Goal: Task Accomplishment & Management: Manage account settings

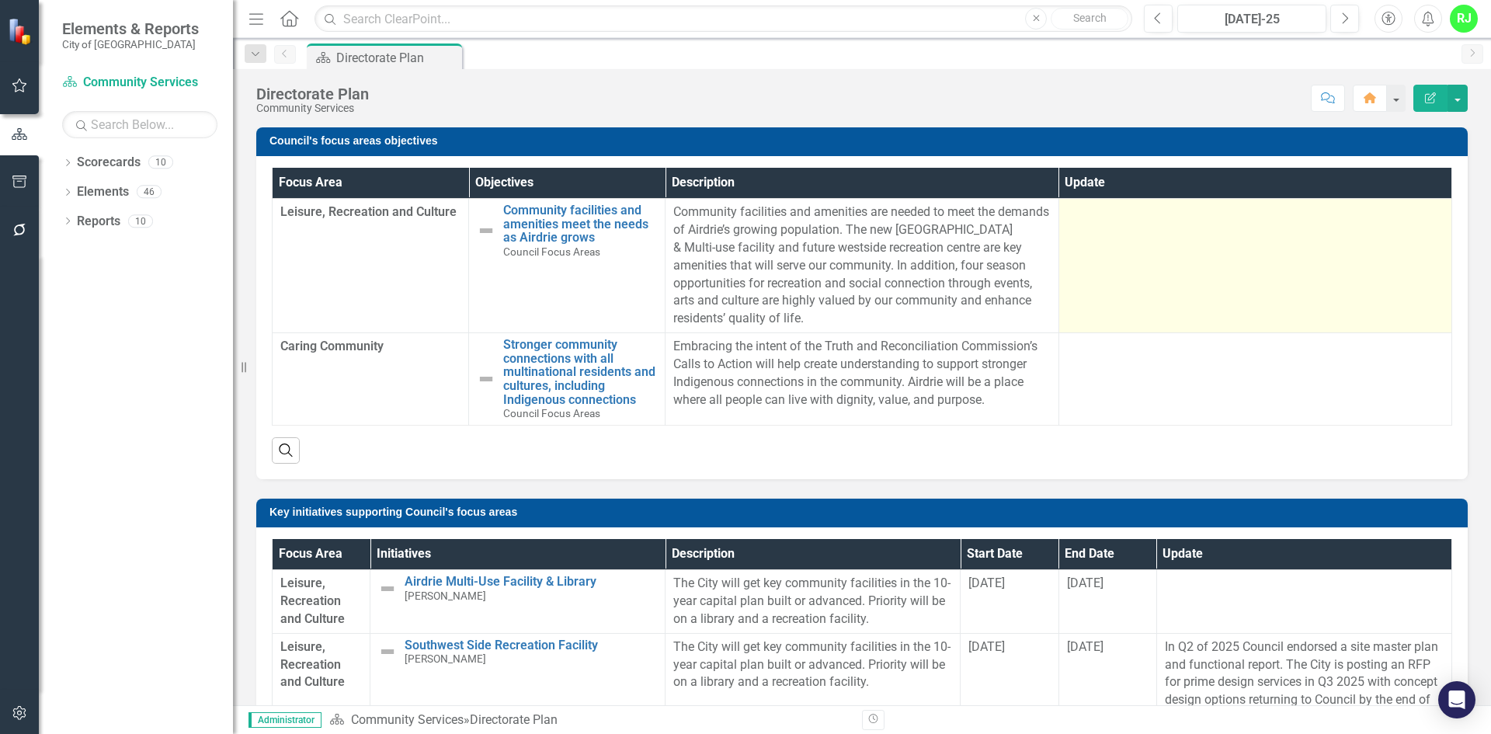
click at [1158, 275] on td at bounding box center [1254, 266] width 393 height 134
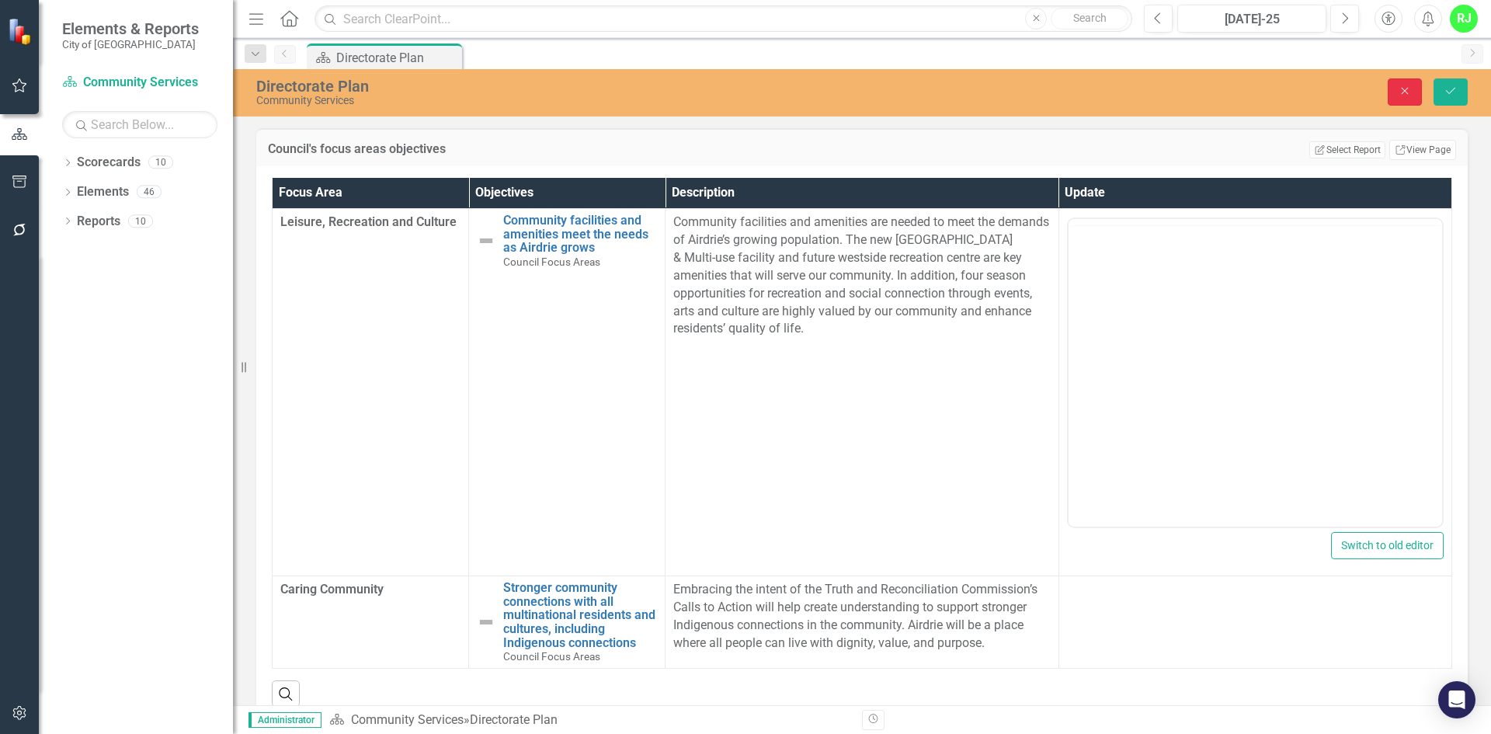
click at [1398, 95] on icon "Close" at bounding box center [1405, 90] width 14 height 11
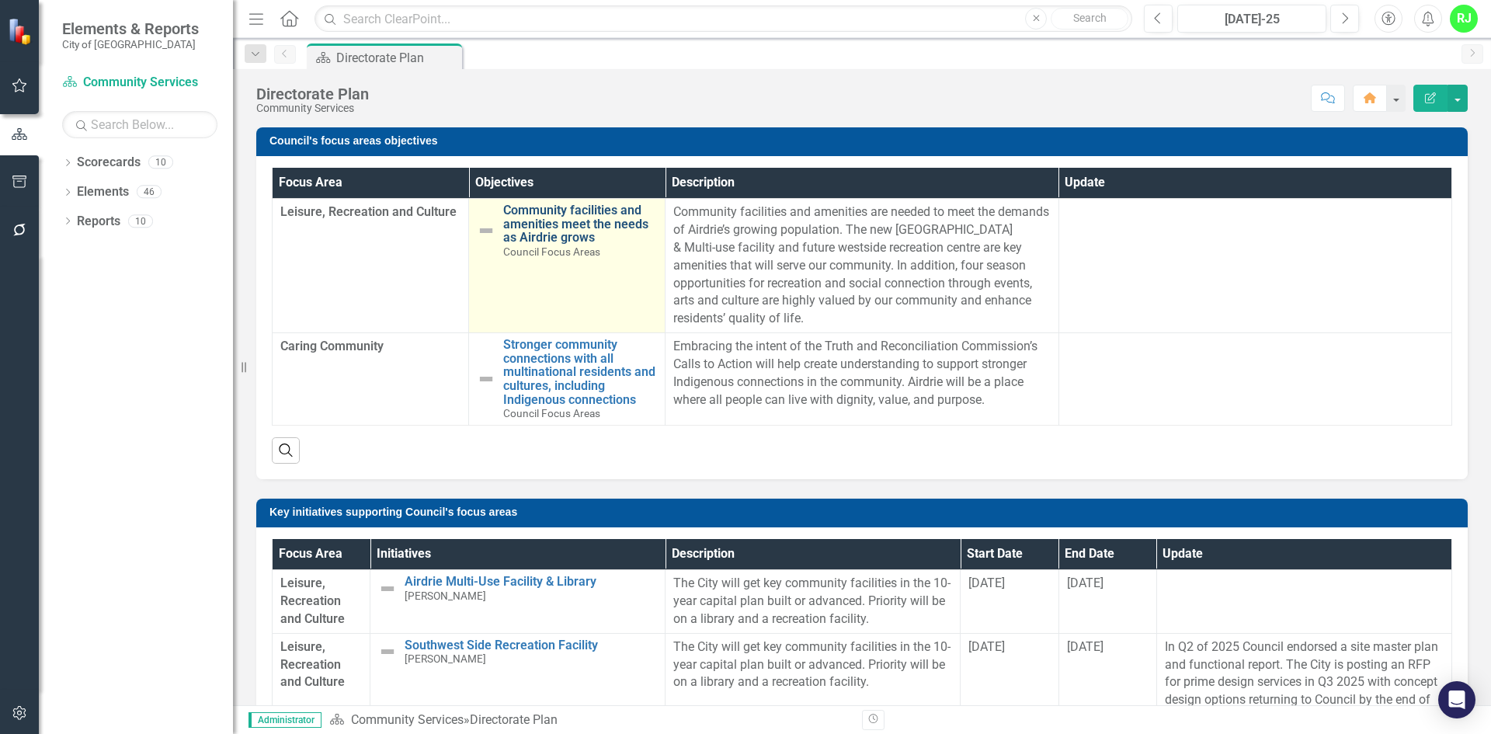
click at [555, 222] on link "Community facilities and amenities meet the needs as Airdrie grows" at bounding box center [580, 223] width 154 height 41
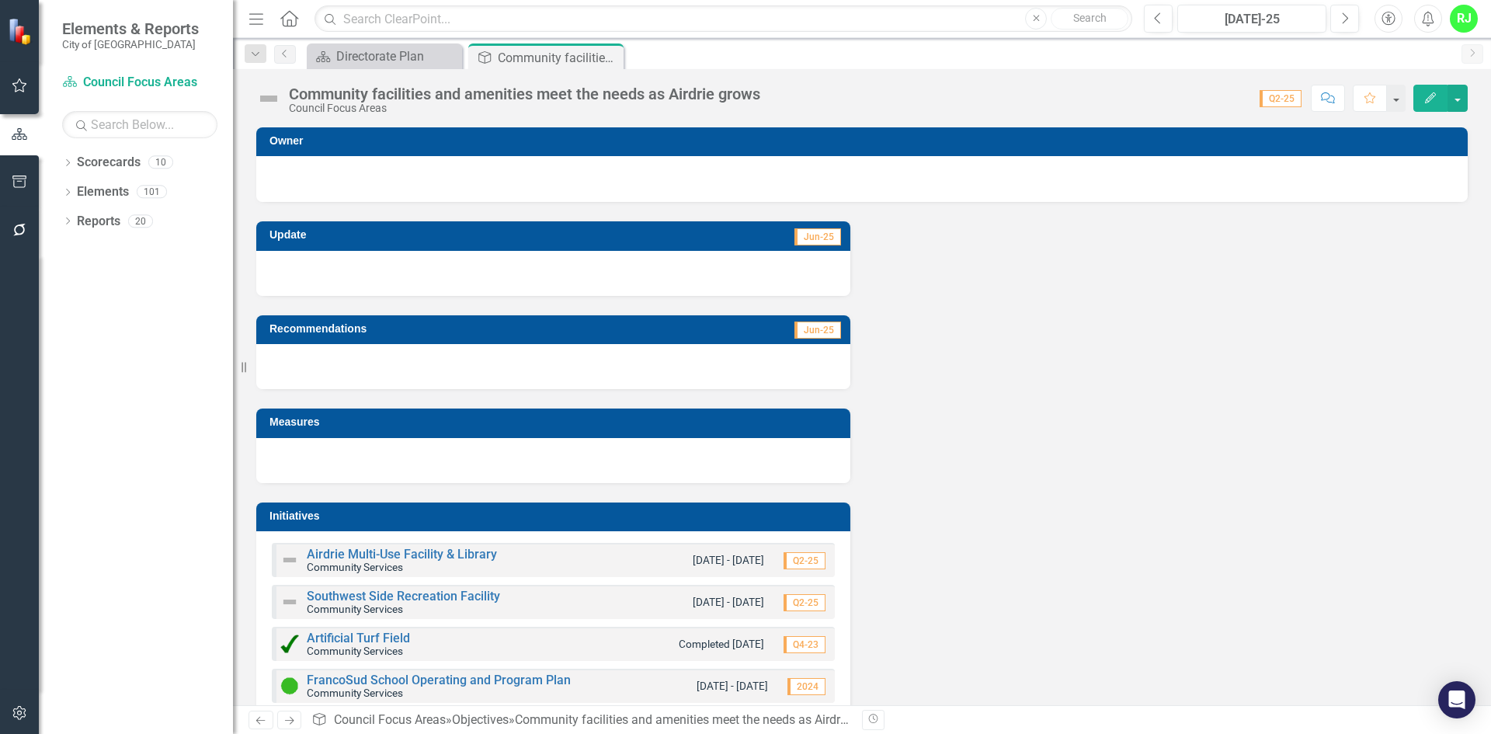
click at [546, 275] on div at bounding box center [553, 273] width 594 height 45
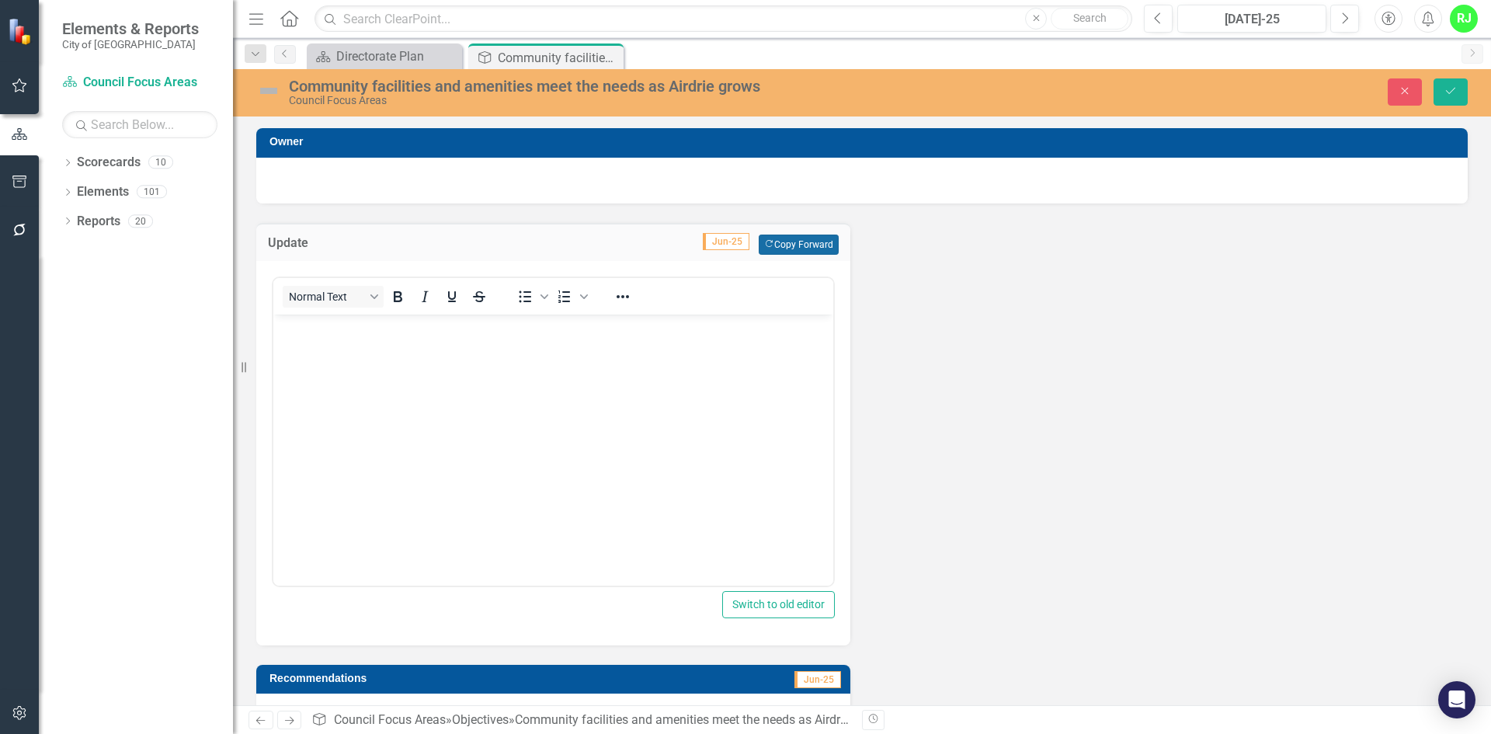
click at [787, 242] on button "Copy Forward Copy Forward" at bounding box center [799, 244] width 80 height 20
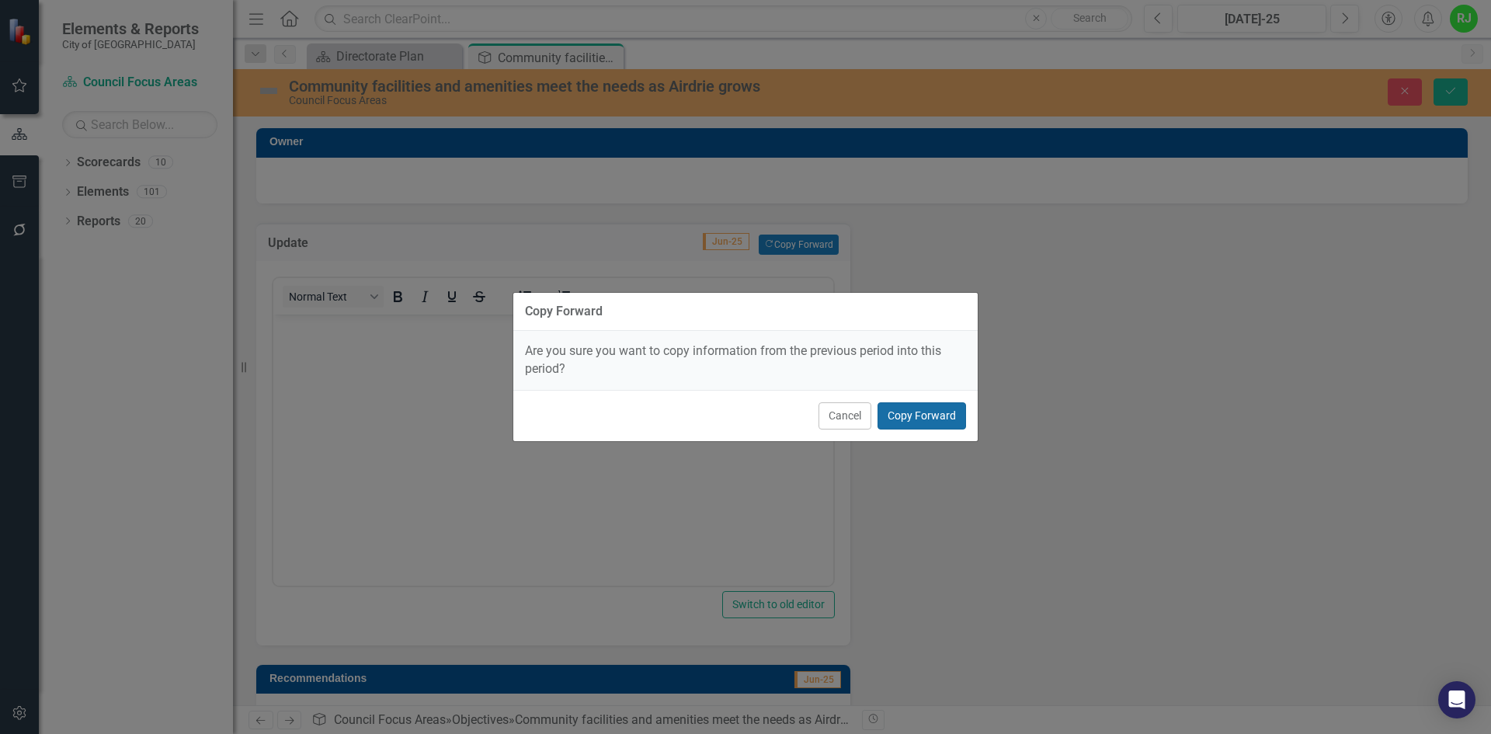
click at [917, 414] on button "Copy Forward" at bounding box center [921, 415] width 89 height 27
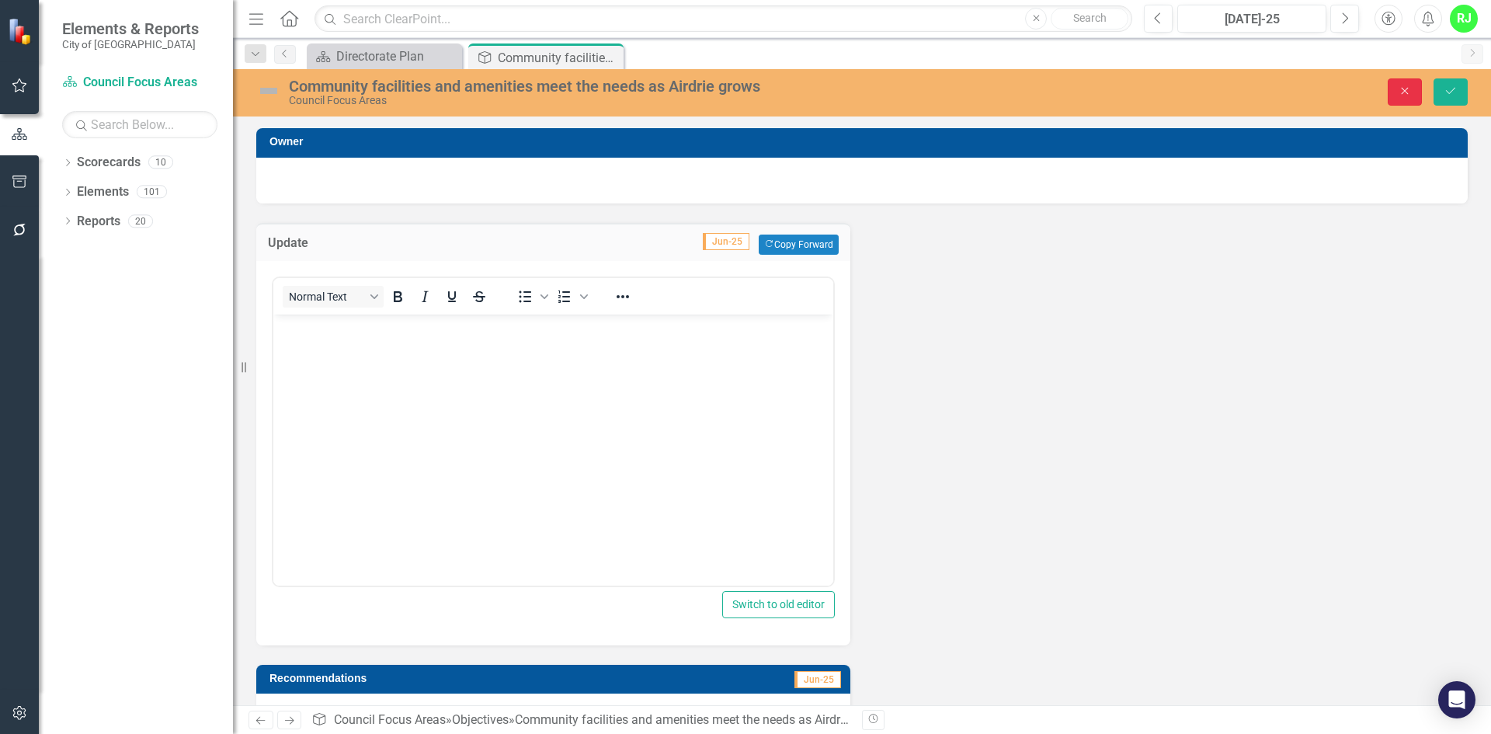
click at [1406, 89] on icon "Close" at bounding box center [1405, 90] width 14 height 11
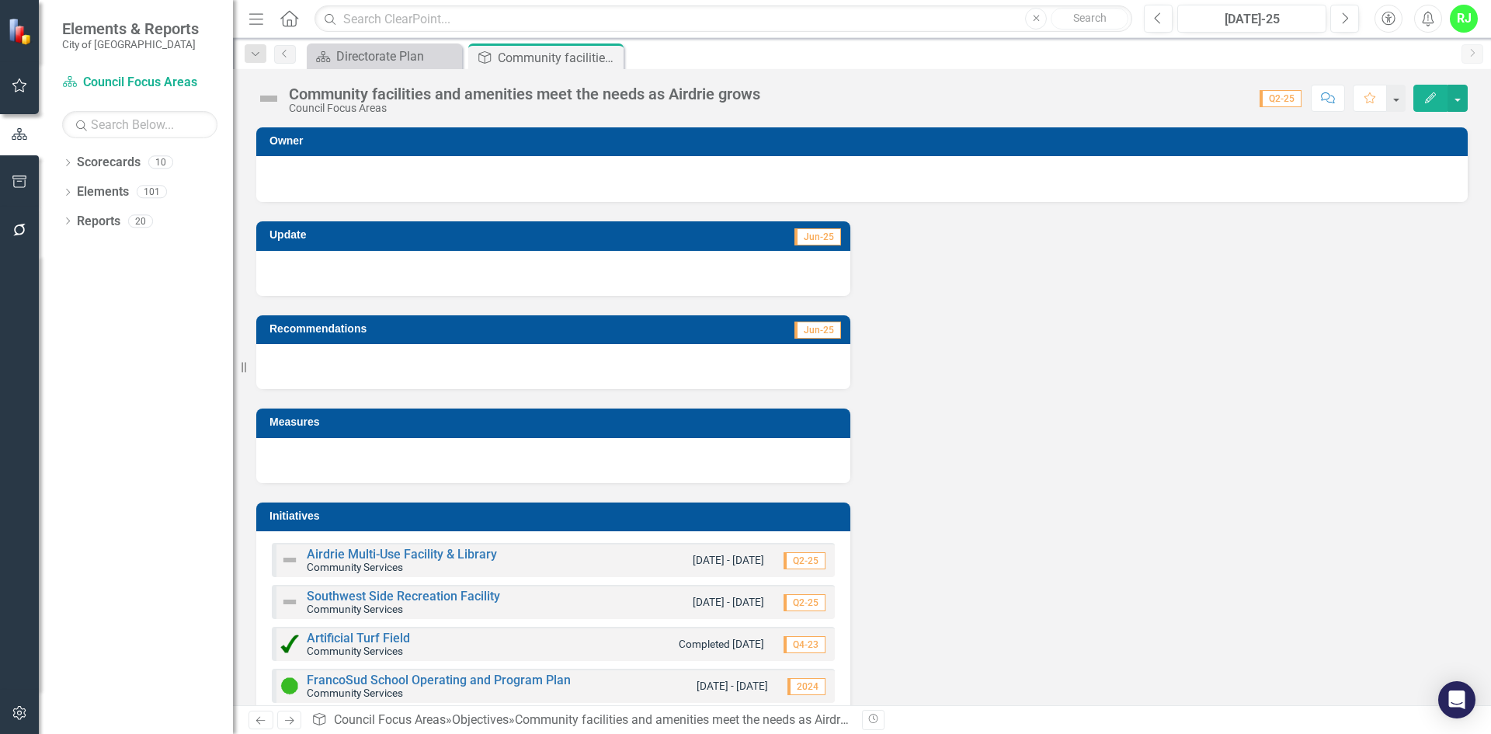
click at [415, 273] on div at bounding box center [553, 273] width 594 height 45
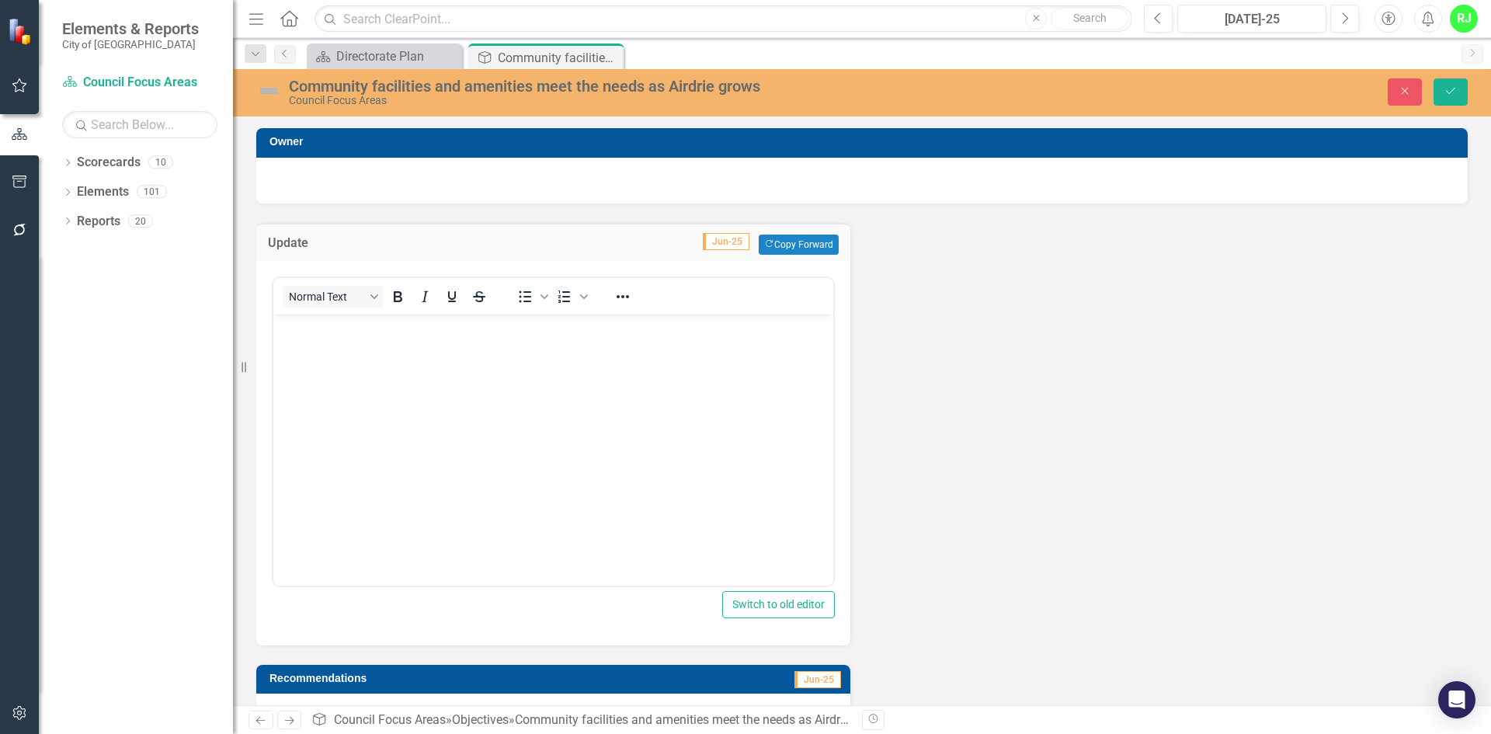
click at [359, 391] on body "Rich Text Area. Press ALT-0 for help." at bounding box center [553, 430] width 560 height 233
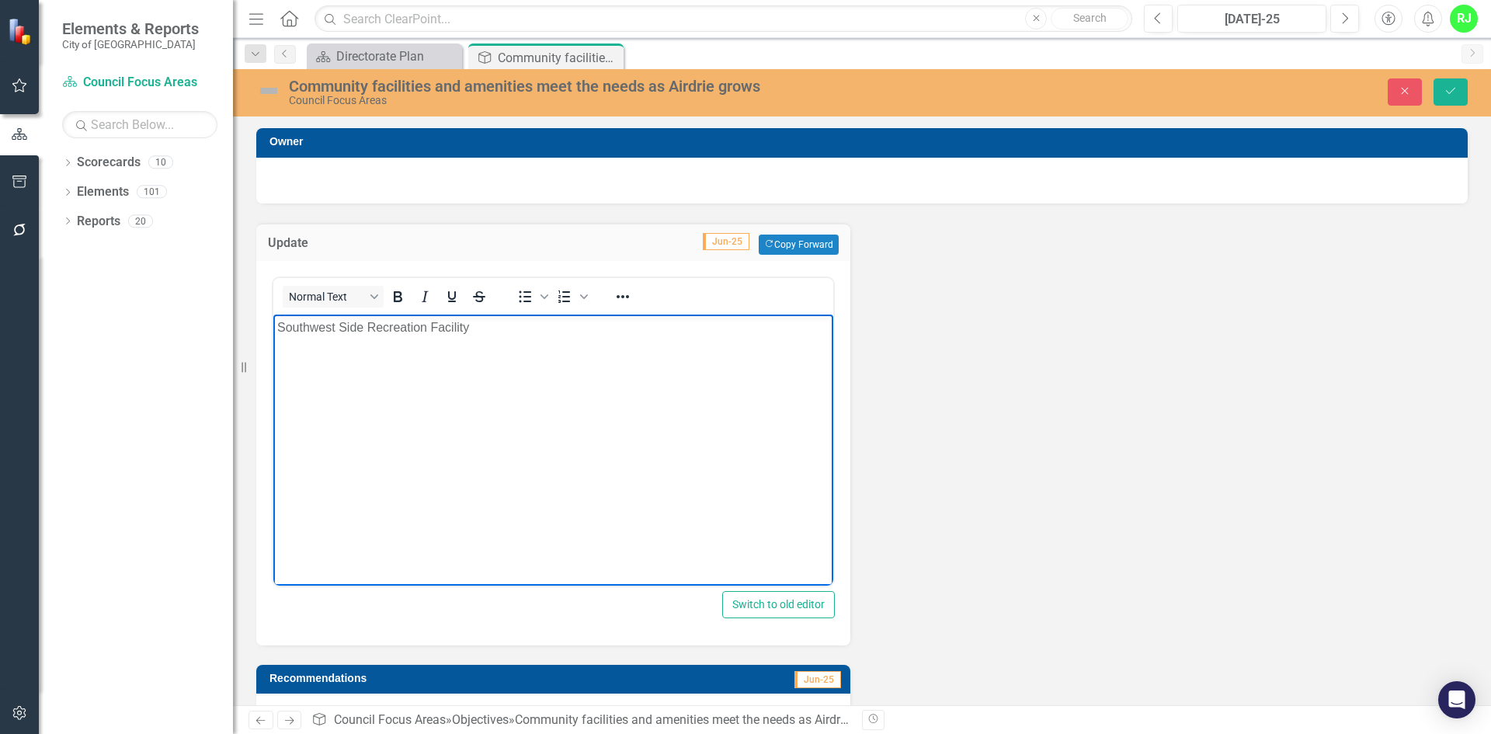
drag, startPoint x: 488, startPoint y: 324, endPoint x: 228, endPoint y: 339, distance: 260.6
click at [273, 339] on html "Southwest Side Recreation Facility" at bounding box center [553, 430] width 560 height 233
click at [228, 340] on div "Dropdown Scorecards 10 Council Focus Areas ELT Operational Plan City Manager Co…" at bounding box center [136, 442] width 194 height 584
drag, startPoint x: 280, startPoint y: 326, endPoint x: 475, endPoint y: 315, distance: 196.0
click at [475, 315] on body "Southwest Side Recreation Facility" at bounding box center [553, 430] width 560 height 233
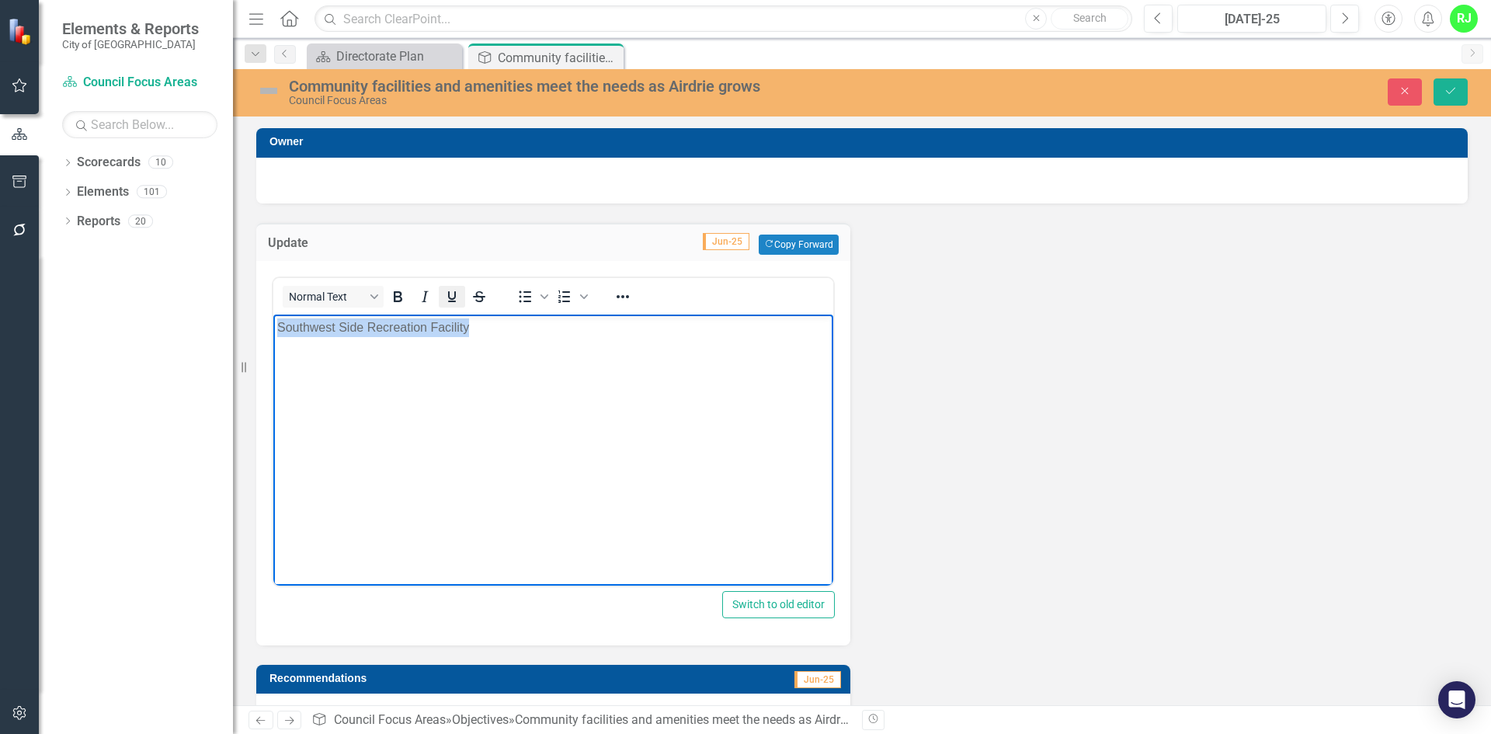
click at [451, 297] on icon "Underline" at bounding box center [452, 296] width 19 height 19
click at [441, 387] on body "Southwest Side Recreation Facility" at bounding box center [553, 430] width 560 height 233
click at [496, 59] on div "Objective Community facilities and amenities meet the needs as Airdrie grows Pi…" at bounding box center [546, 57] width 148 height 19
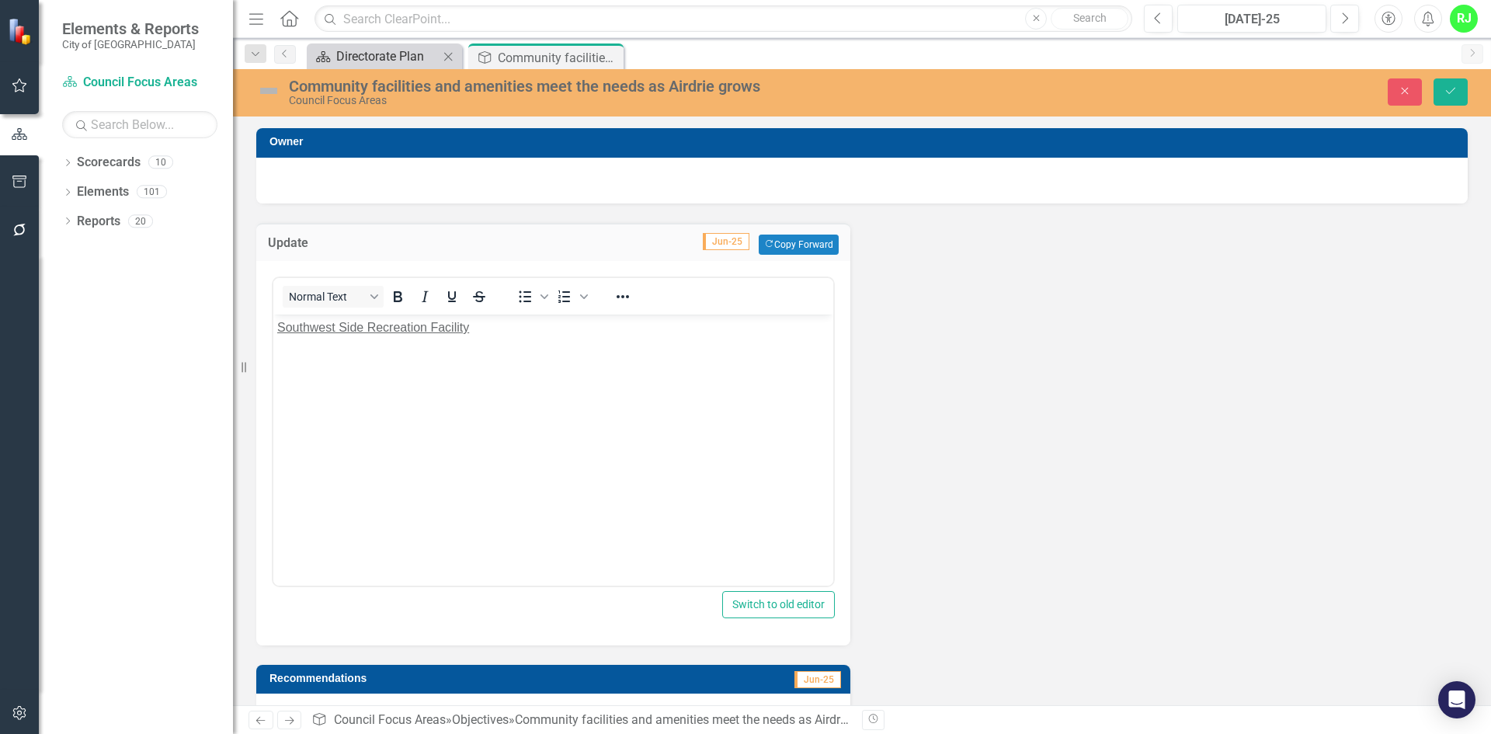
click at [417, 57] on div "Directorate Plan" at bounding box center [387, 56] width 102 height 19
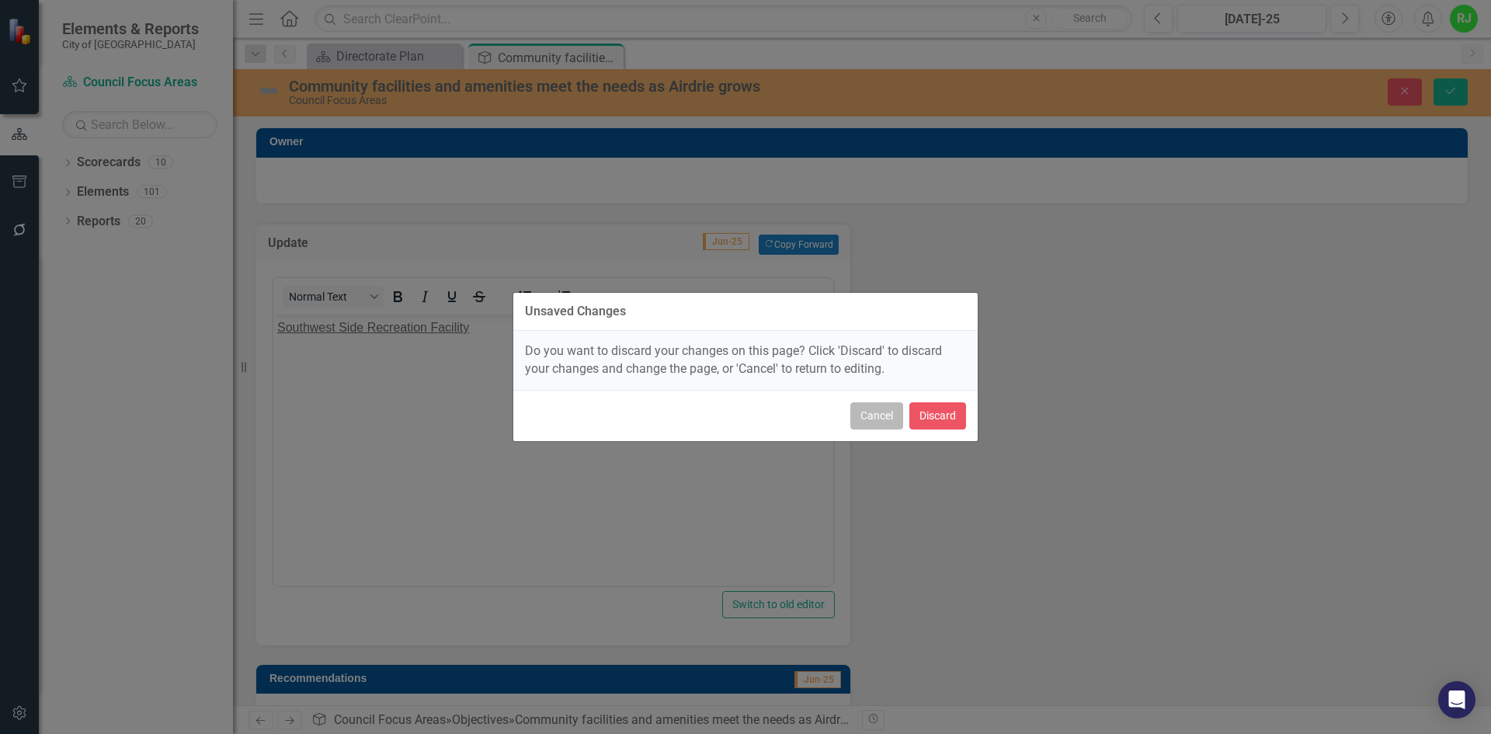
click at [895, 416] on button "Cancel" at bounding box center [876, 415] width 53 height 27
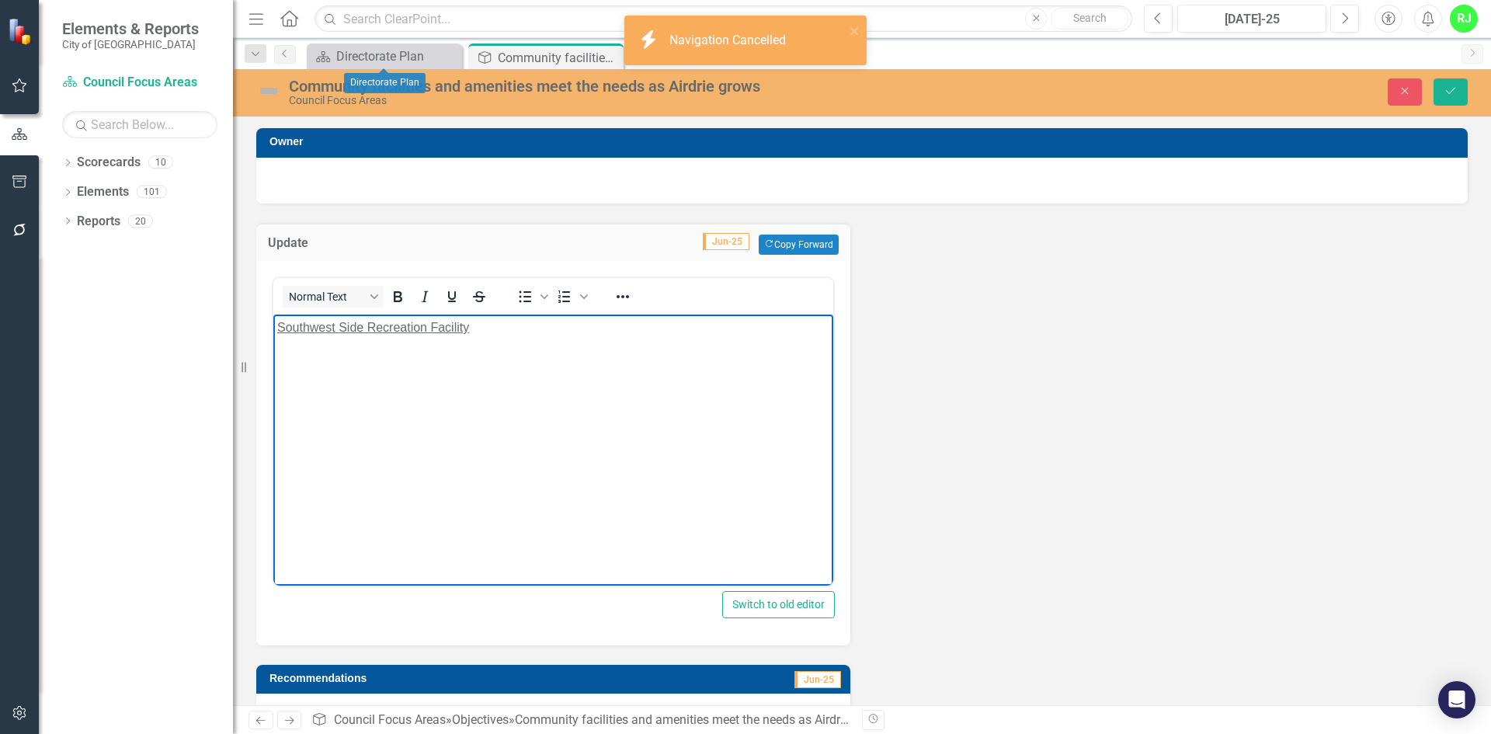
click at [563, 373] on body "Southwest Side Recreation Facility" at bounding box center [553, 430] width 560 height 233
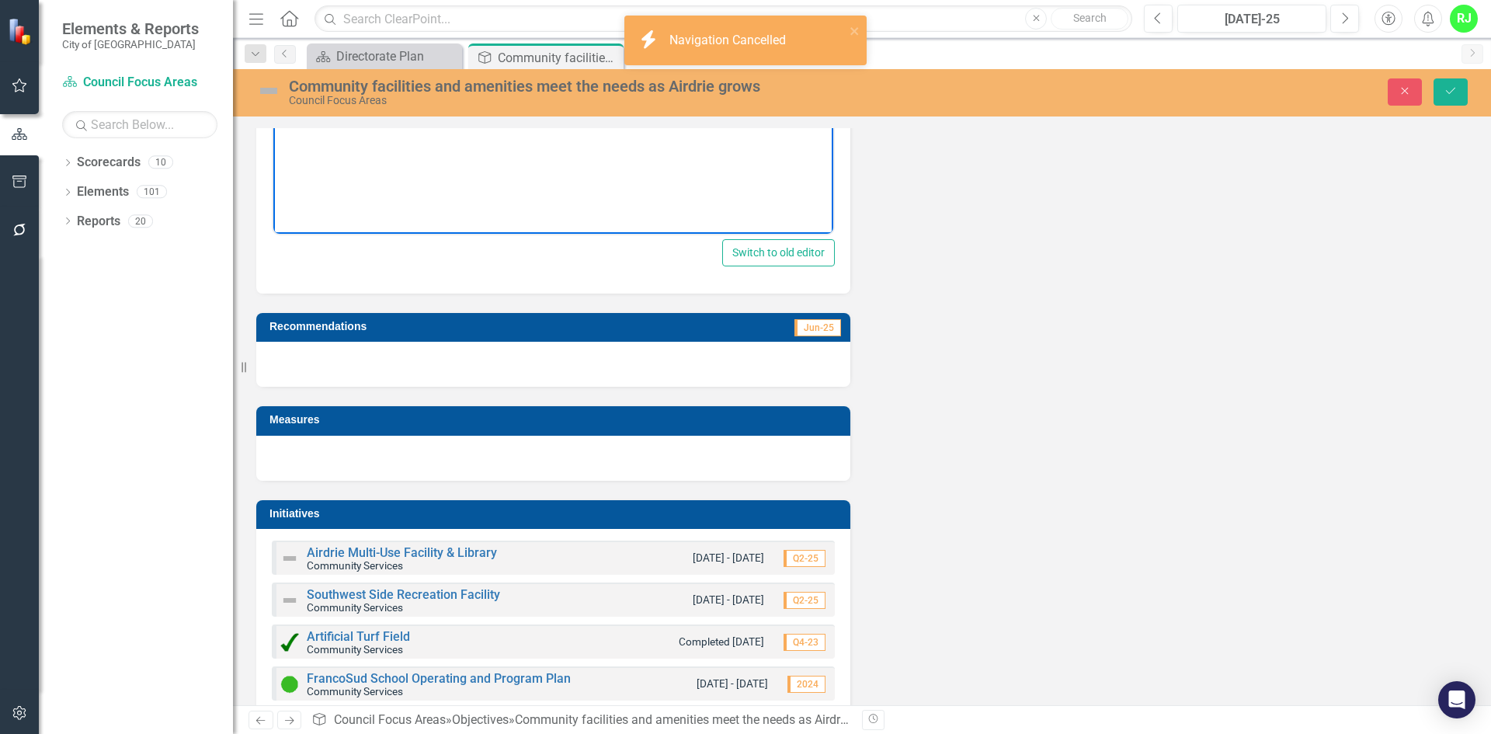
scroll to position [388, 0]
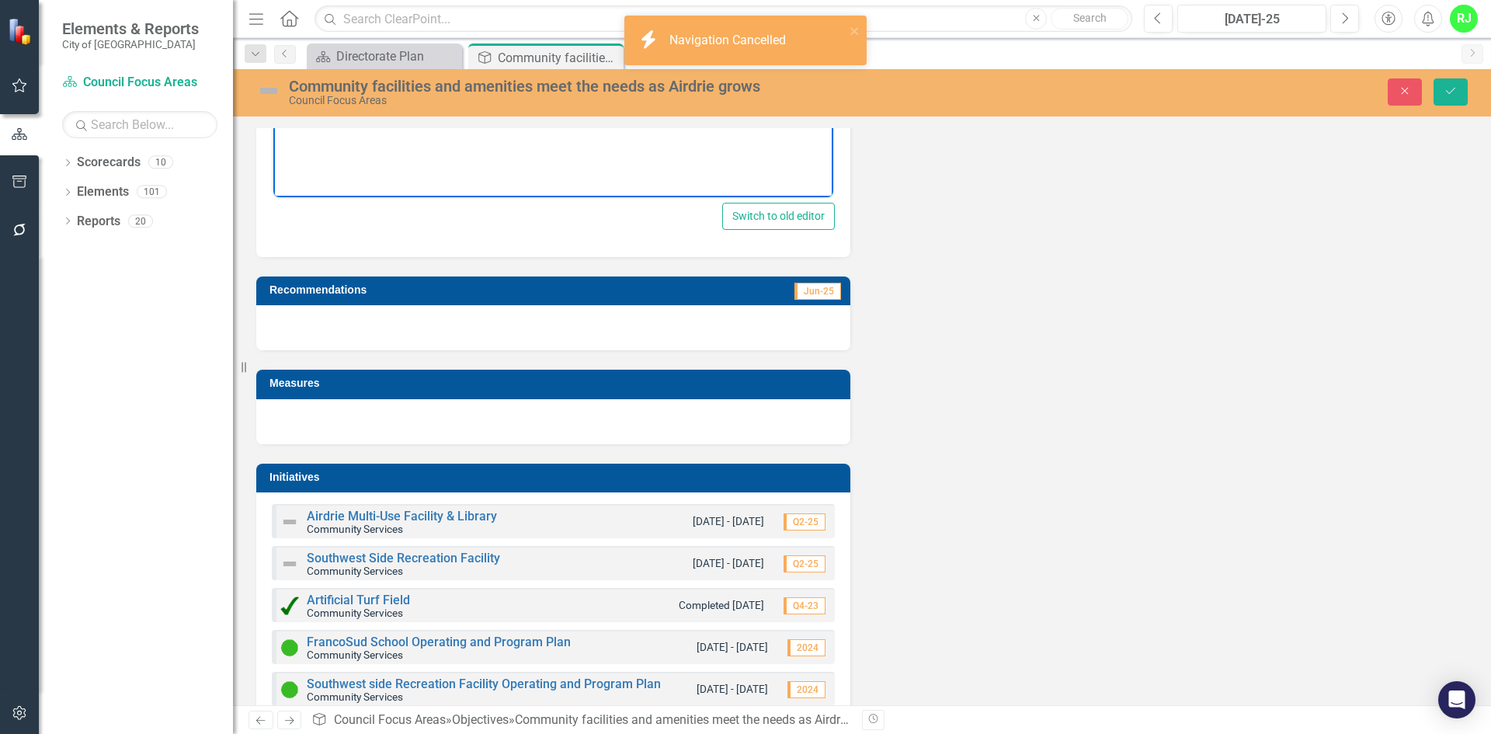
click at [293, 567] on img at bounding box center [289, 563] width 19 height 19
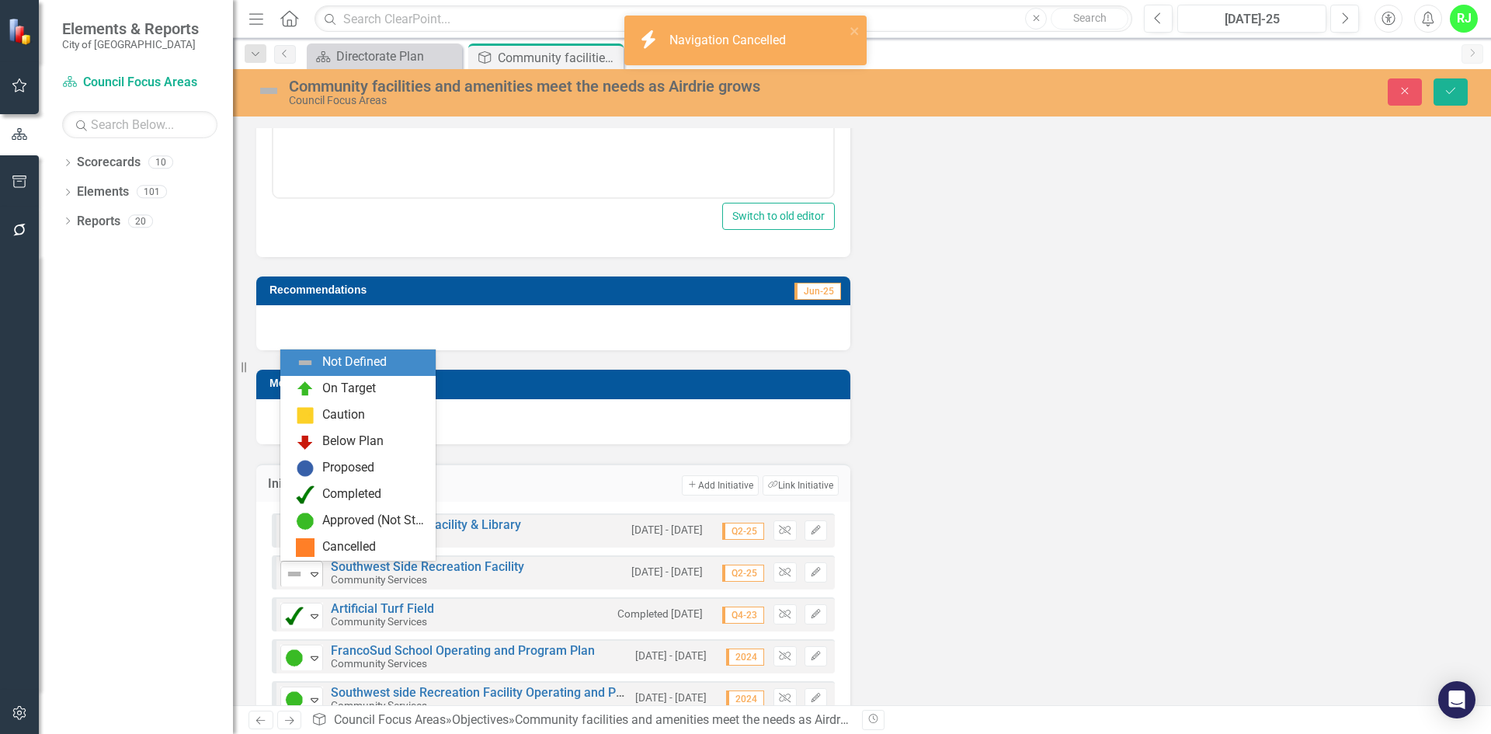
click at [314, 571] on icon "Expand" at bounding box center [315, 574] width 16 height 12
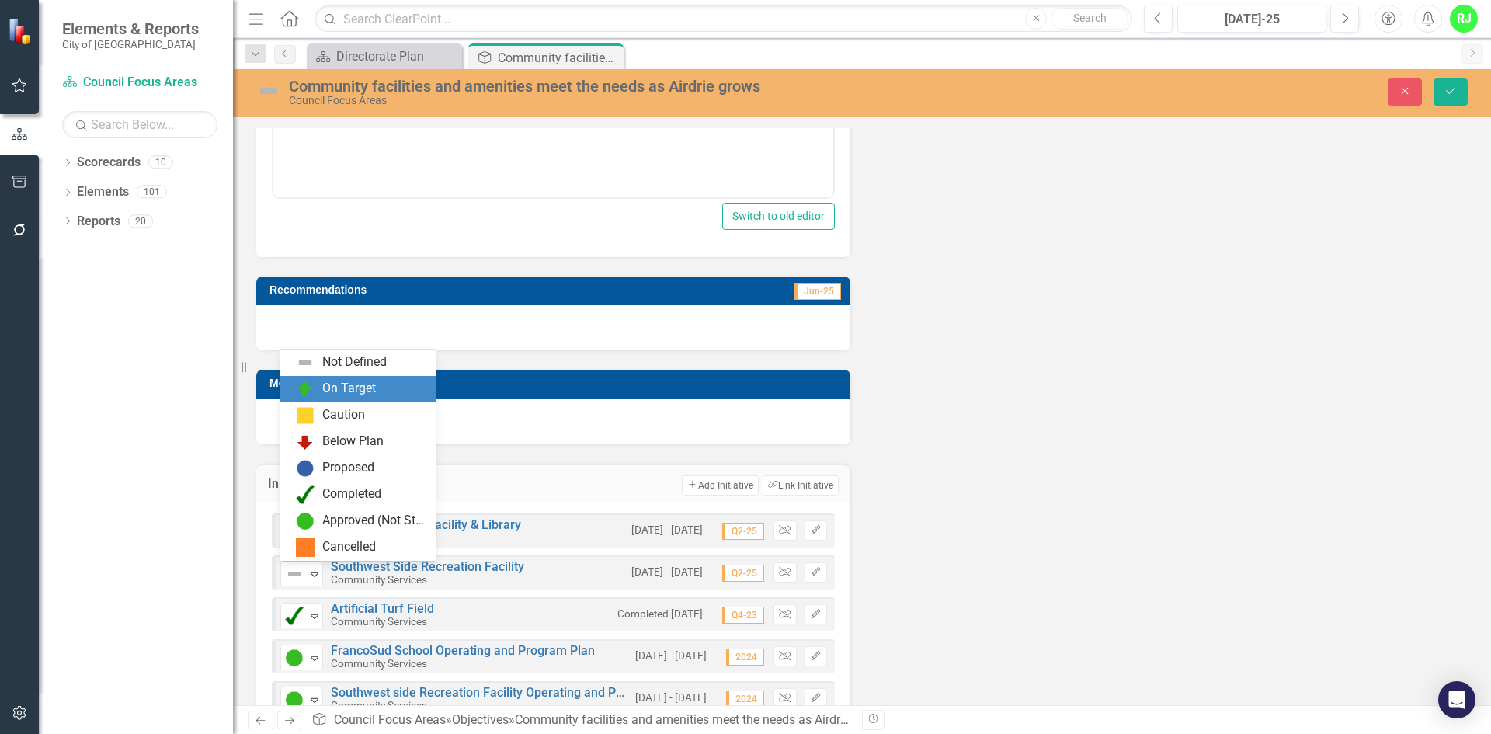
click at [343, 394] on div "On Target" at bounding box center [349, 389] width 54 height 18
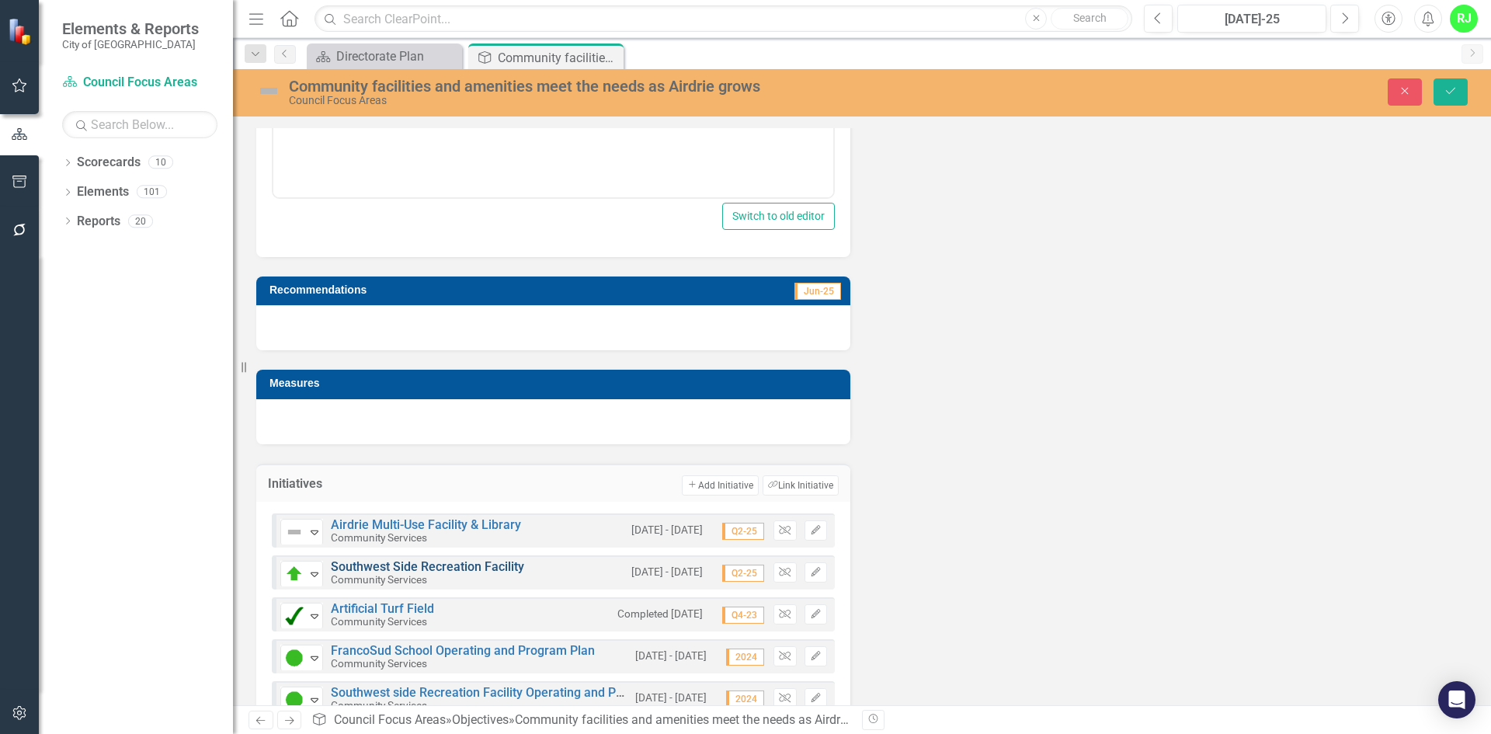
click at [394, 564] on link "Southwest Side Recreation Facility" at bounding box center [427, 566] width 193 height 15
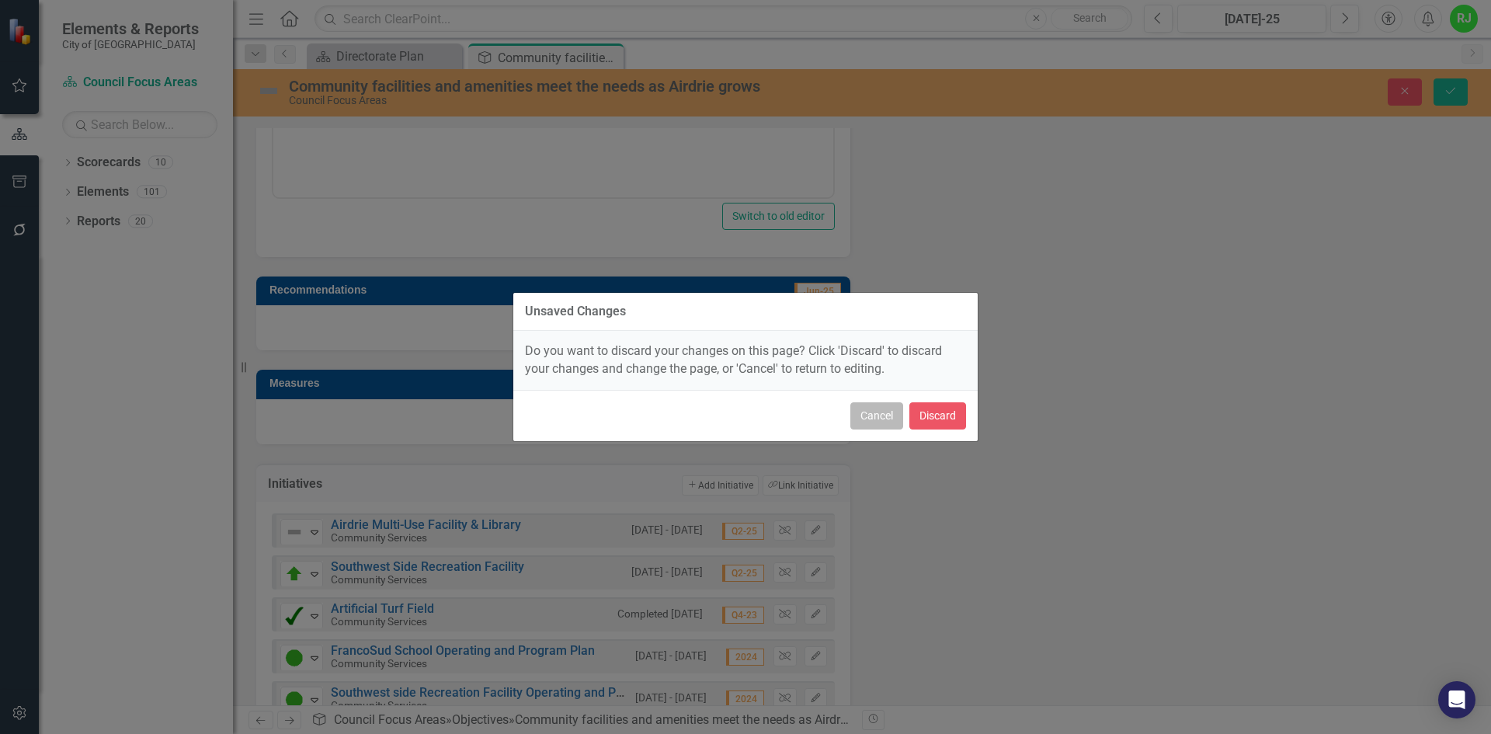
click at [879, 409] on button "Cancel" at bounding box center [876, 415] width 53 height 27
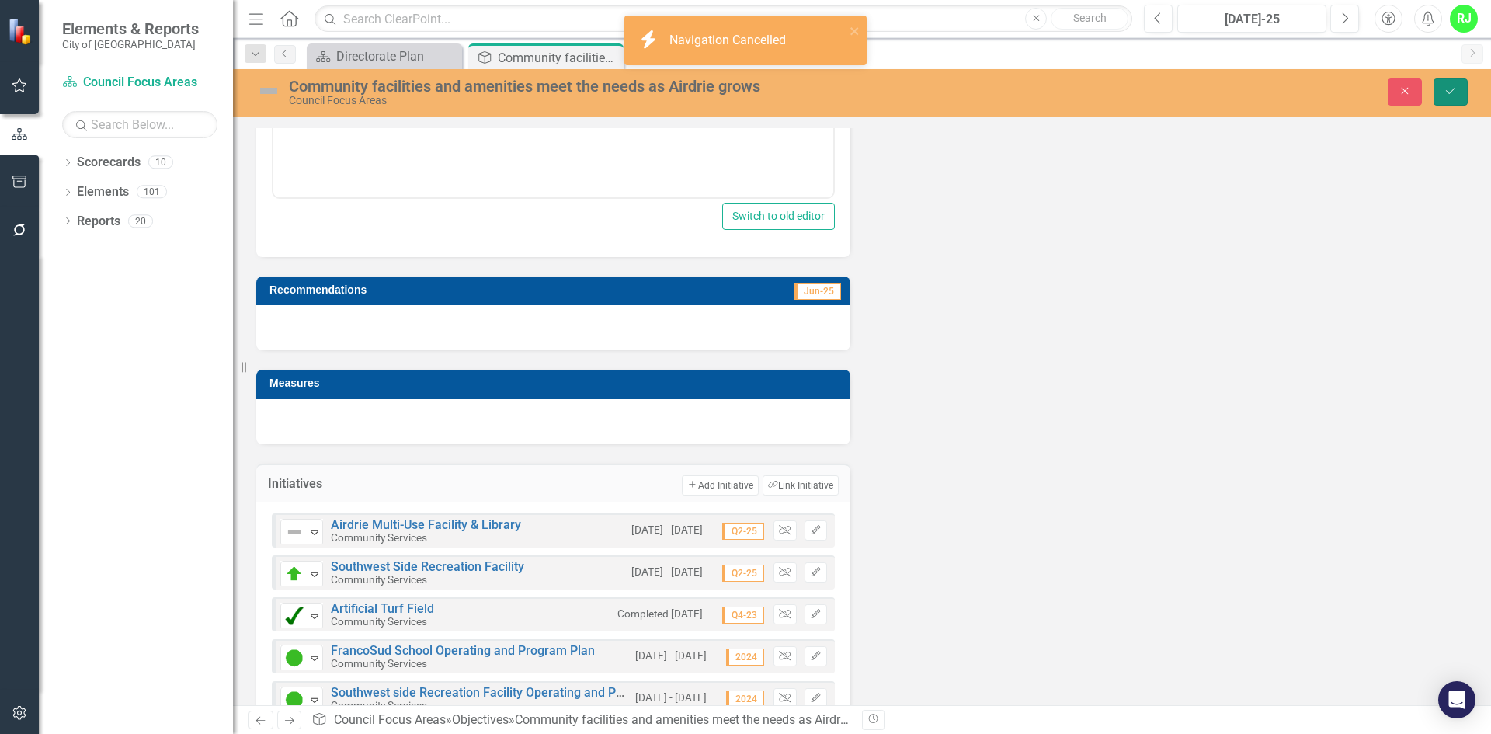
click at [1445, 89] on icon "Save" at bounding box center [1450, 90] width 14 height 11
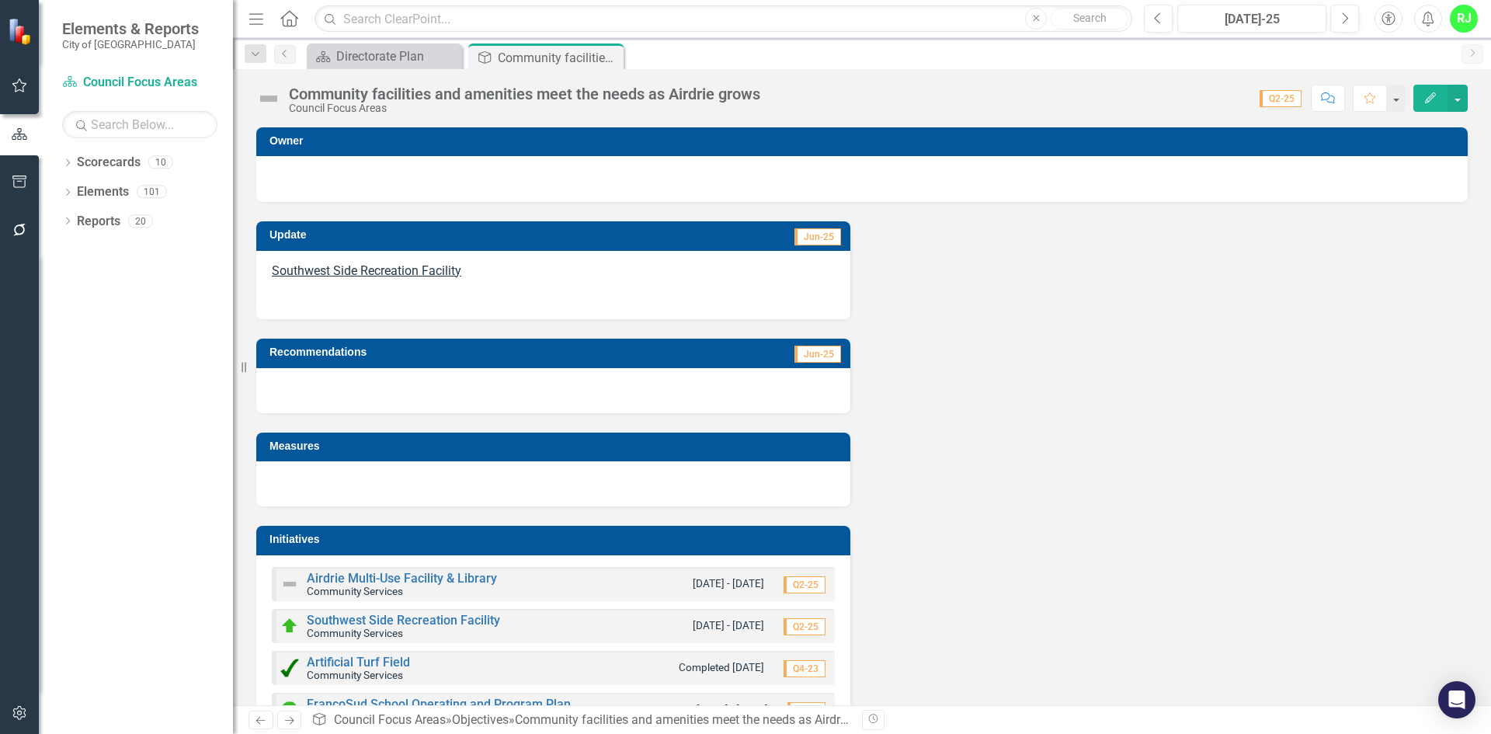
click at [391, 613] on div "Southwest Side Recreation Facility Community Services" at bounding box center [390, 626] width 220 height 26
click at [391, 621] on link "Southwest Side Recreation Facility" at bounding box center [403, 620] width 193 height 15
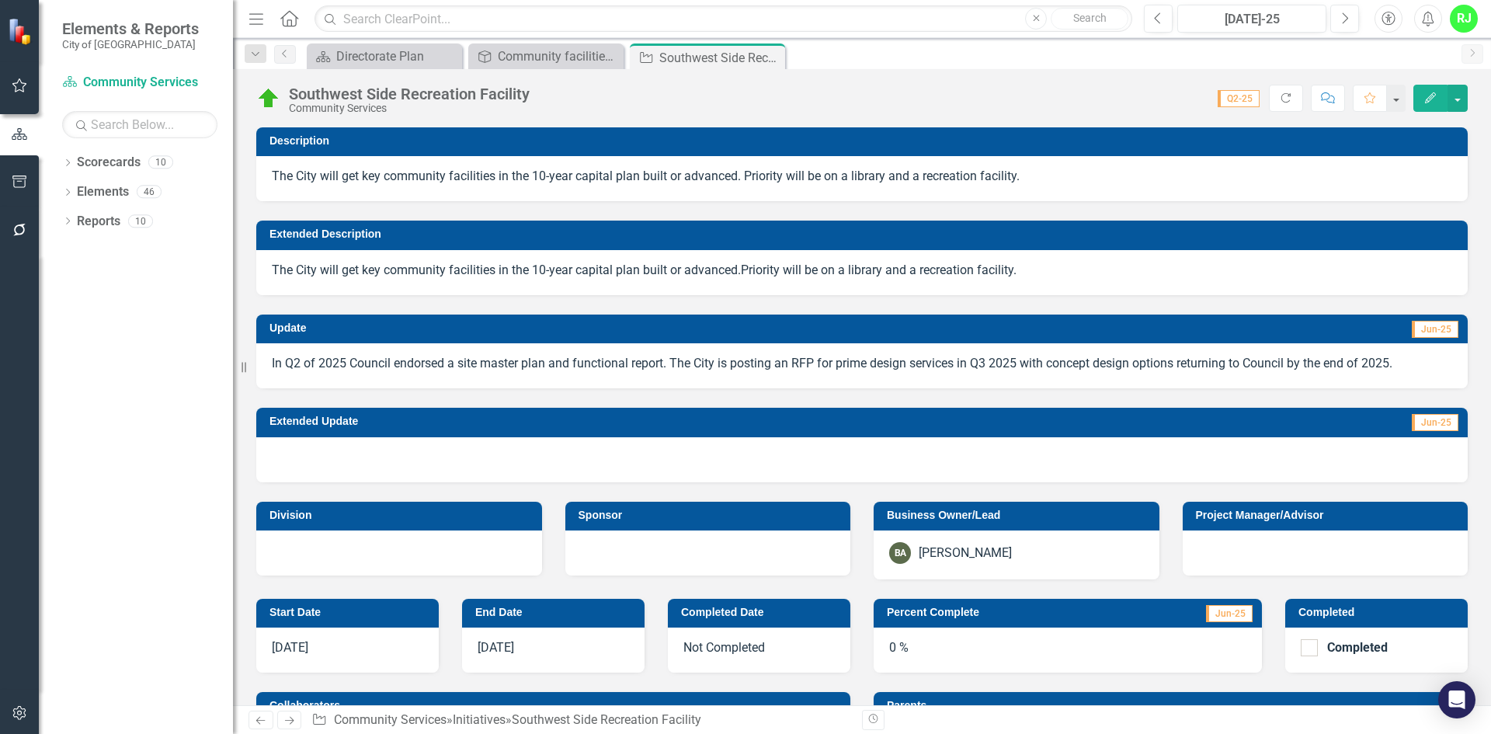
checkbox input "true"
click at [415, 364] on p "In Q2 of 2025 Council endorsed a site master plan and functional report. The Ci…" at bounding box center [862, 364] width 1180 height 18
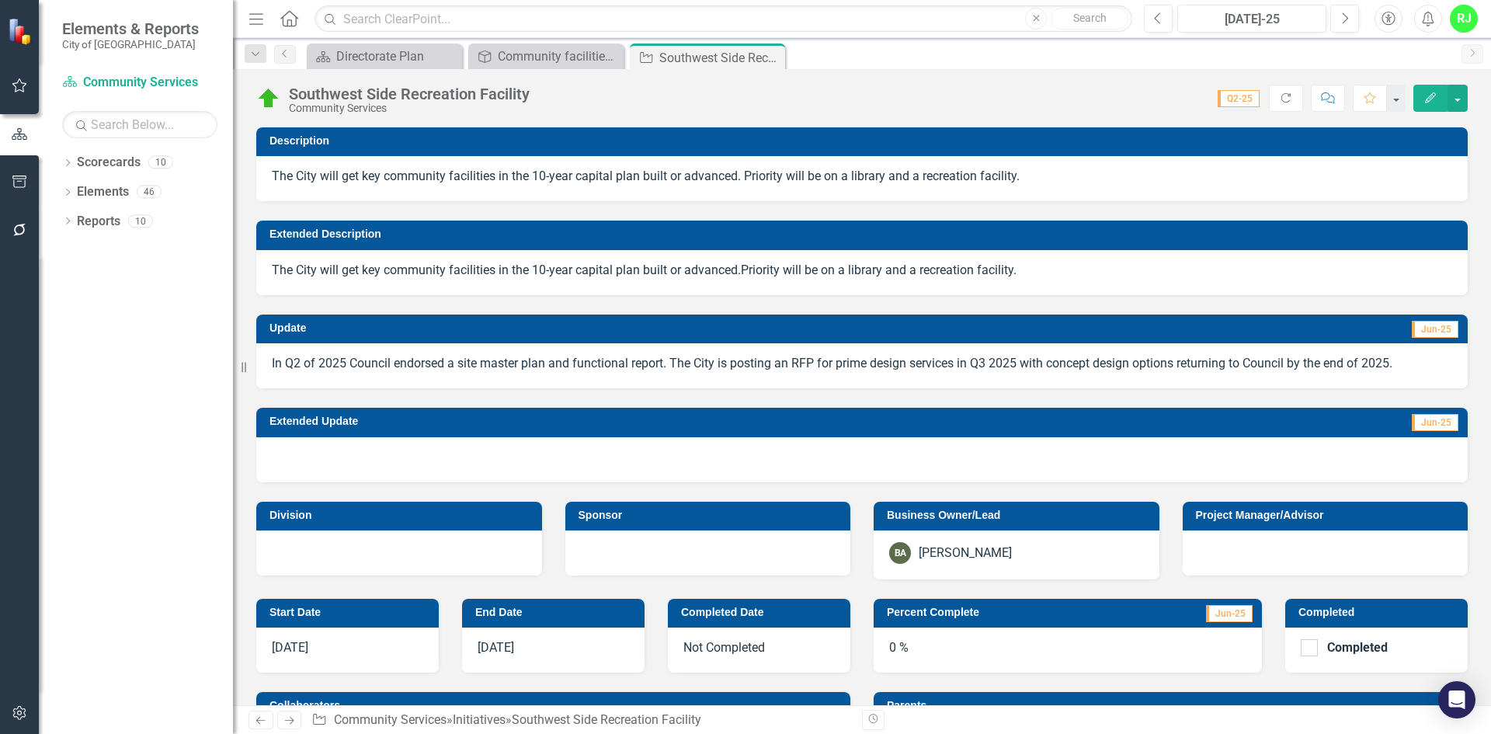
click at [415, 364] on p "In Q2 of 2025 Council endorsed a site master plan and functional report. The Ci…" at bounding box center [862, 364] width 1180 height 18
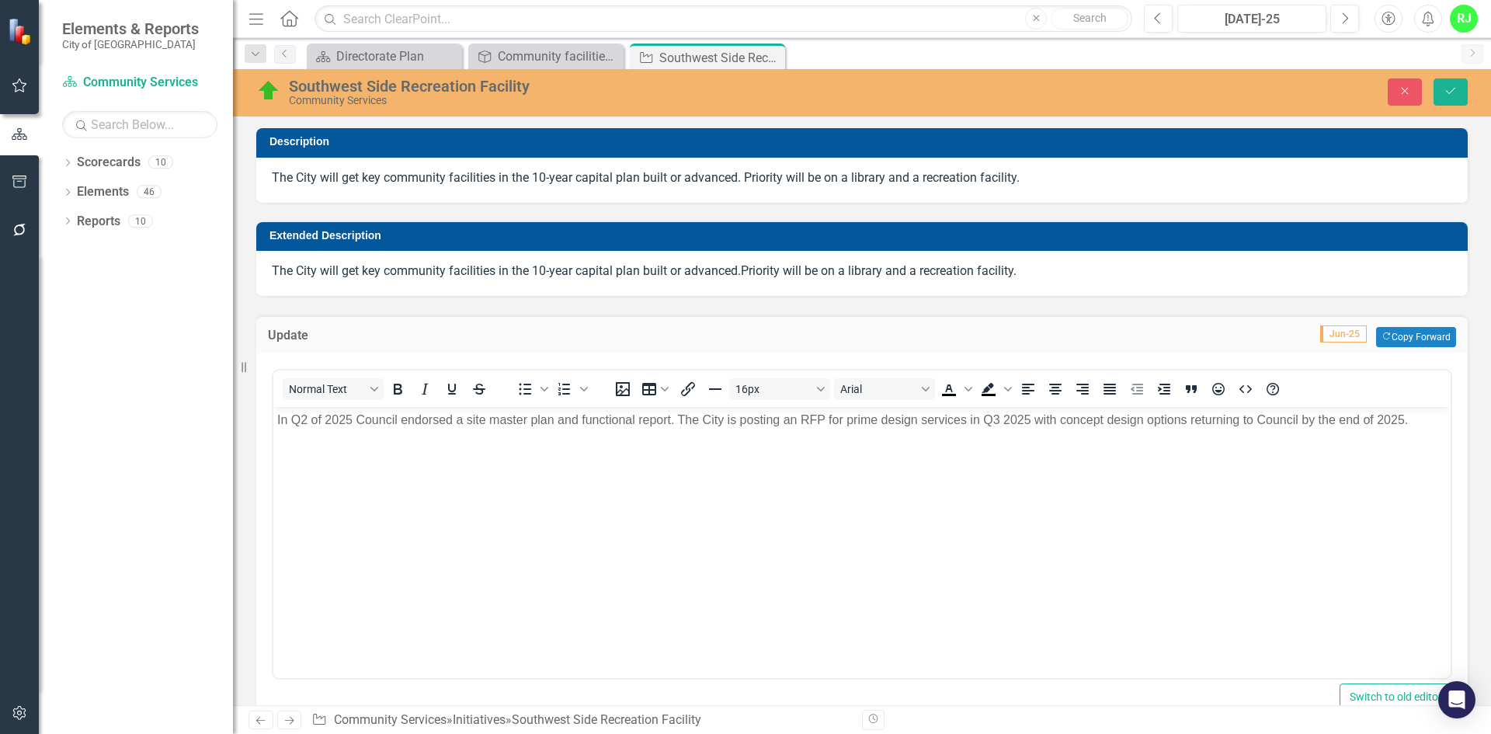
click at [289, 426] on p "In Q2 of 2025 Council endorsed a site master plan and functional report. The Ci…" at bounding box center [861, 420] width 1169 height 19
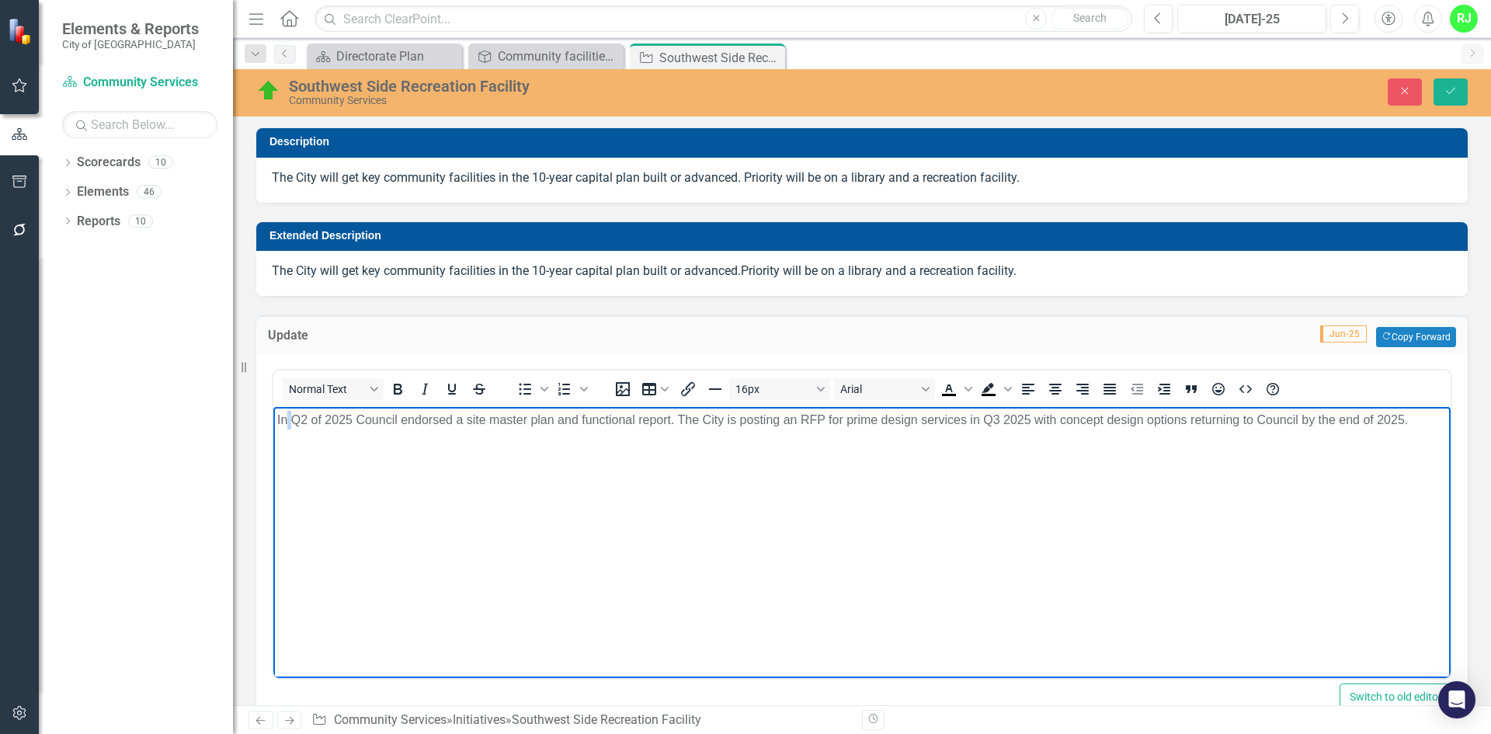
click at [289, 426] on p "In Q2 of 2025 Council endorsed a site master plan and functional report. The Ci…" at bounding box center [861, 420] width 1169 height 19
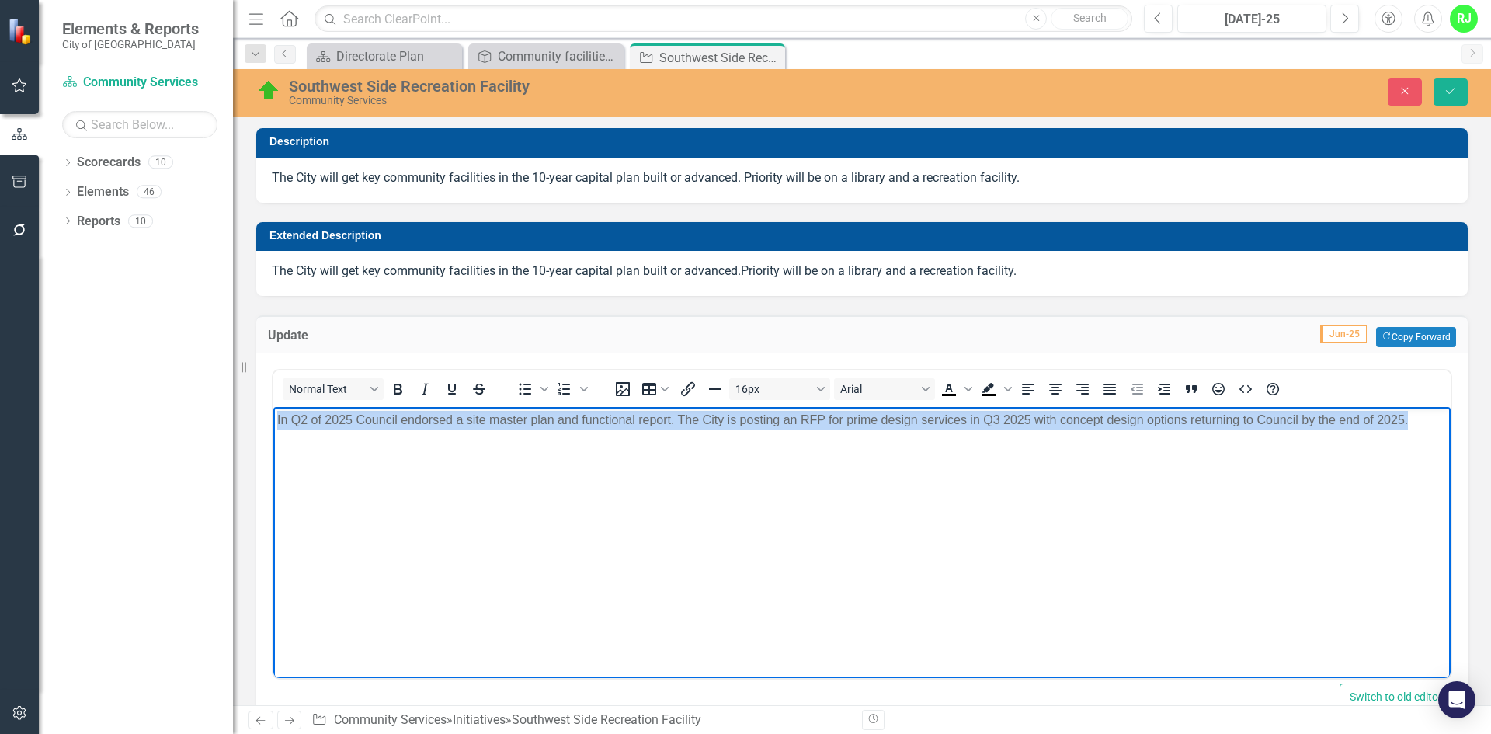
click at [290, 425] on p "In Q2 of 2025 Council endorsed a site master plan and functional report. The Ci…" at bounding box center [861, 420] width 1169 height 19
copy p "In Q2 of 2025 Council endorsed a site master plan and functional report. The Ci…"
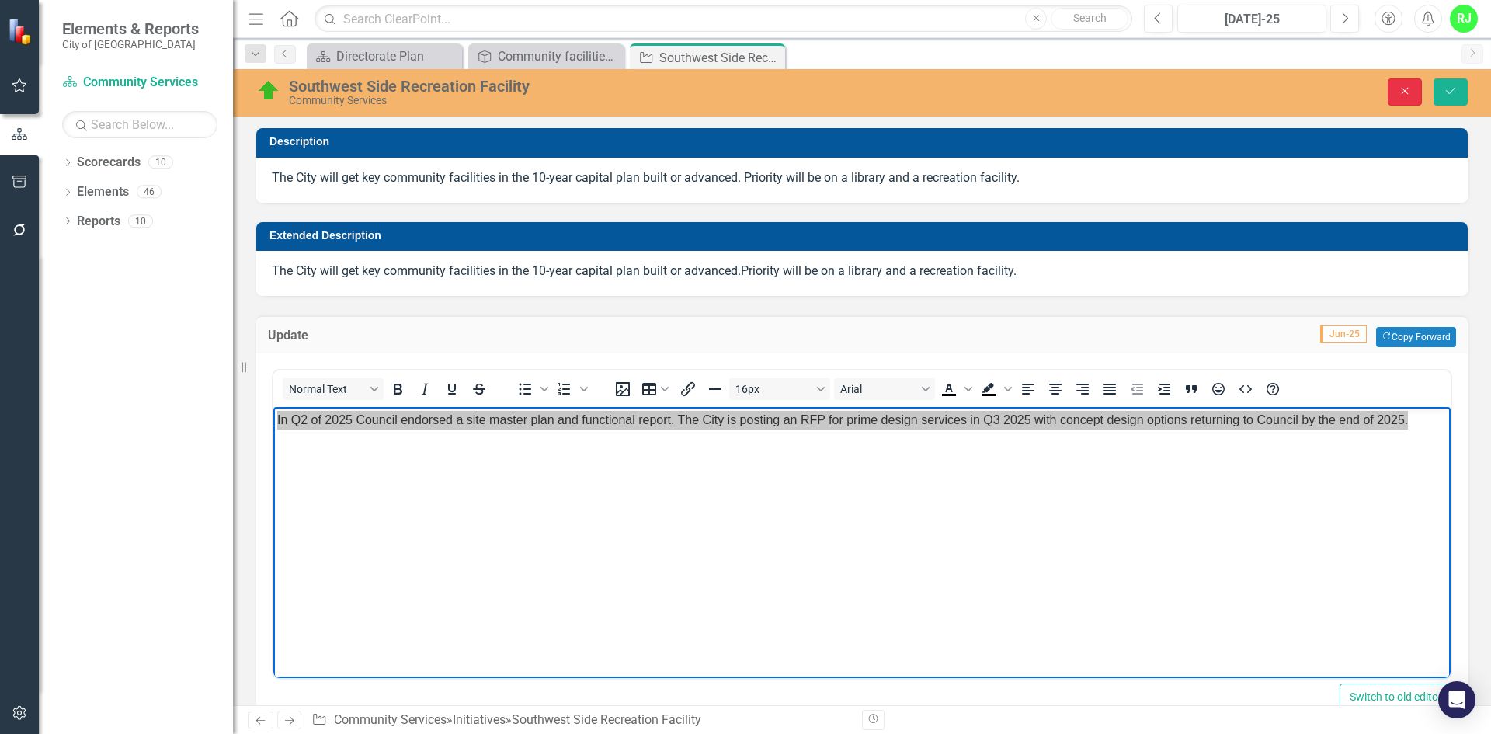
click at [1409, 96] on icon "Close" at bounding box center [1405, 90] width 14 height 11
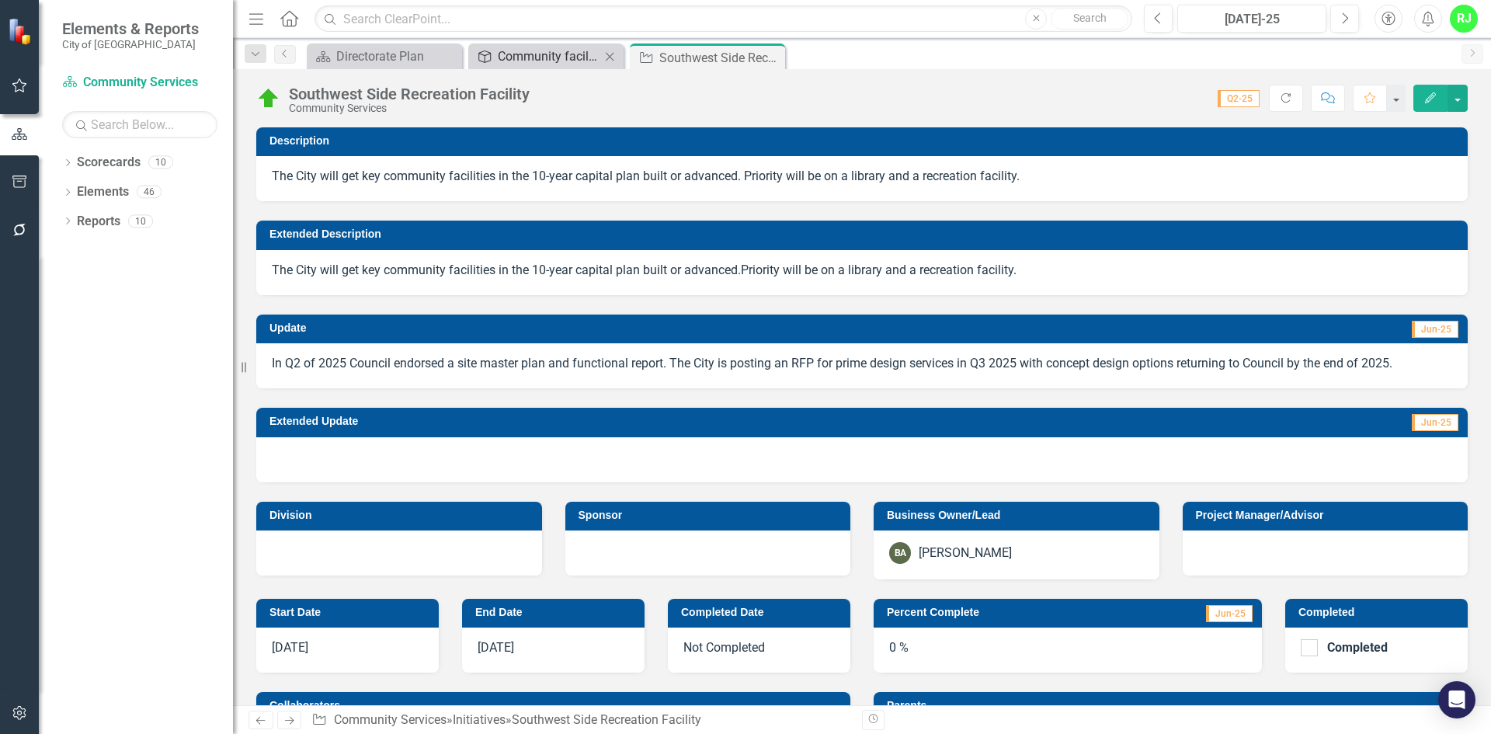
click at [540, 54] on div "Community facilities and amenities meet the needs as Airdrie grows" at bounding box center [549, 56] width 102 height 19
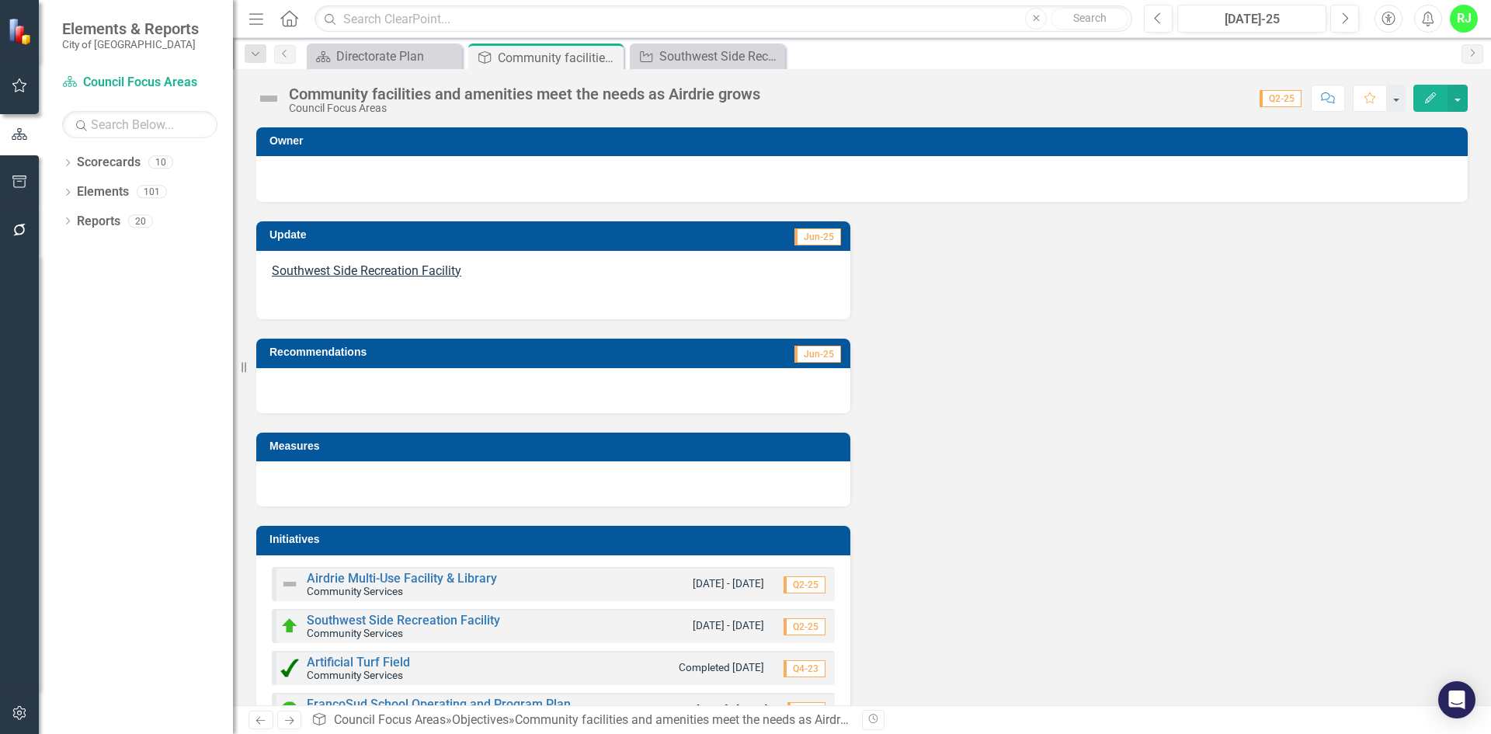
click at [387, 284] on p at bounding box center [553, 293] width 563 height 21
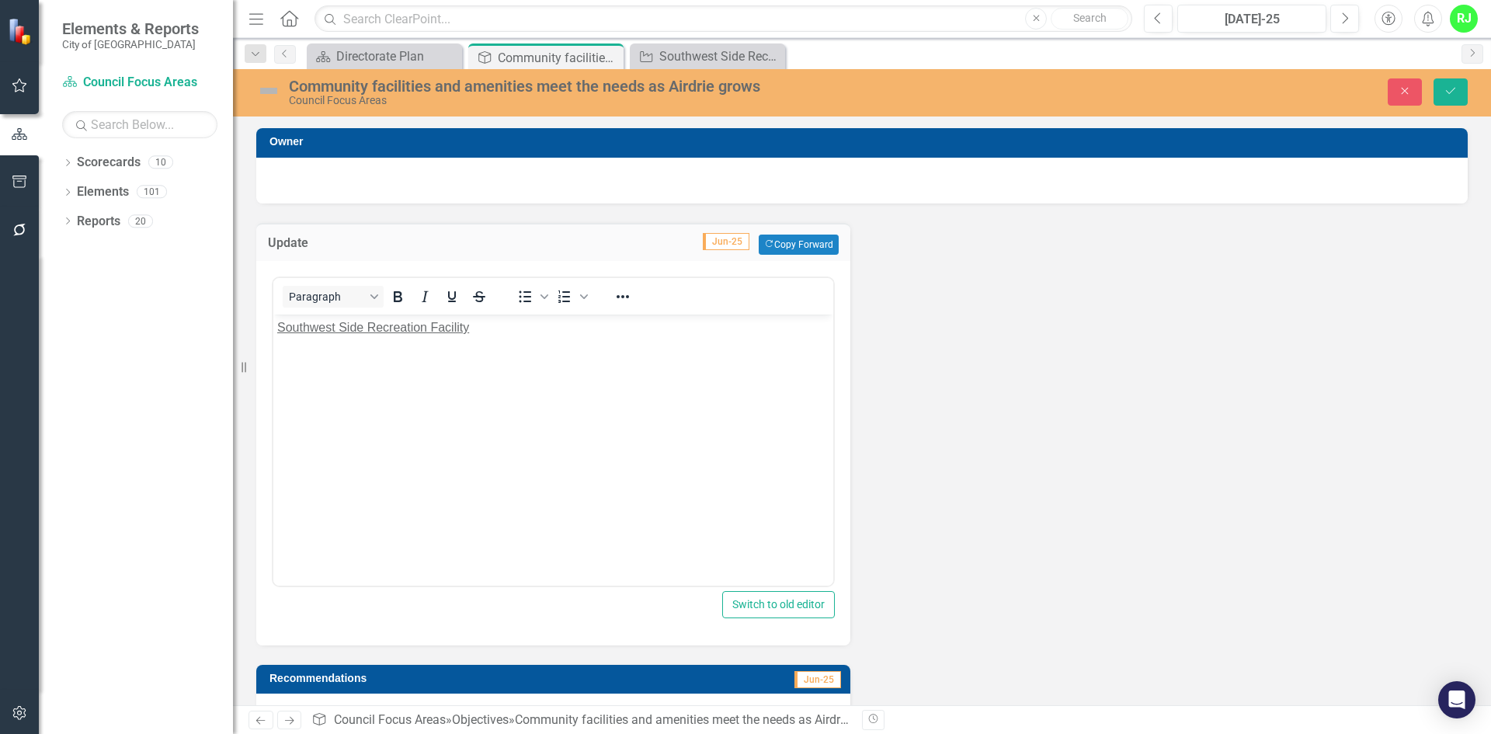
click at [347, 360] on p "Rich Text Area. Press ALT-0 for help." at bounding box center [553, 358] width 552 height 19
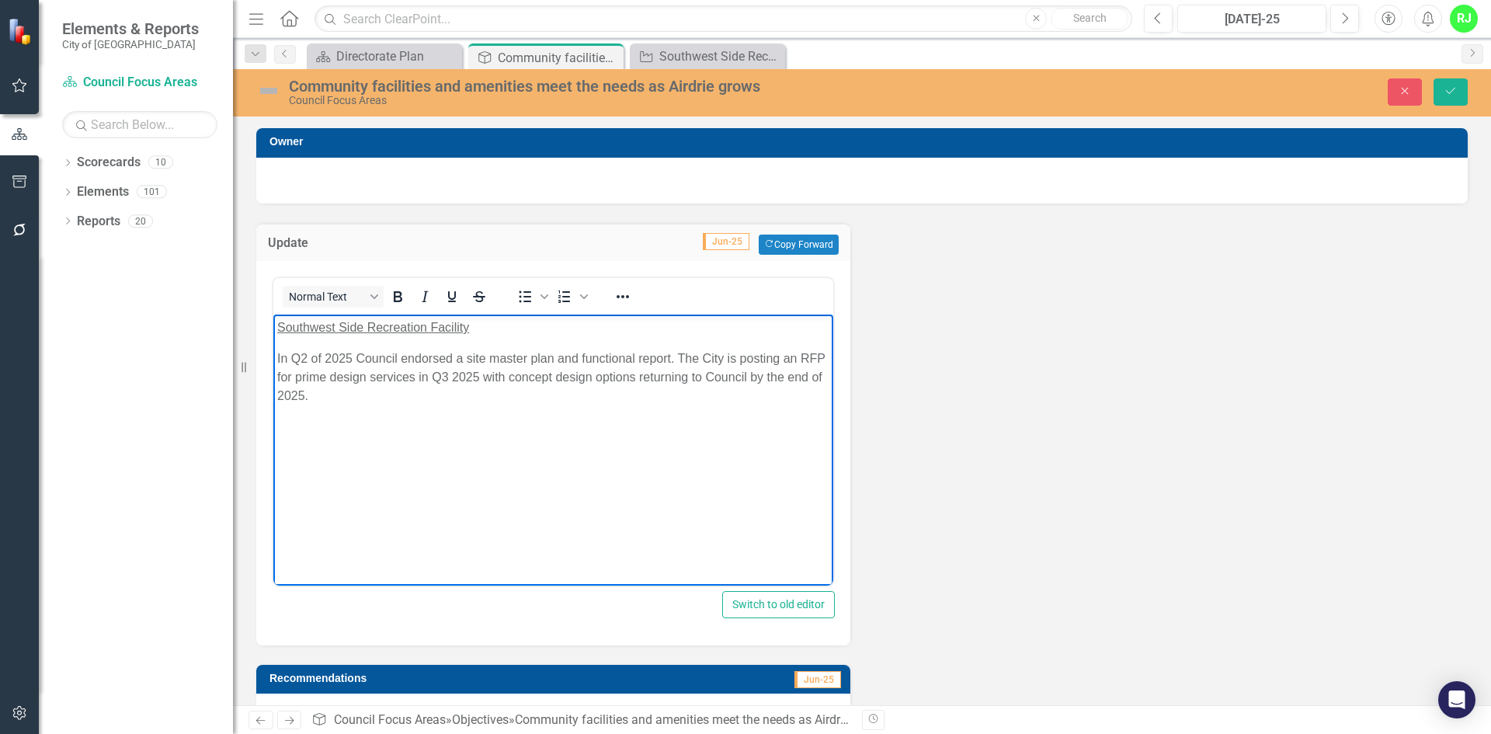
click at [277, 331] on span "Southwest Side Recreation Facility" at bounding box center [373, 326] width 192 height 13
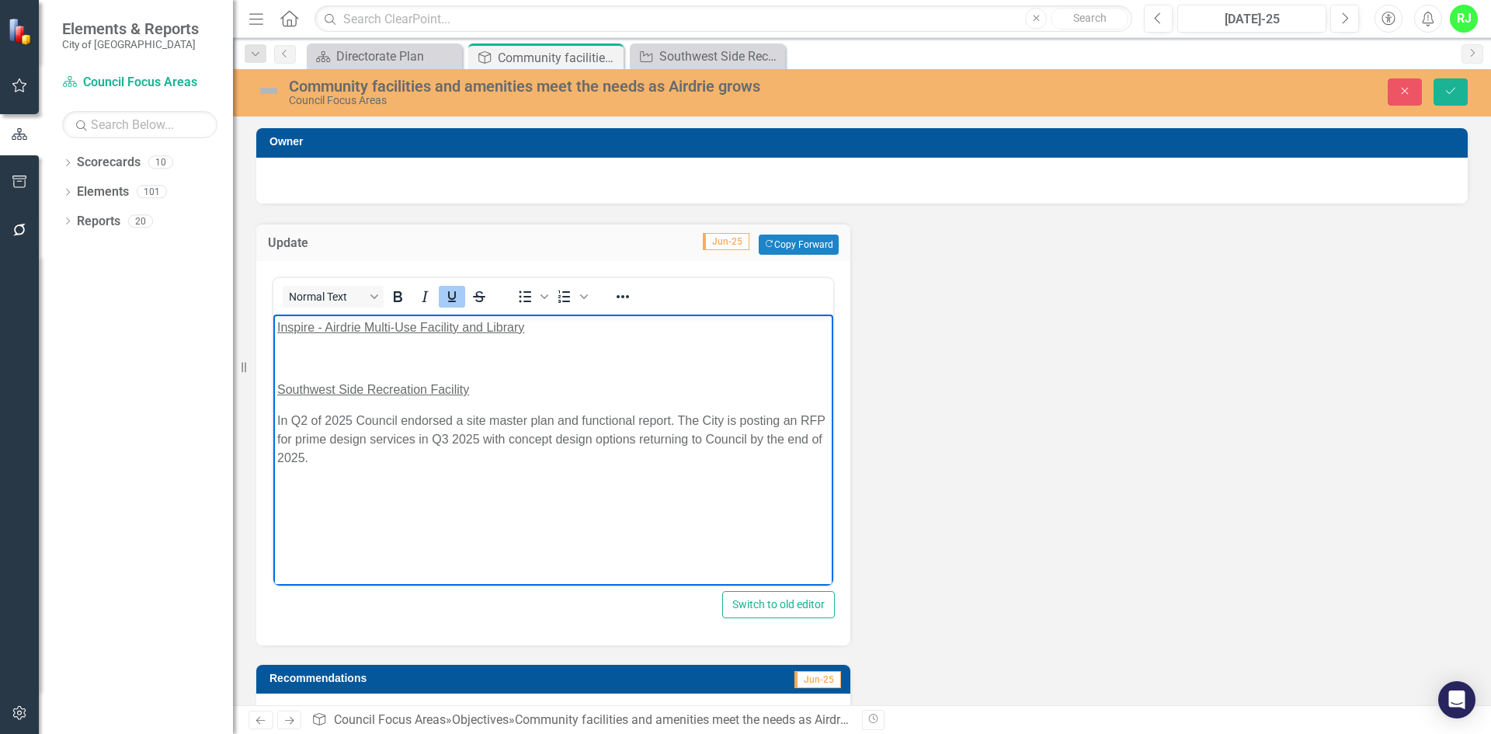
click at [342, 325] on span "Inspire - Airdrie Multi-Use Facility and Library" at bounding box center [400, 326] width 247 height 13
drag, startPoint x: 349, startPoint y: 335, endPoint x: 311, endPoint y: 371, distance: 51.6
click at [314, 386] on span "Southwest Side Recreation Facility" at bounding box center [373, 388] width 192 height 13
click at [308, 363] on p "Rich Text Area. Press ALT-0 for help." at bounding box center [553, 358] width 552 height 19
click at [512, 481] on p "Rich Text Area. Press ALT-0 for help." at bounding box center [553, 488] width 552 height 19
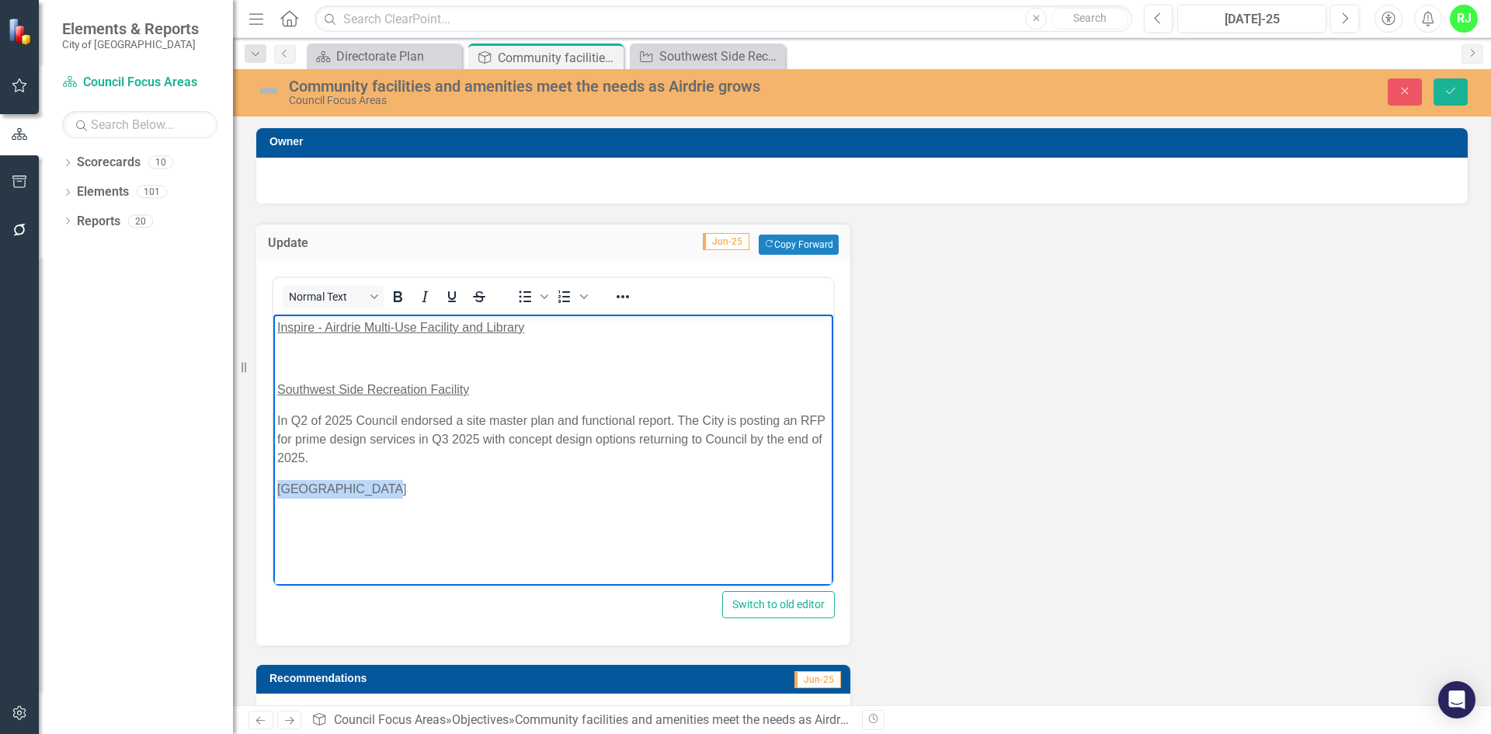
drag, startPoint x: 382, startPoint y: 477, endPoint x: 277, endPoint y: 488, distance: 105.4
click at [277, 488] on body "Inspire - Airdrie Multi-Use Facility and Library Southwest Side Recreation Faci…" at bounding box center [553, 430] width 560 height 233
click at [451, 301] on icon "Underline" at bounding box center [452, 296] width 8 height 11
click at [409, 528] on body "Inspire - Airdrie Multi-Use Facility and Library Southwest Side Recreation Faci…" at bounding box center [553, 430] width 560 height 233
click at [405, 518] on body "Inspire - Airdrie Multi-Use Facility and Library Southwest Side Recreation Faci…" at bounding box center [553, 430] width 560 height 233
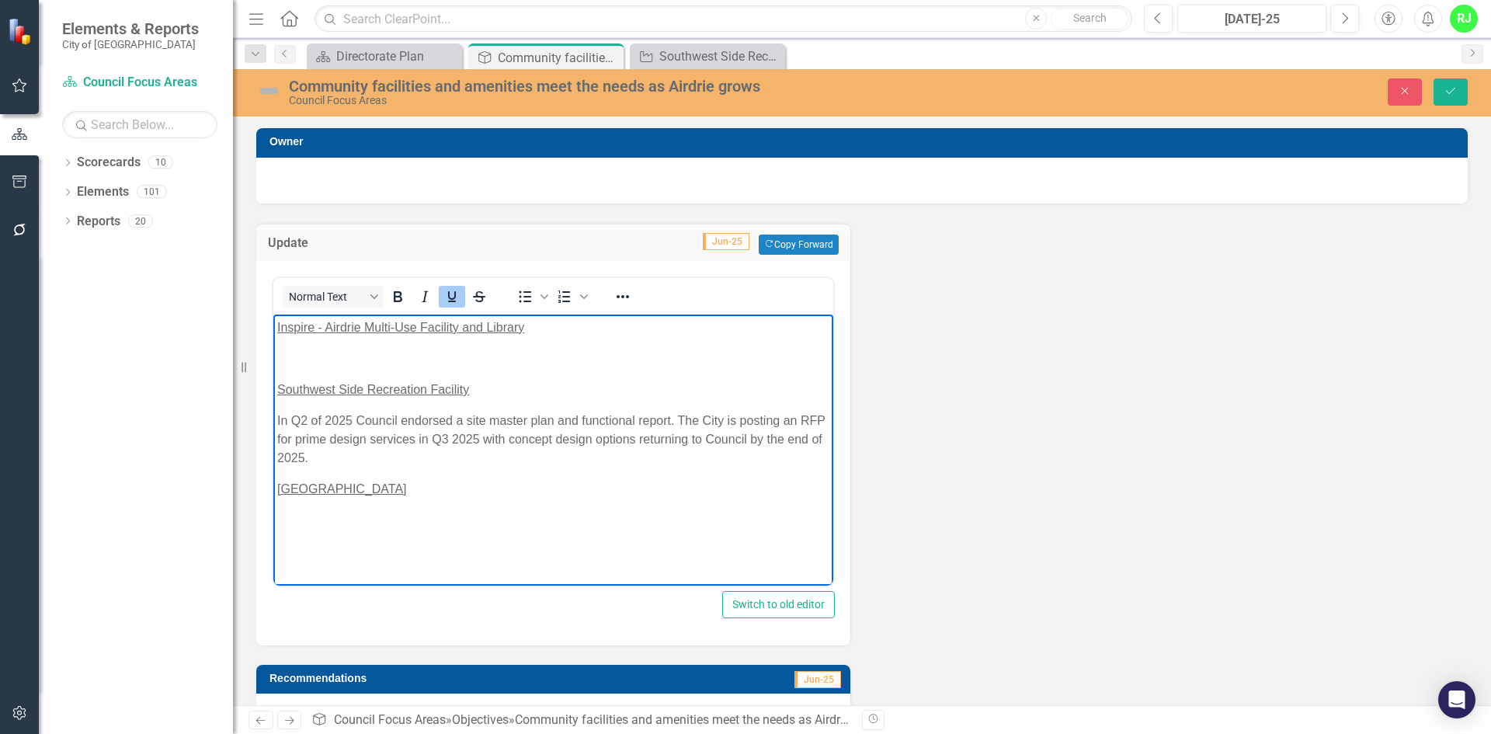
click at [450, 300] on icon "Underline" at bounding box center [452, 296] width 19 height 19
click at [356, 356] on p "Rich Text Area. Press ALT-0 for help." at bounding box center [553, 358] width 552 height 19
click at [451, 293] on icon "Underline" at bounding box center [452, 296] width 19 height 19
click at [339, 547] on html "Inspire - Airdrie Multi-Use Facility and Library ﻿ Southwest Side Recreation Fa…" at bounding box center [553, 430] width 560 height 233
click at [1455, 90] on icon "Save" at bounding box center [1450, 90] width 14 height 11
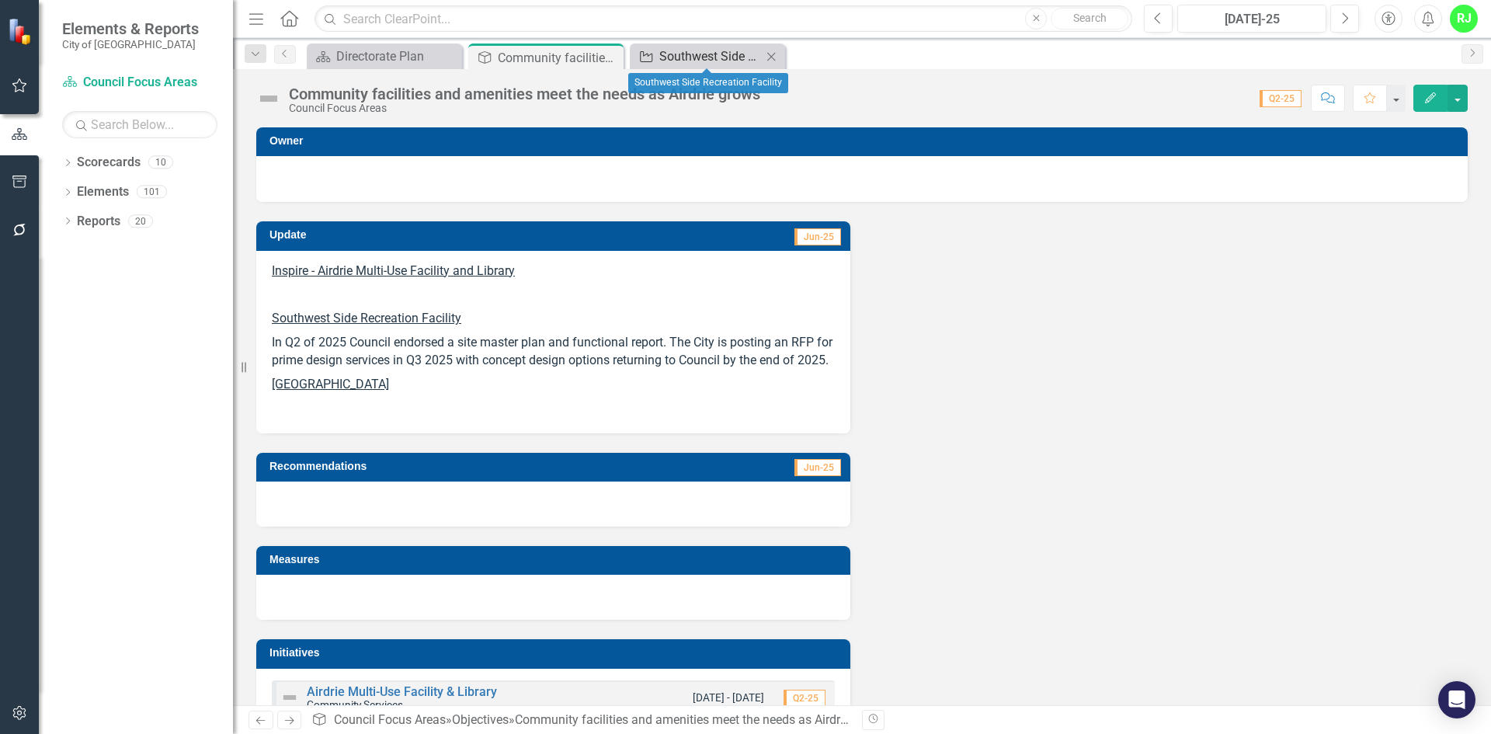
click at [700, 62] on div "Southwest Side Recreation Facility" at bounding box center [710, 56] width 102 height 19
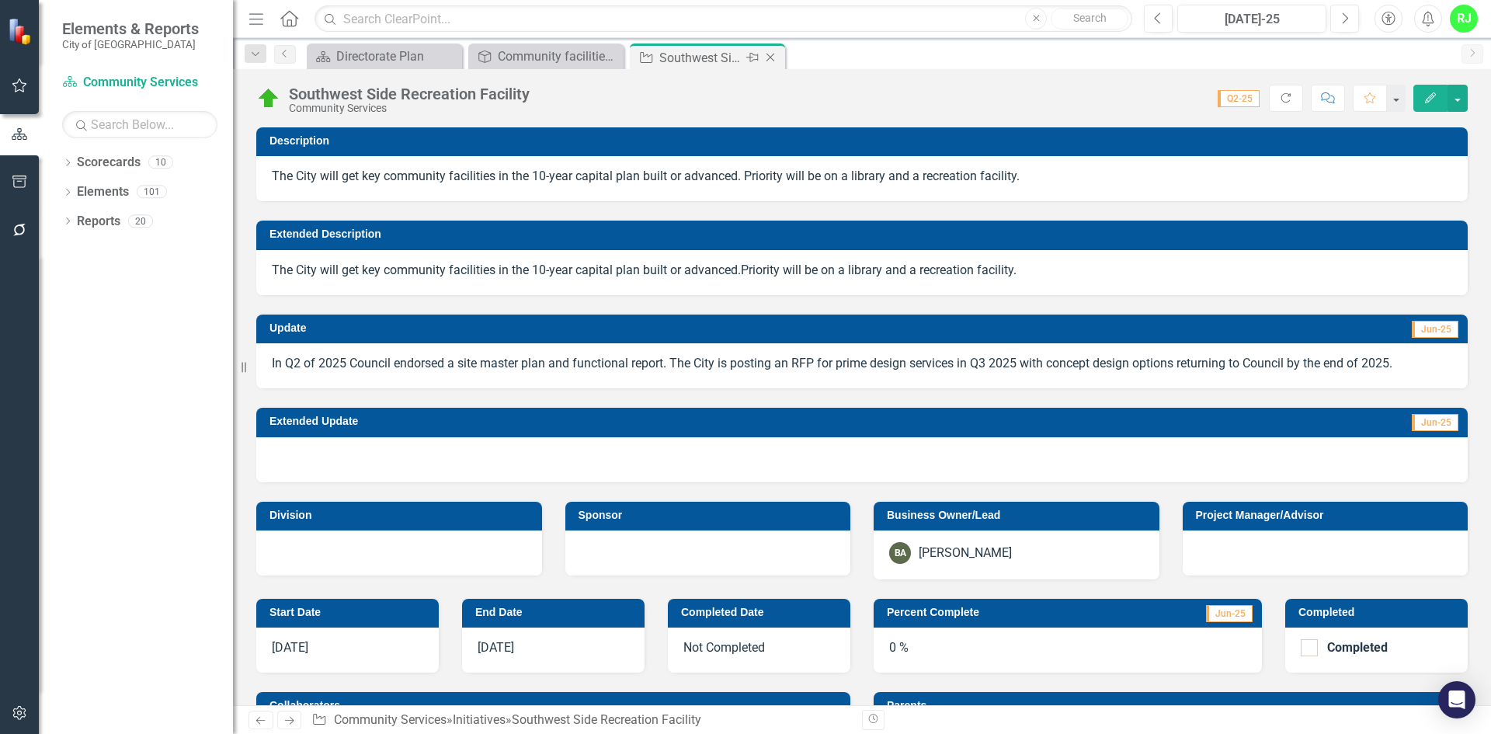
click at [772, 60] on icon "Close" at bounding box center [771, 57] width 16 height 12
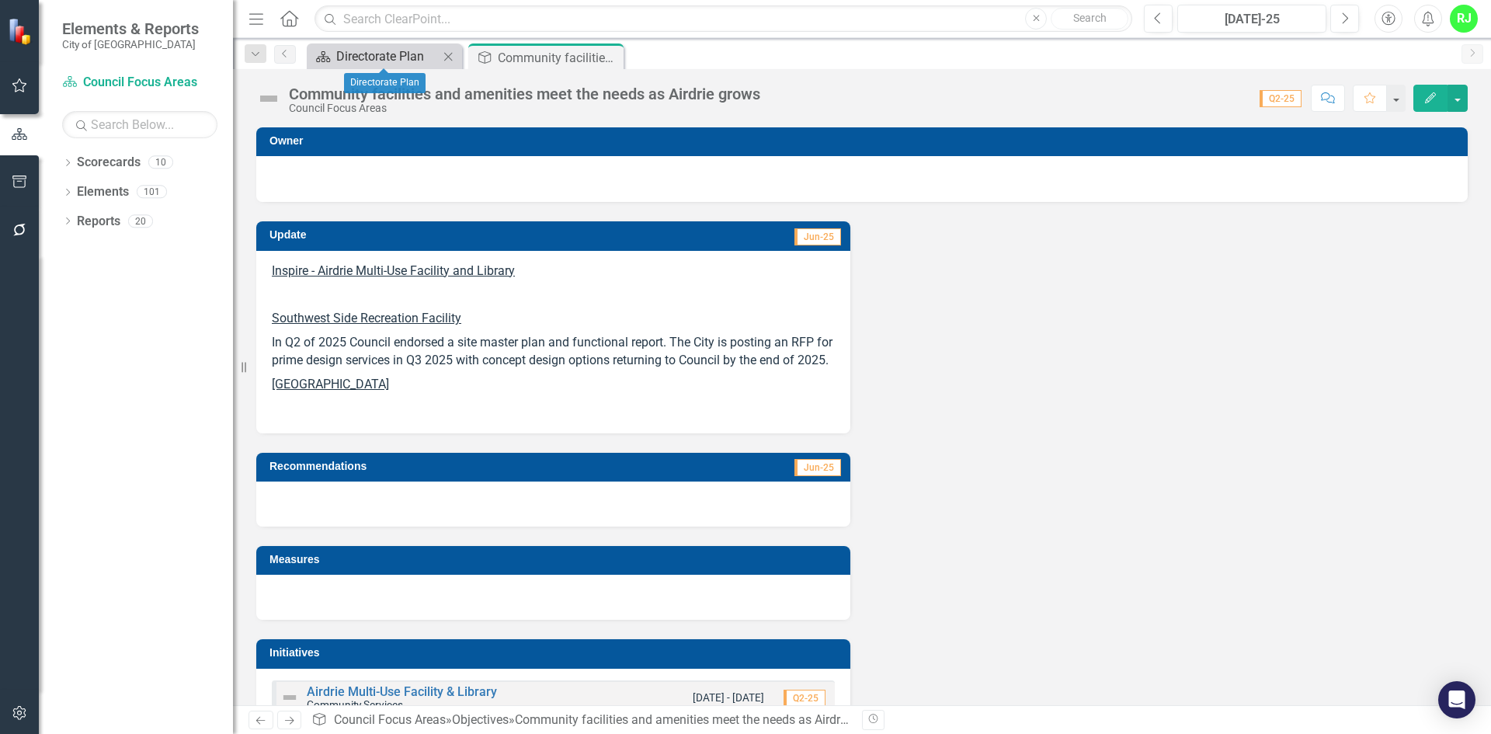
click at [408, 57] on div "Directorate Plan" at bounding box center [387, 56] width 102 height 19
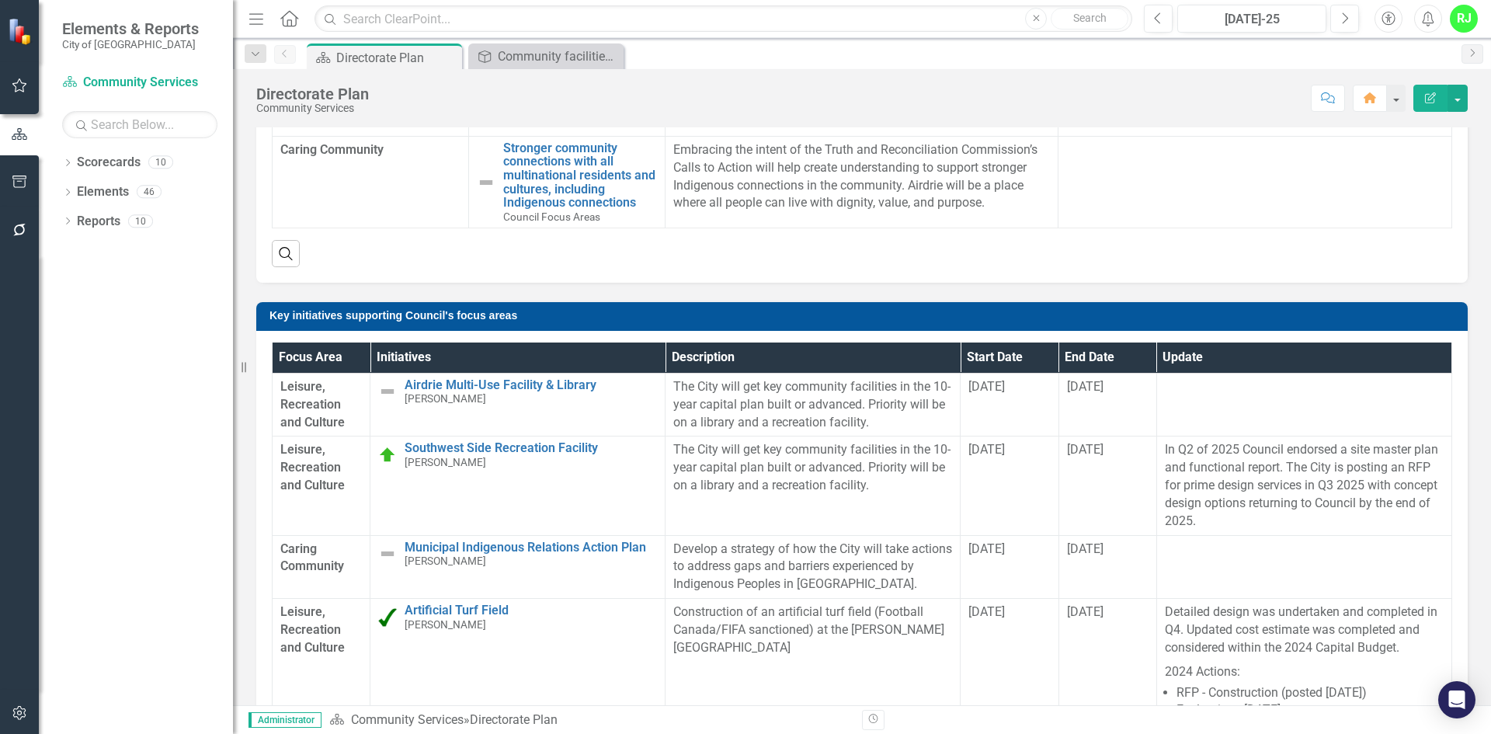
scroll to position [311, 0]
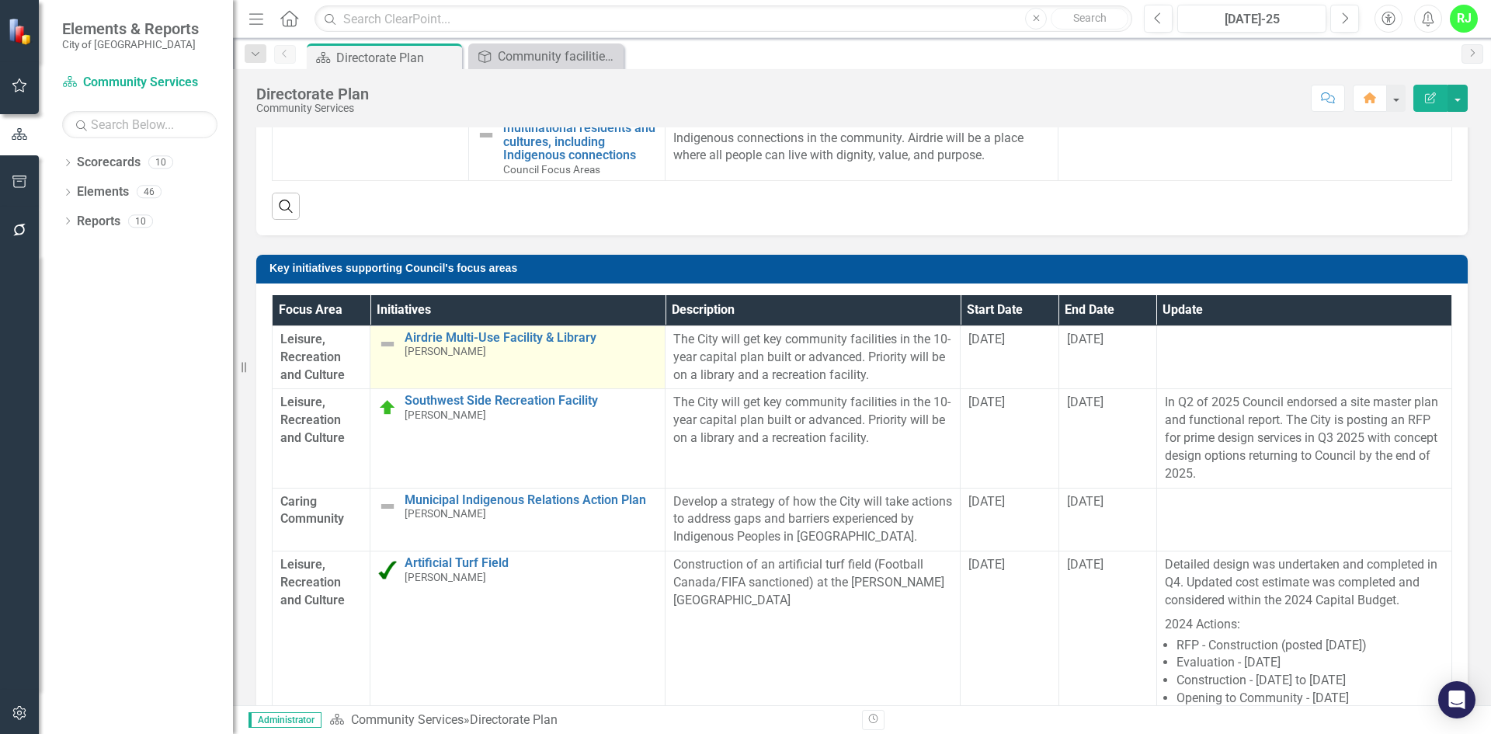
click at [388, 344] on img at bounding box center [387, 344] width 19 height 19
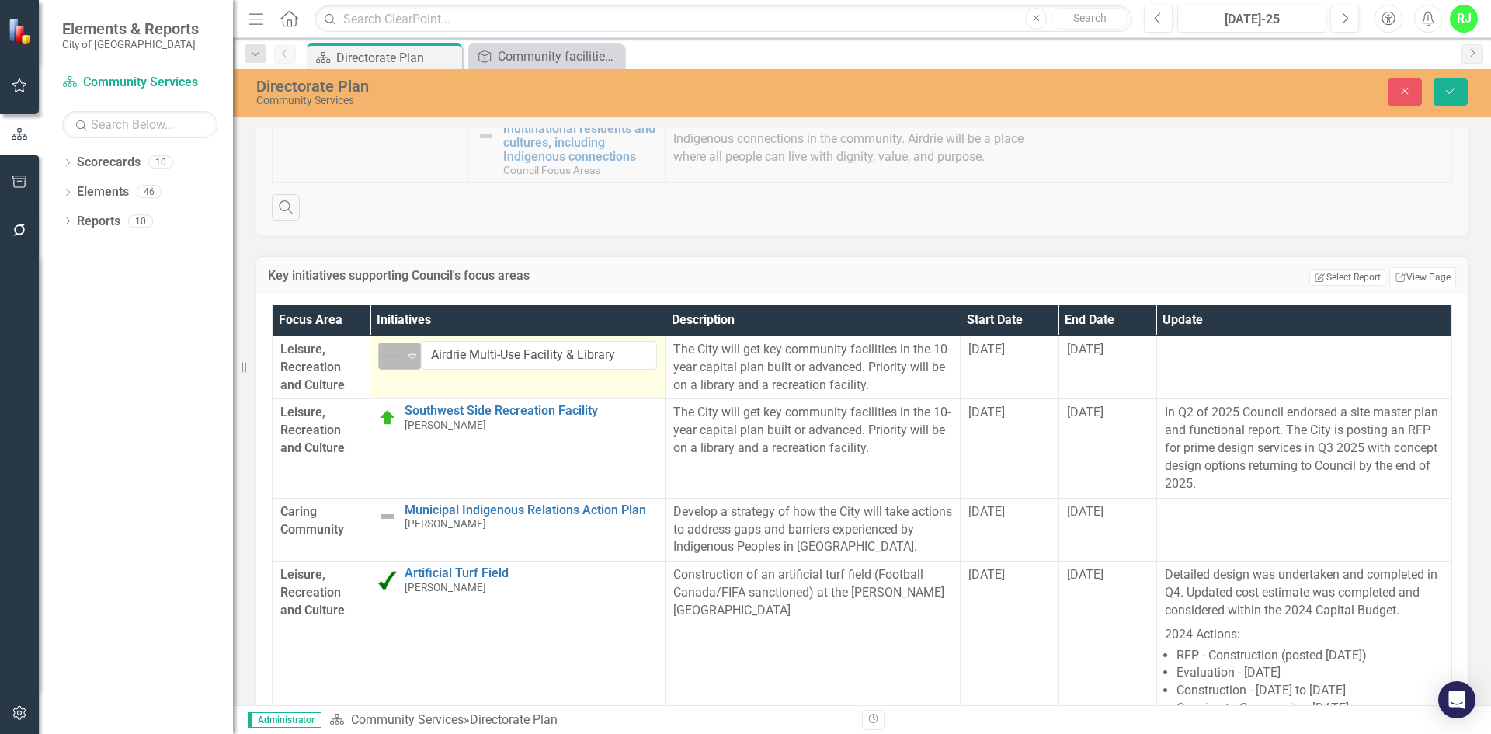
click at [401, 353] on img at bounding box center [392, 355] width 19 height 19
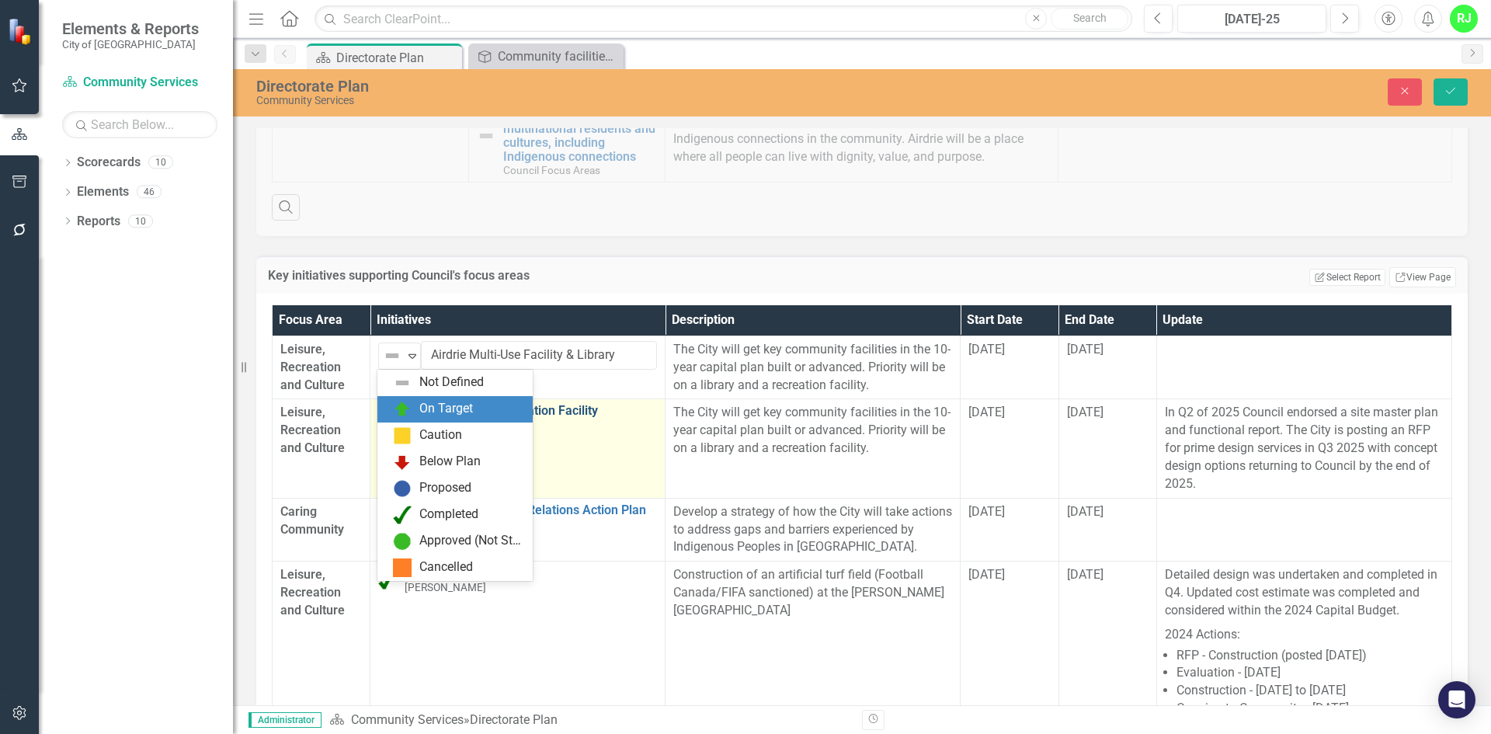
click at [426, 408] on div "On Target" at bounding box center [446, 409] width 54 height 18
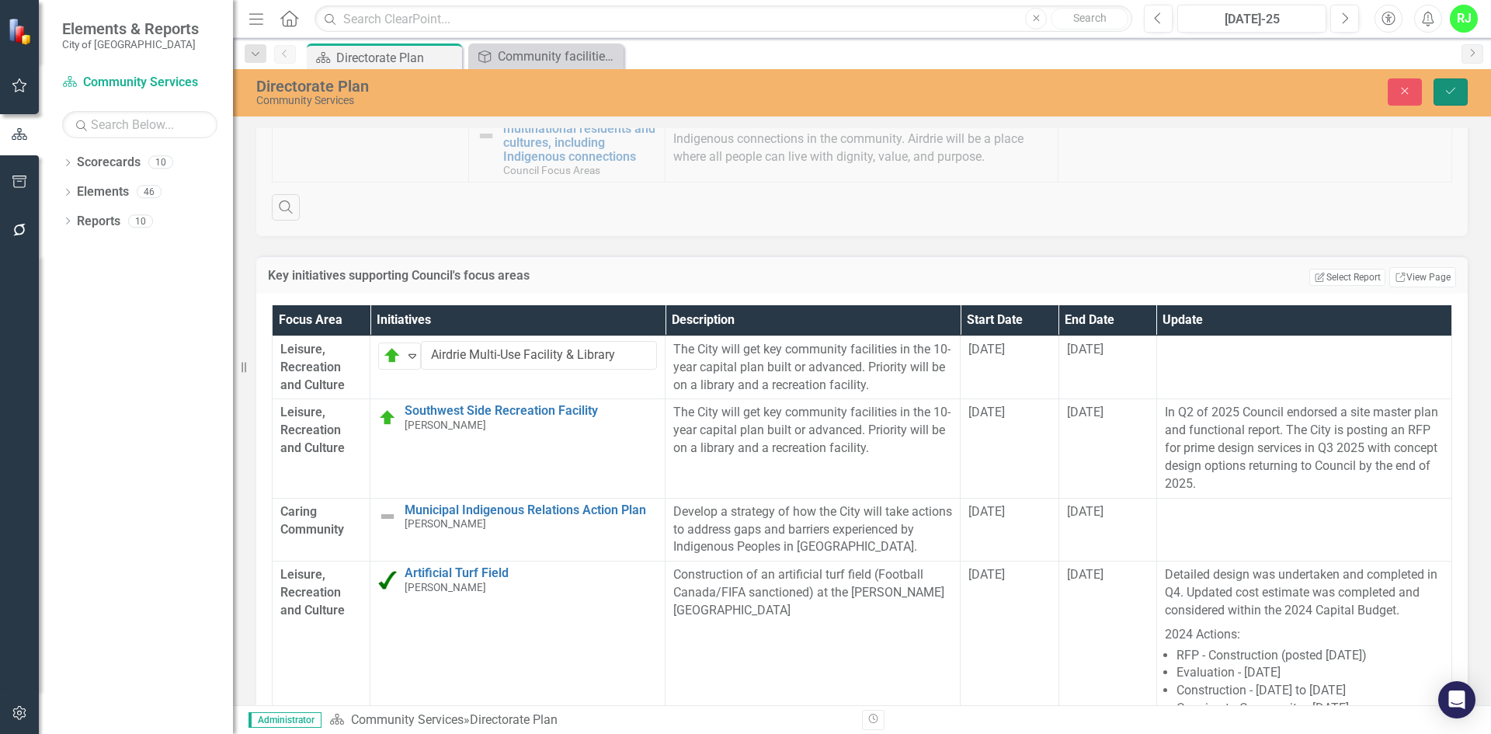
click at [1455, 90] on icon "Save" at bounding box center [1450, 90] width 14 height 11
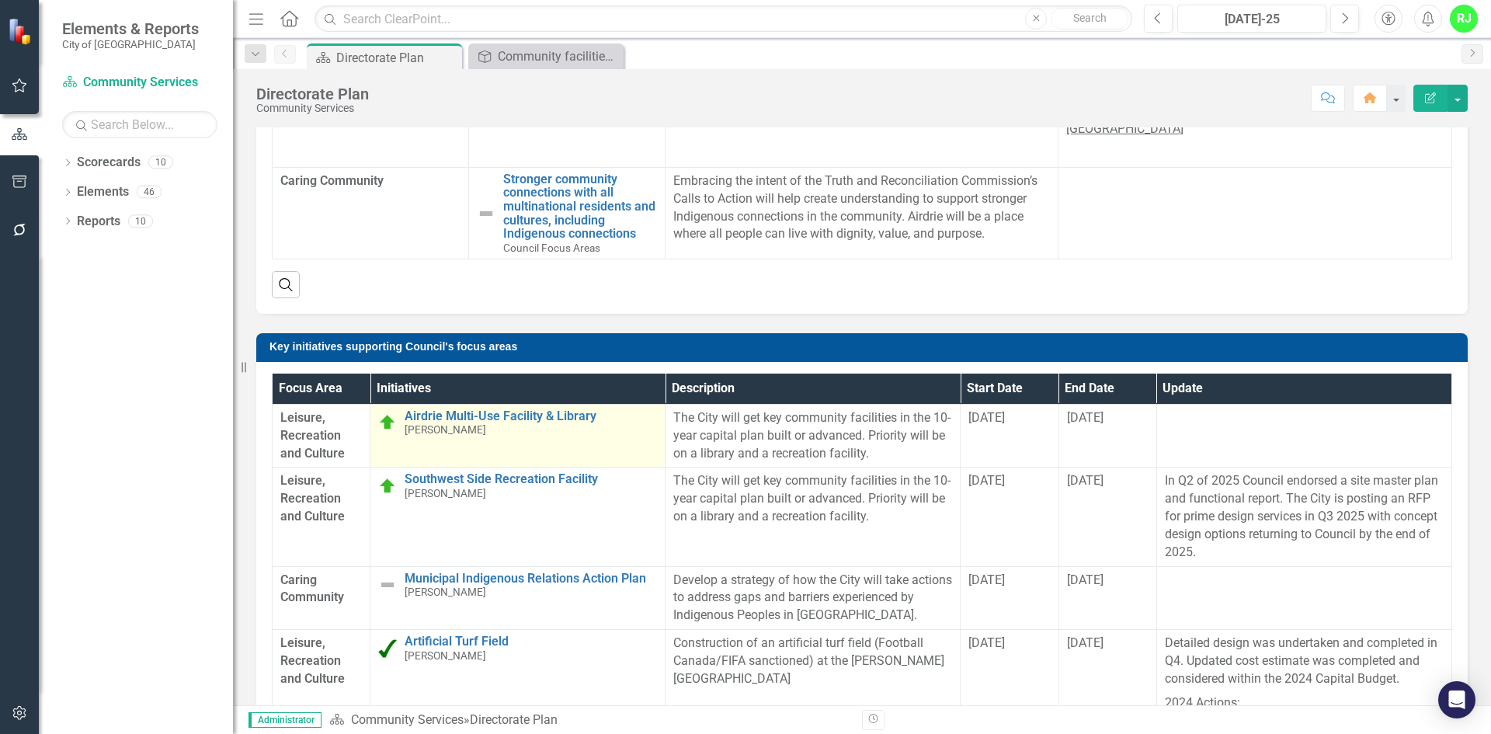
scroll to position [233, 0]
click at [475, 412] on link "Airdrie Multi-Use Facility & Library" at bounding box center [531, 415] width 252 height 14
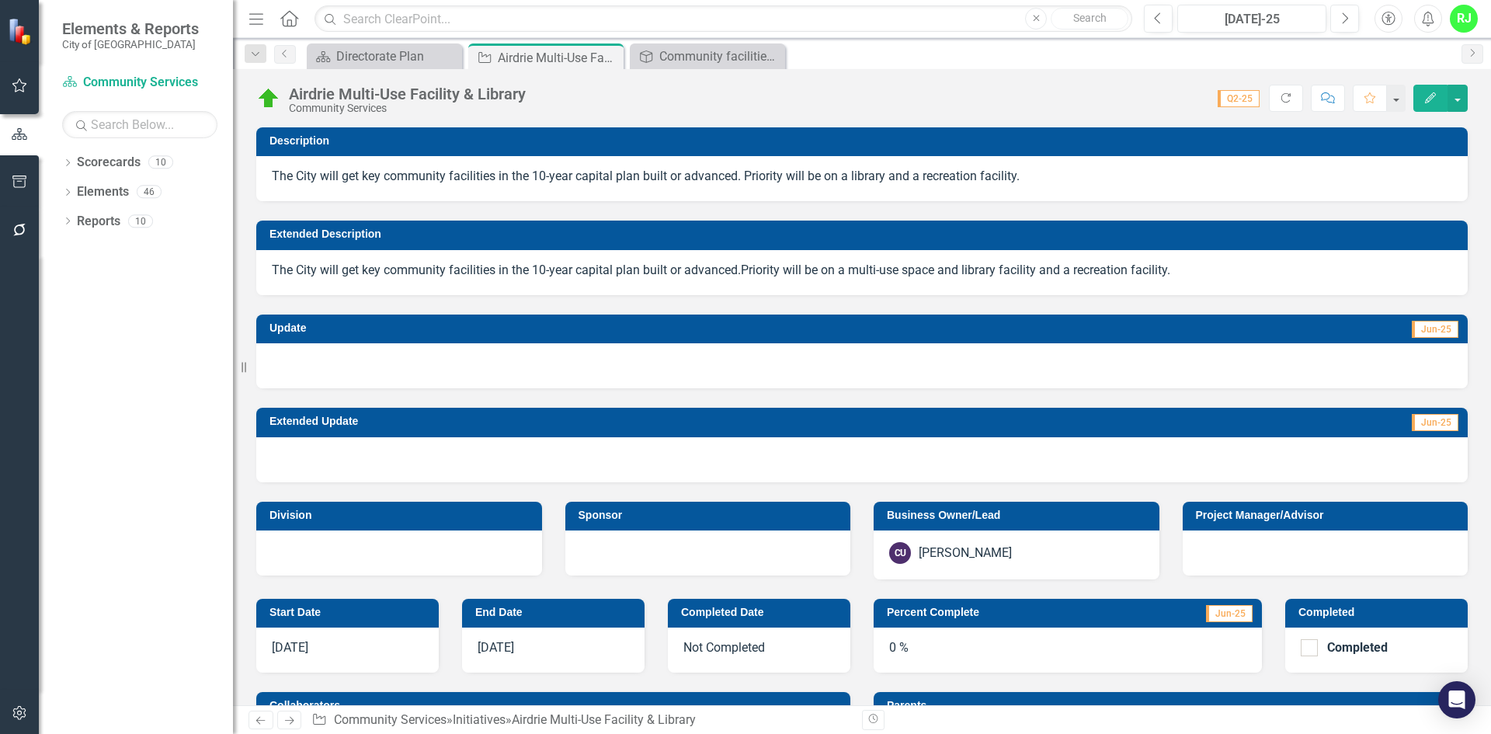
click at [528, 376] on div at bounding box center [861, 365] width 1211 height 45
click at [1148, 18] on button "Previous" at bounding box center [1158, 19] width 29 height 28
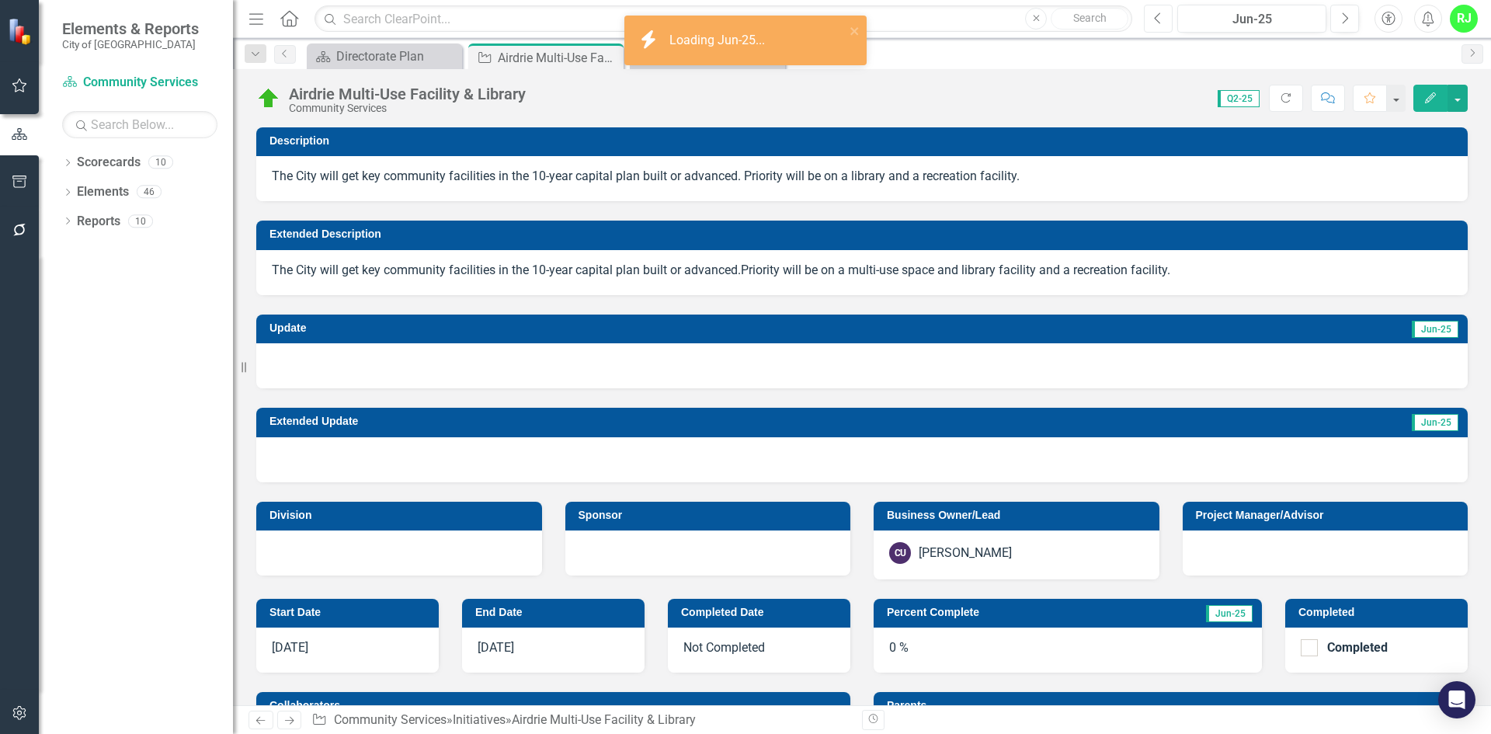
checkbox input "true"
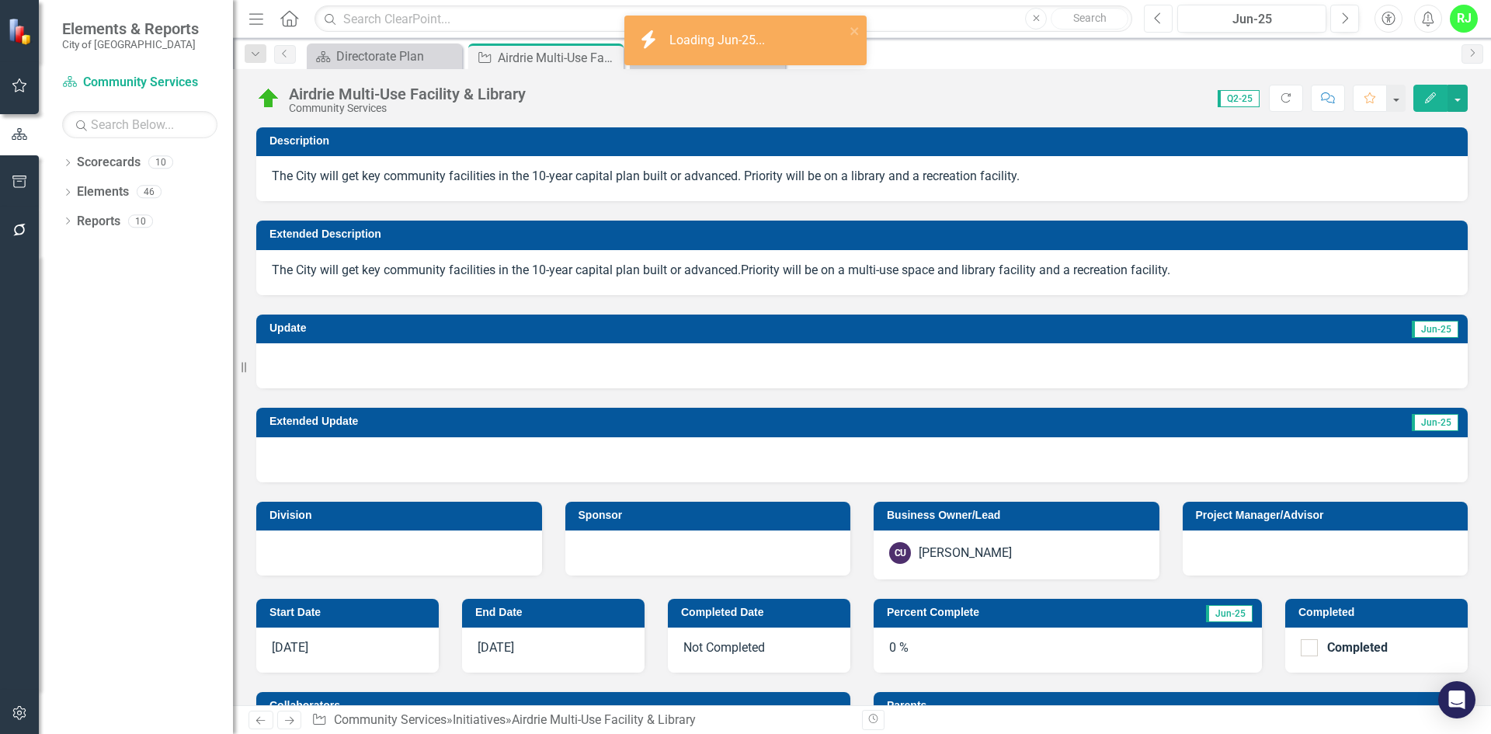
checkbox input "true"
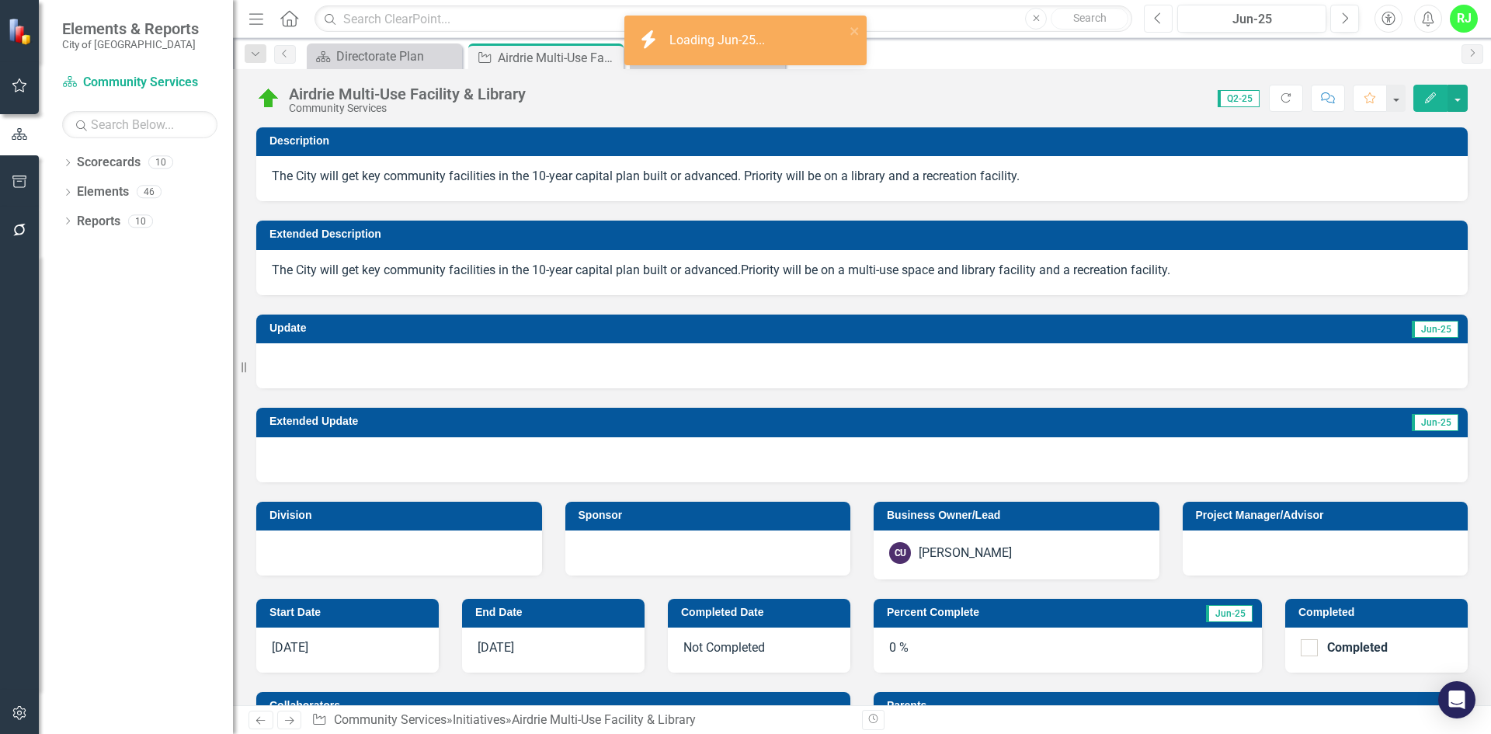
checkbox input "true"
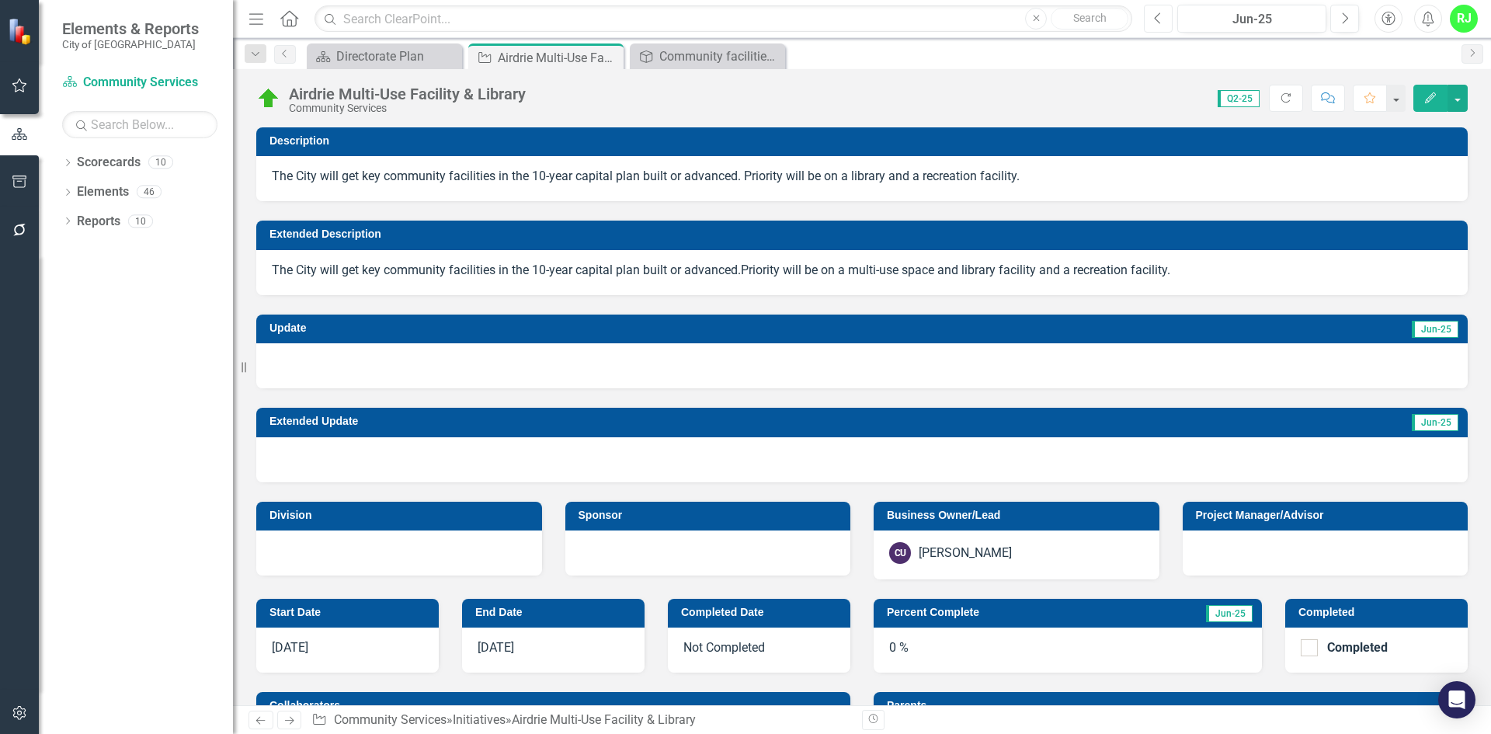
click at [1163, 22] on button "Previous" at bounding box center [1158, 19] width 29 height 28
click at [1161, 16] on icon "Previous" at bounding box center [1158, 19] width 9 height 14
click at [1163, 15] on button "Previous" at bounding box center [1158, 19] width 29 height 28
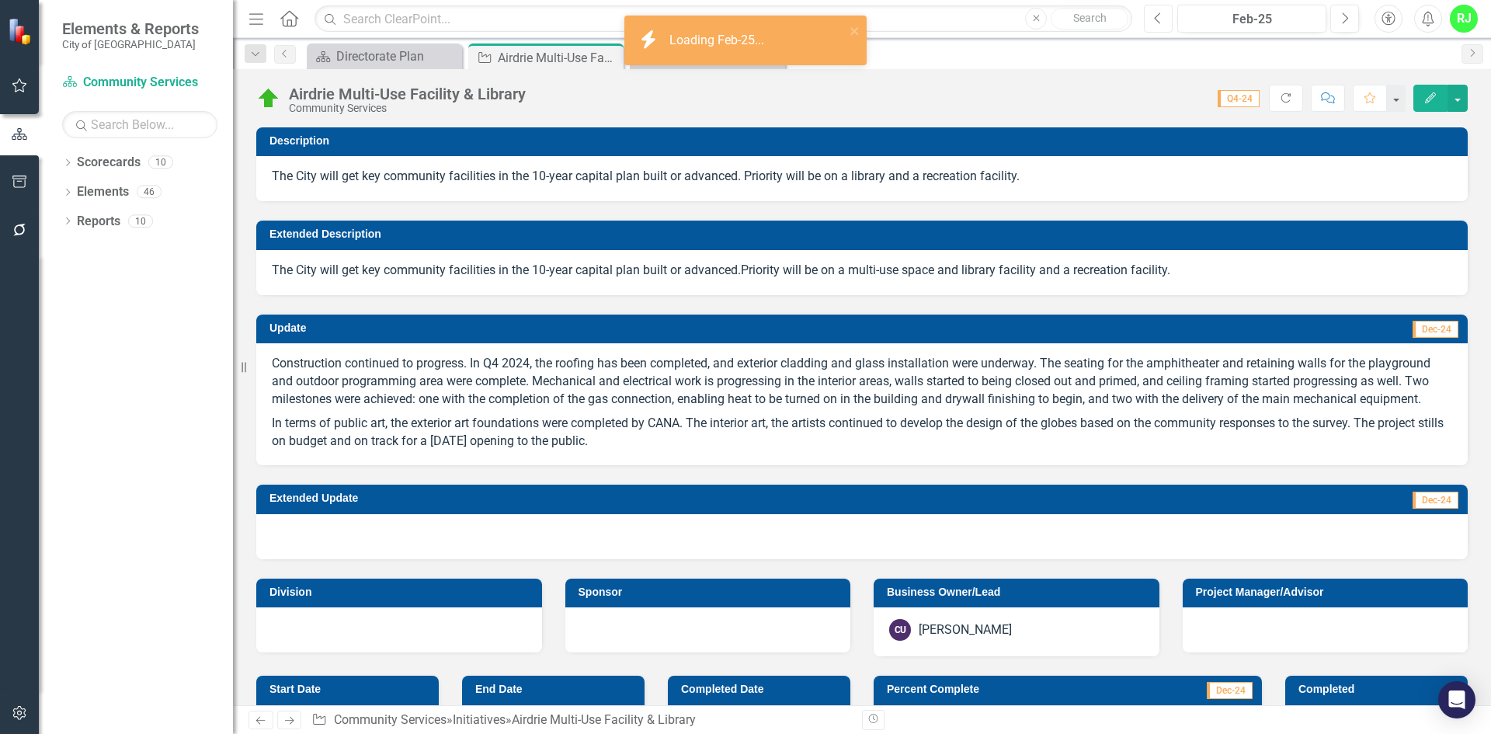
checkbox input "true"
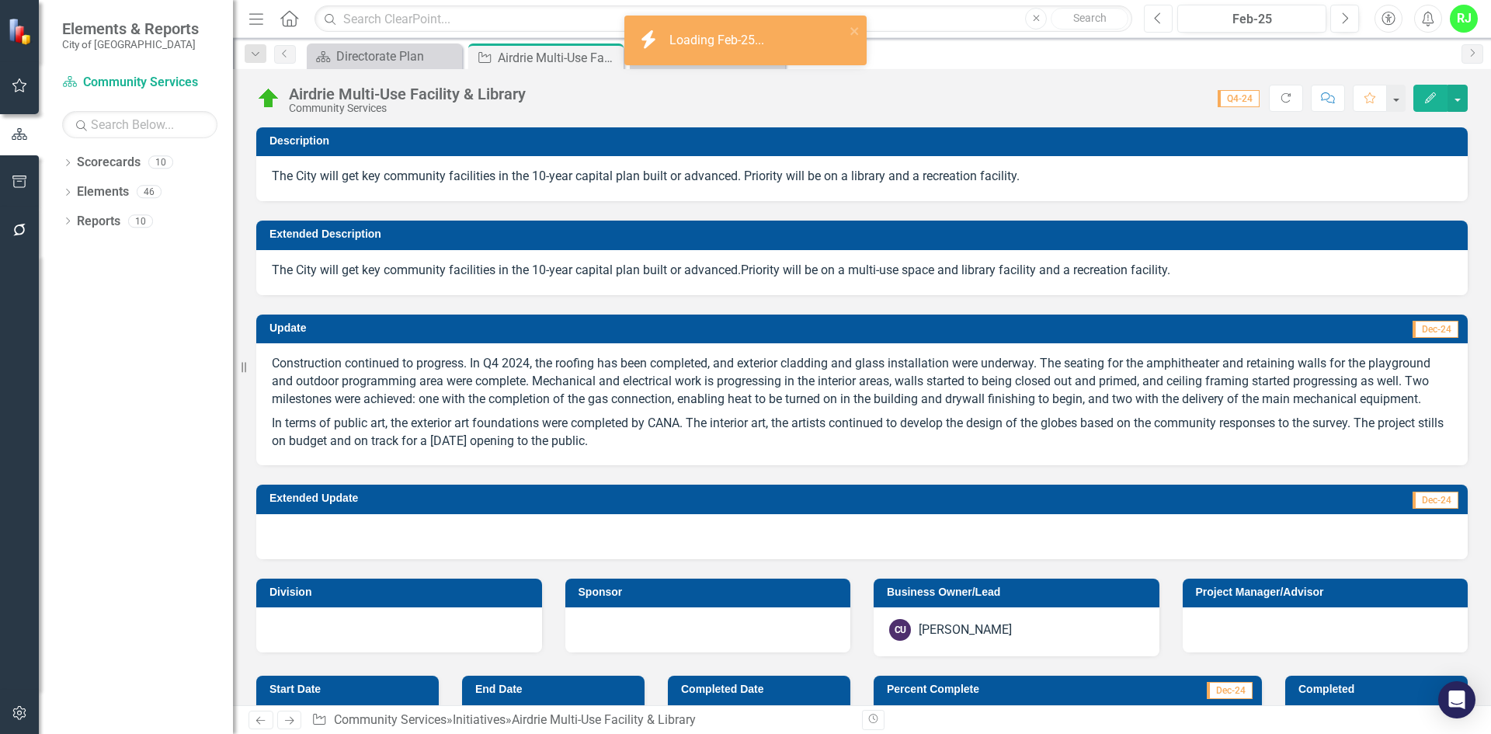
checkbox input "true"
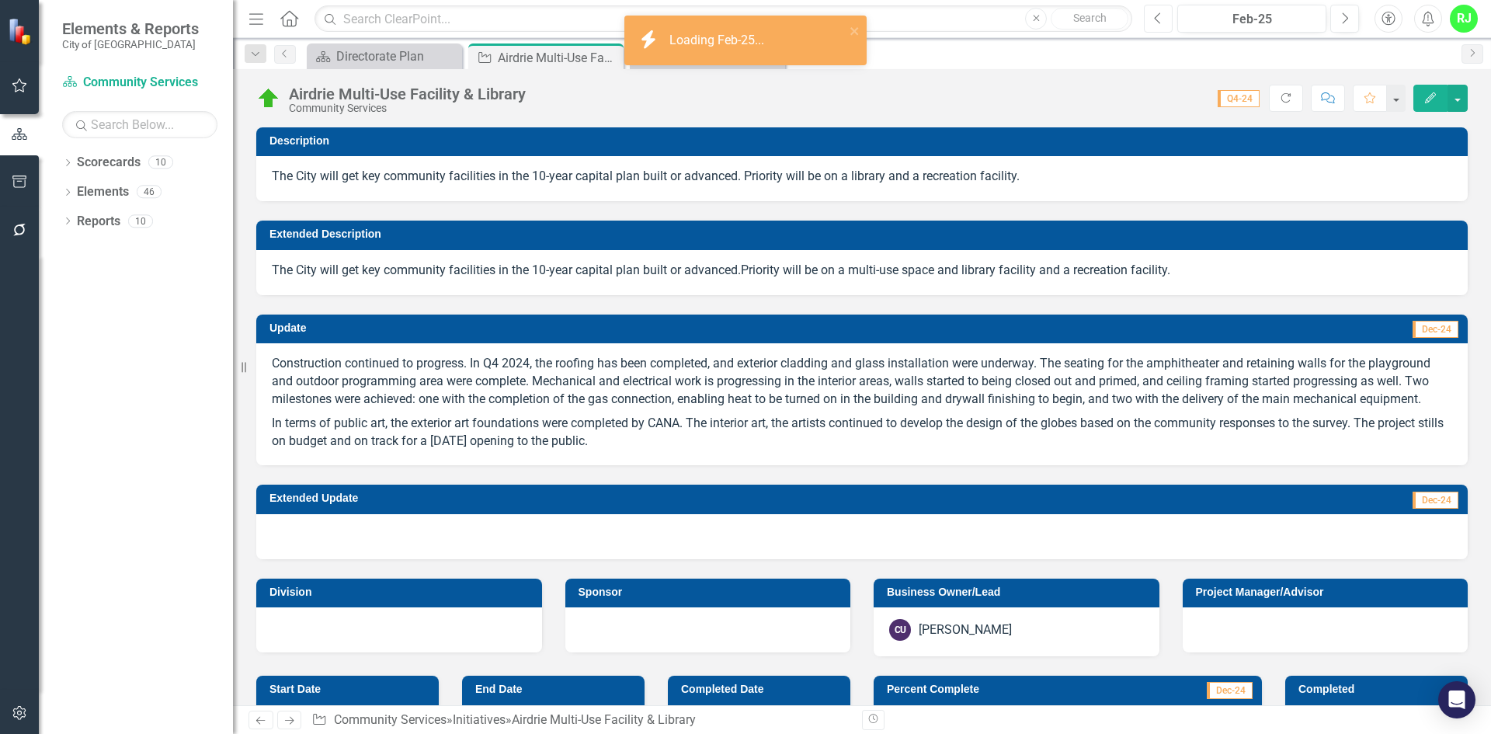
checkbox input "true"
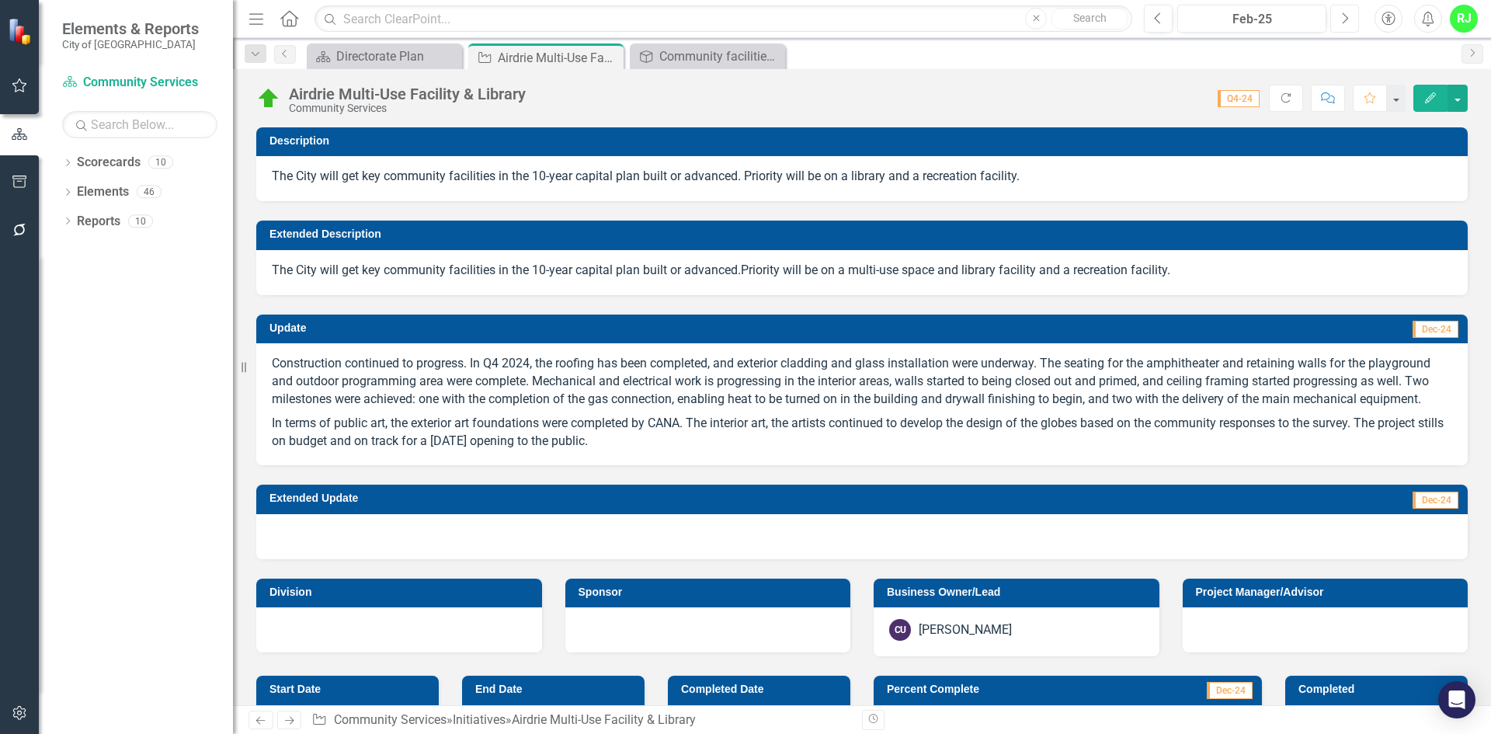
click at [1341, 23] on icon "Next" at bounding box center [1344, 19] width 9 height 14
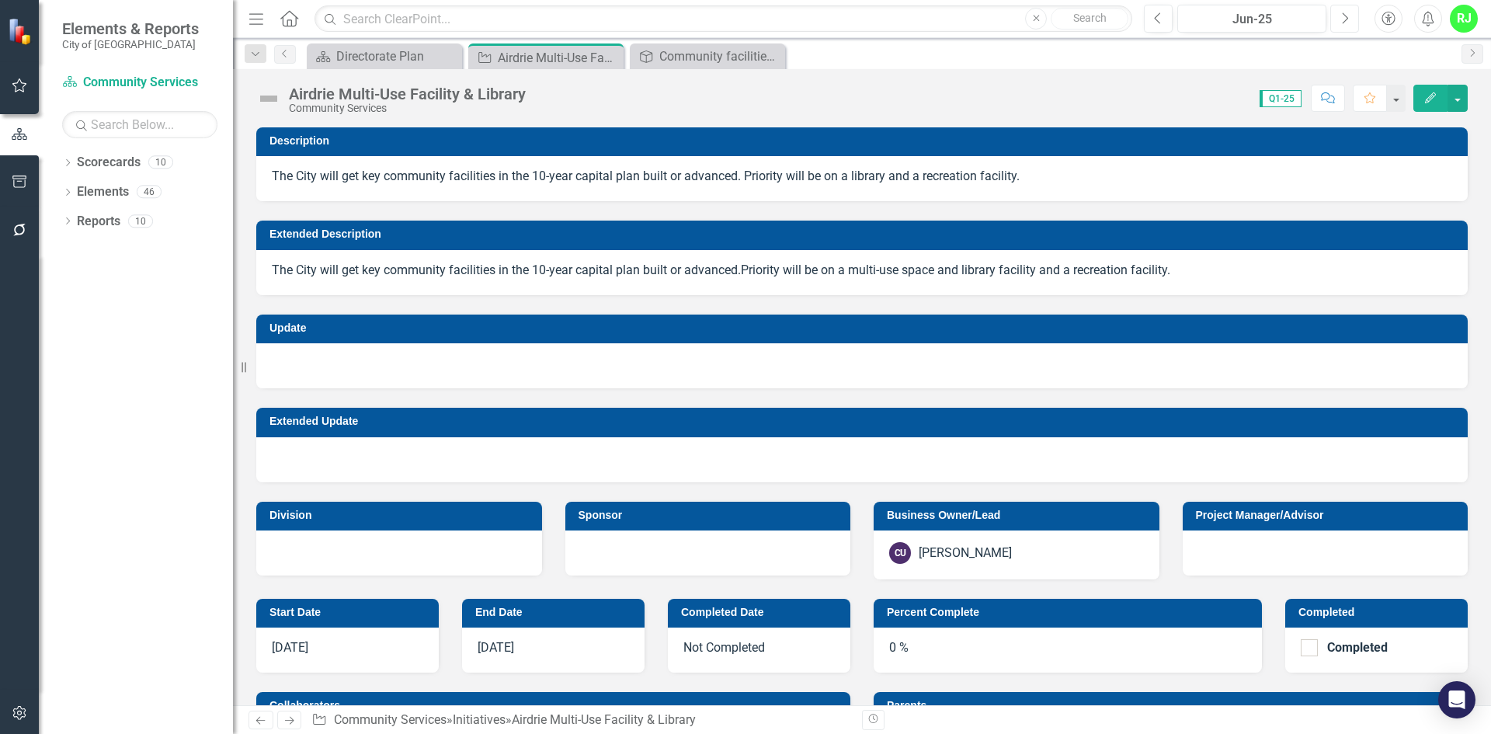
click at [1341, 23] on icon "Next" at bounding box center [1344, 19] width 9 height 14
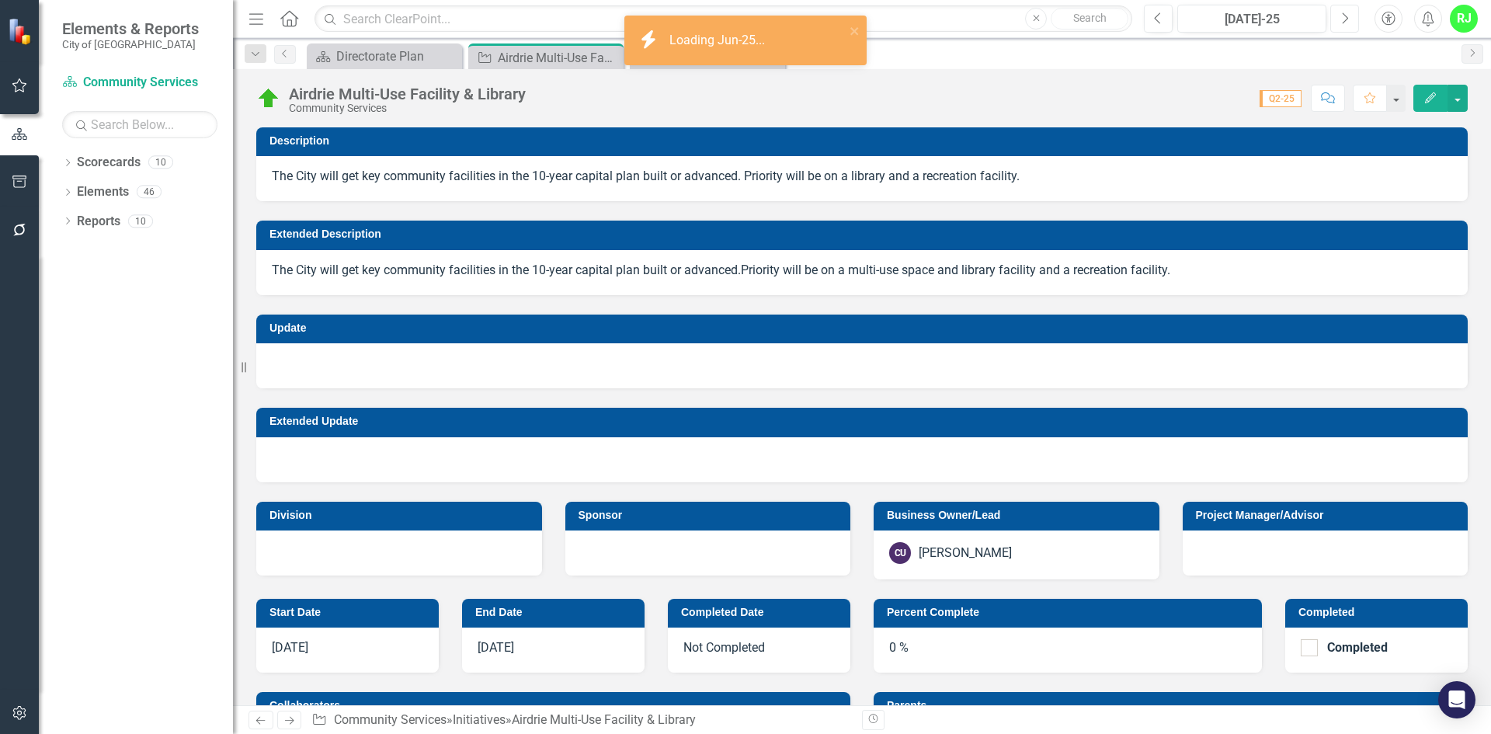
checkbox input "true"
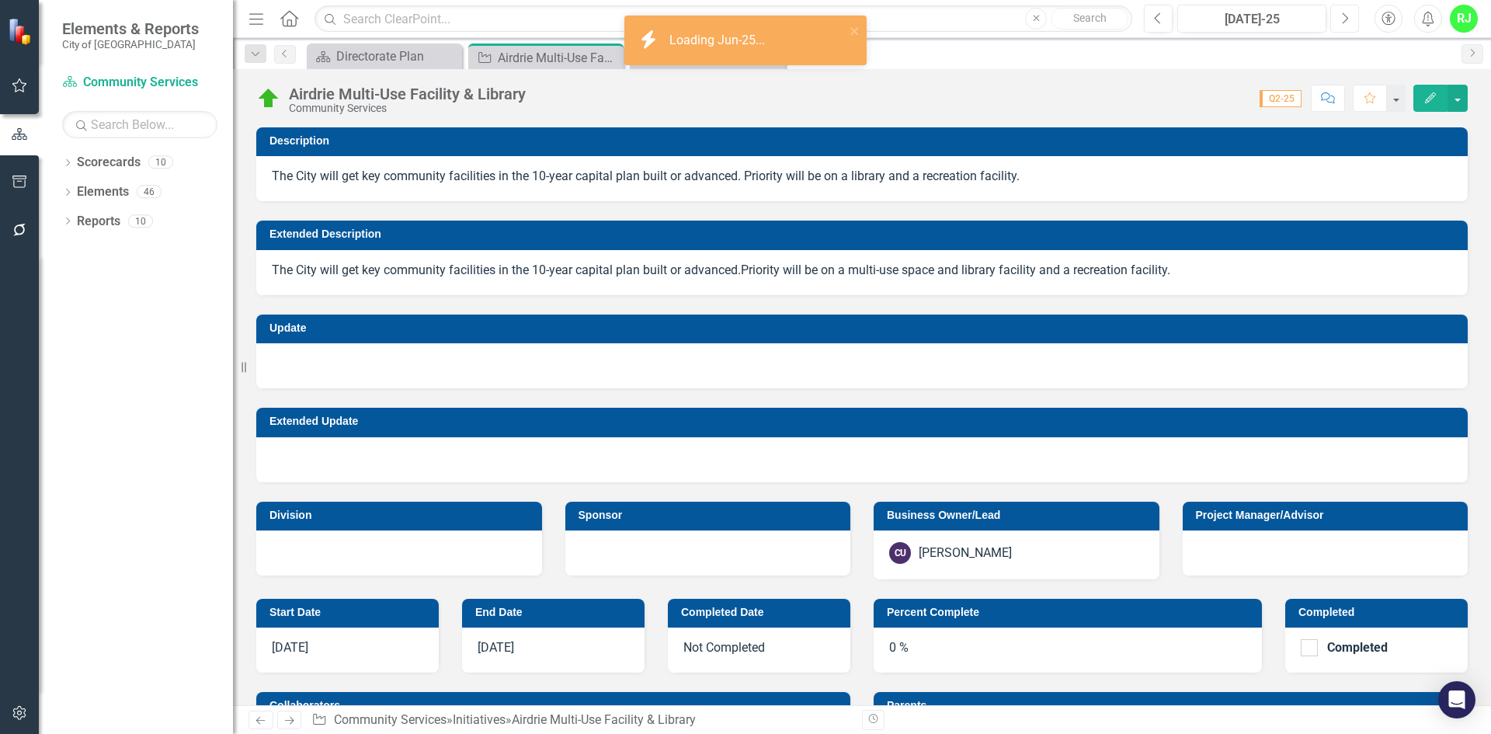
checkbox input "true"
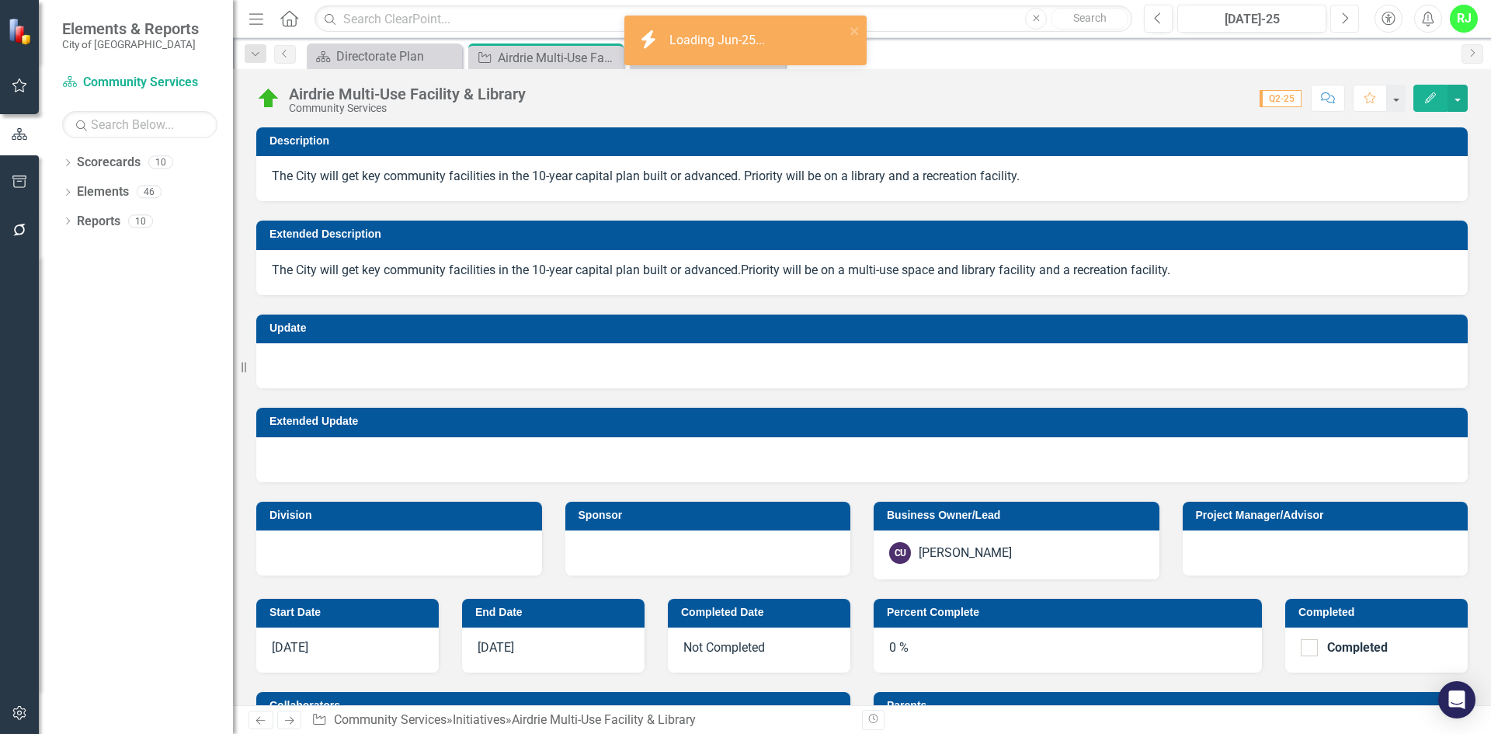
checkbox input "true"
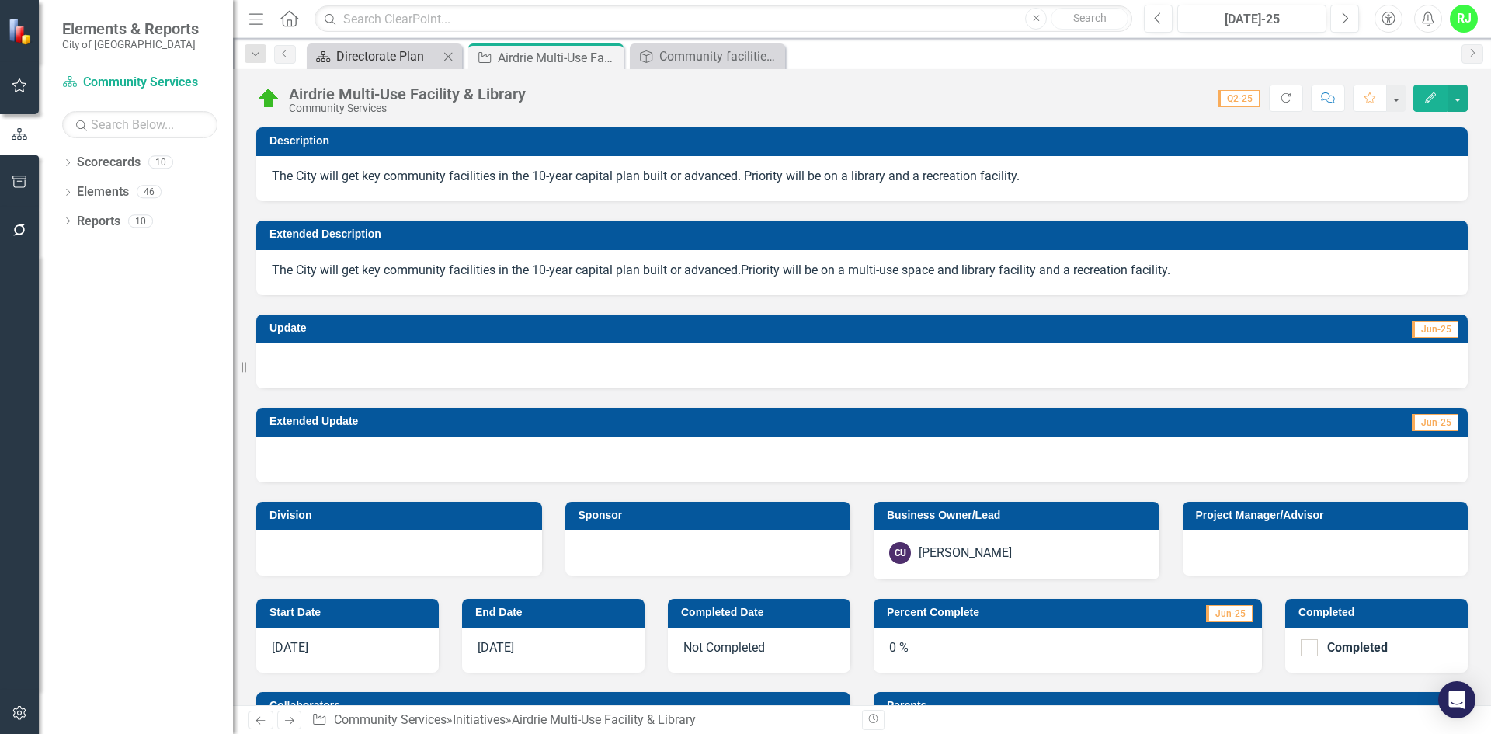
click at [363, 55] on div "Directorate Plan" at bounding box center [387, 56] width 102 height 19
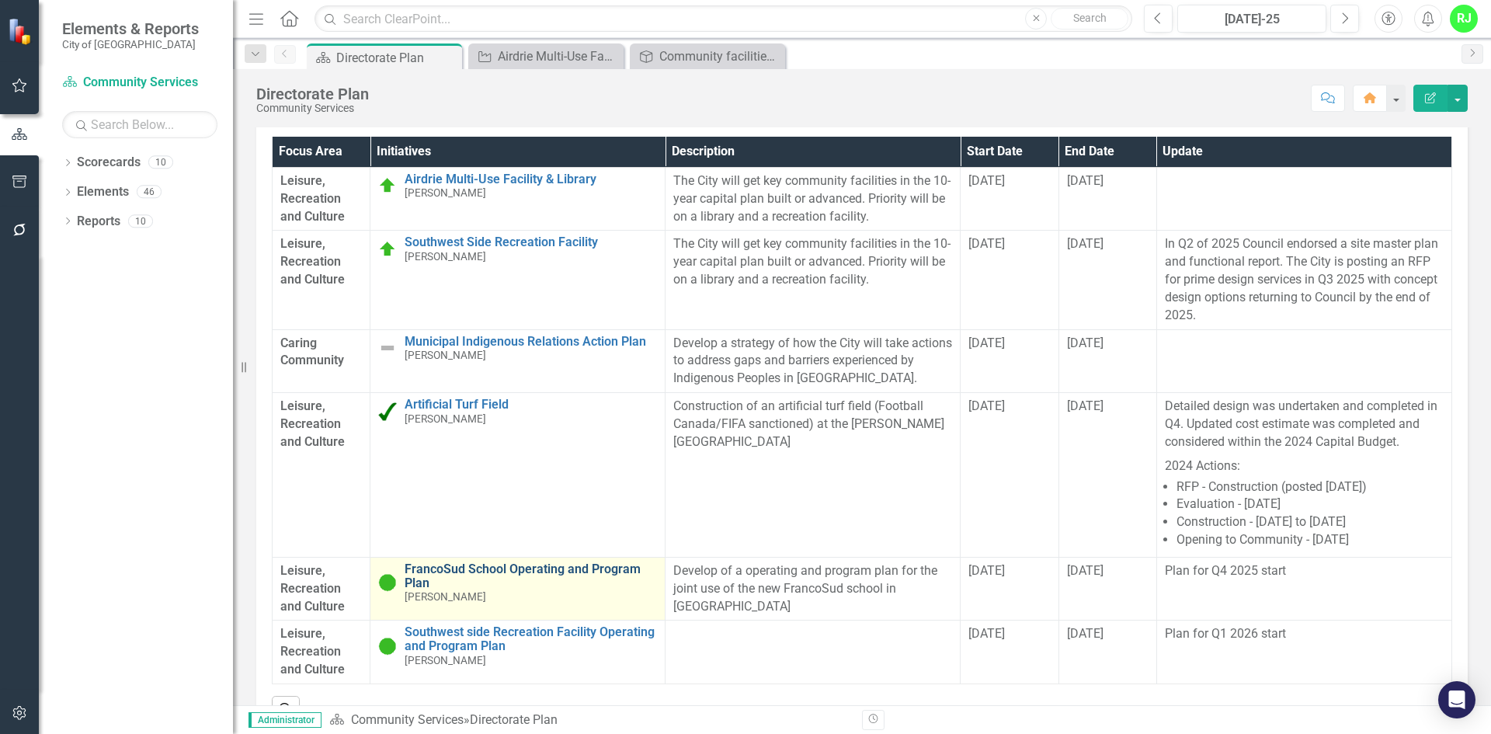
scroll to position [544, 0]
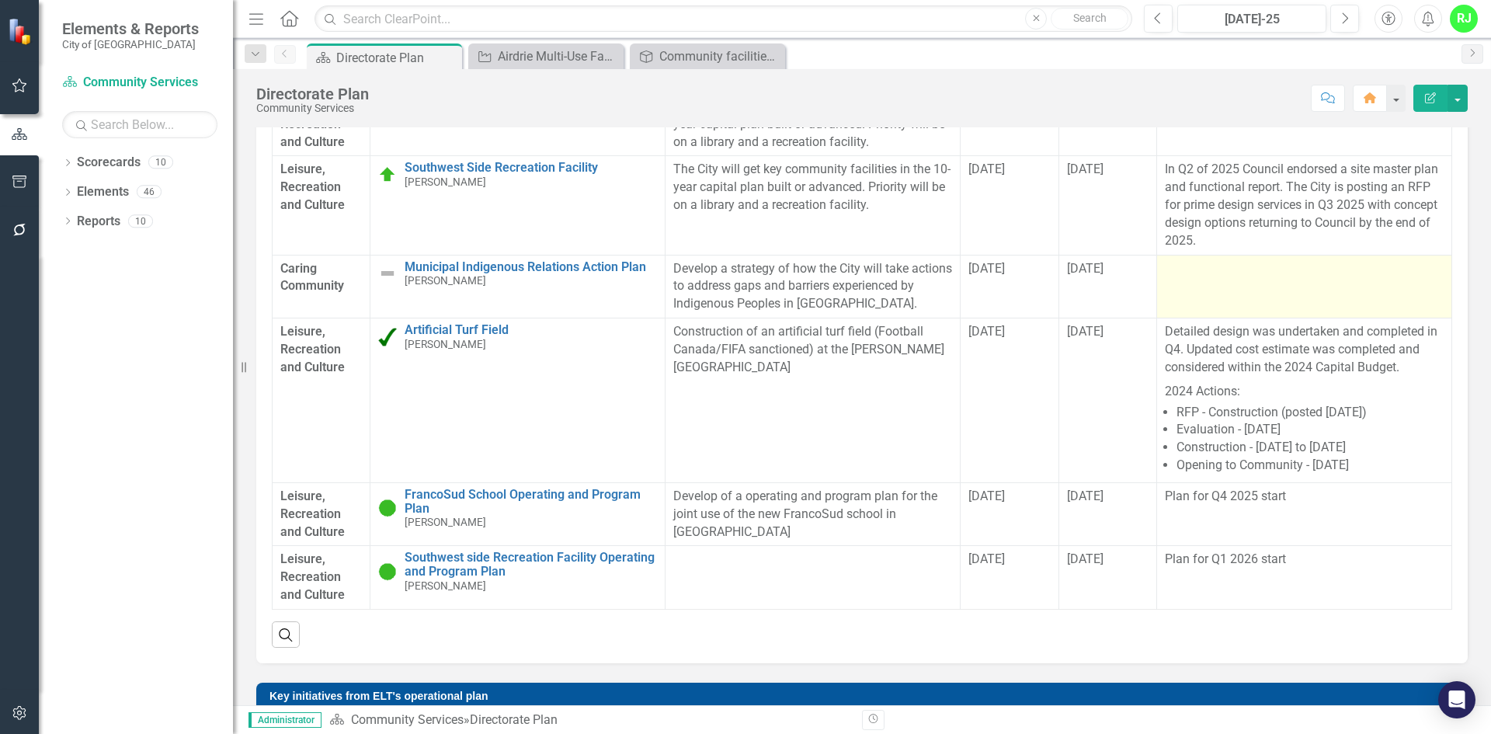
click at [1226, 269] on div at bounding box center [1304, 269] width 279 height 19
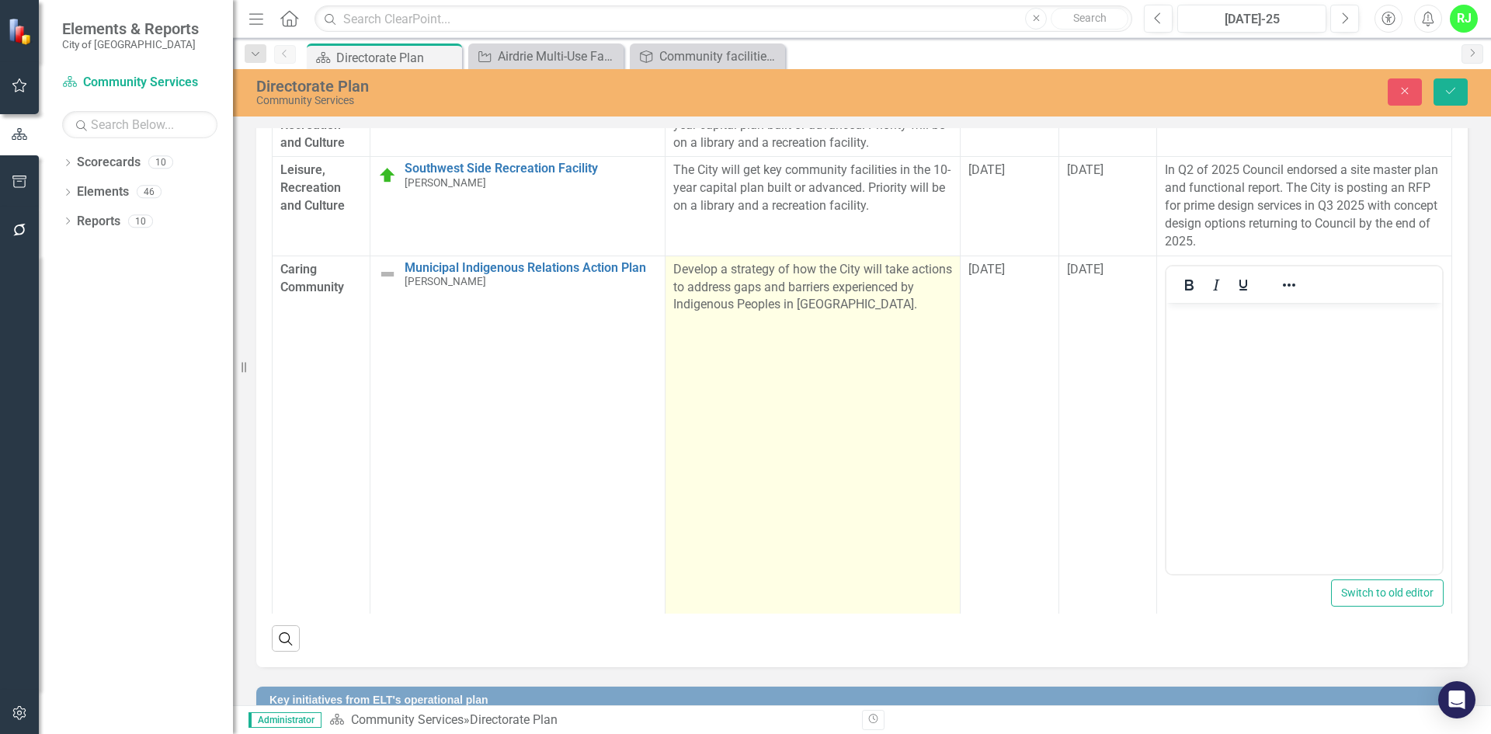
scroll to position [0, 0]
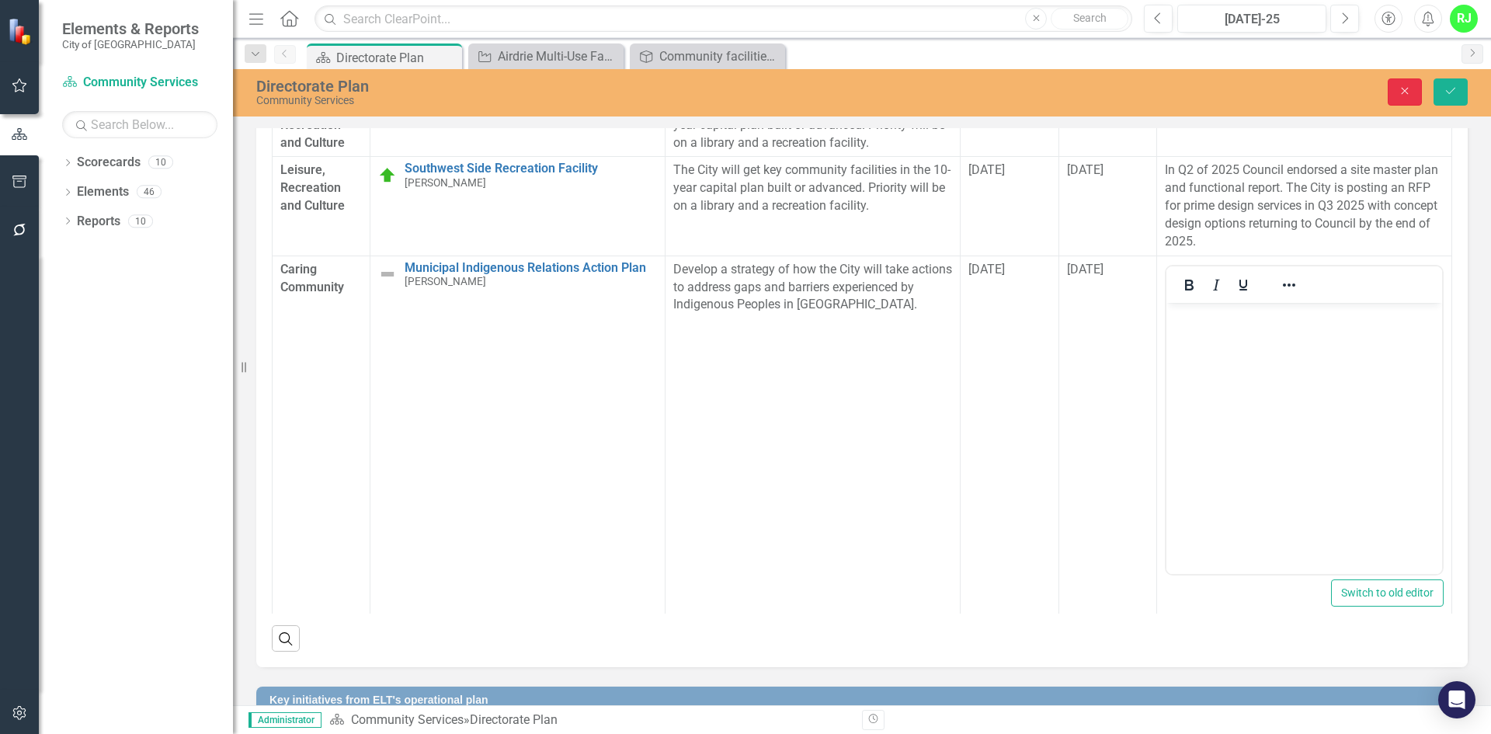
click at [1416, 86] on button "Close" at bounding box center [1405, 91] width 34 height 27
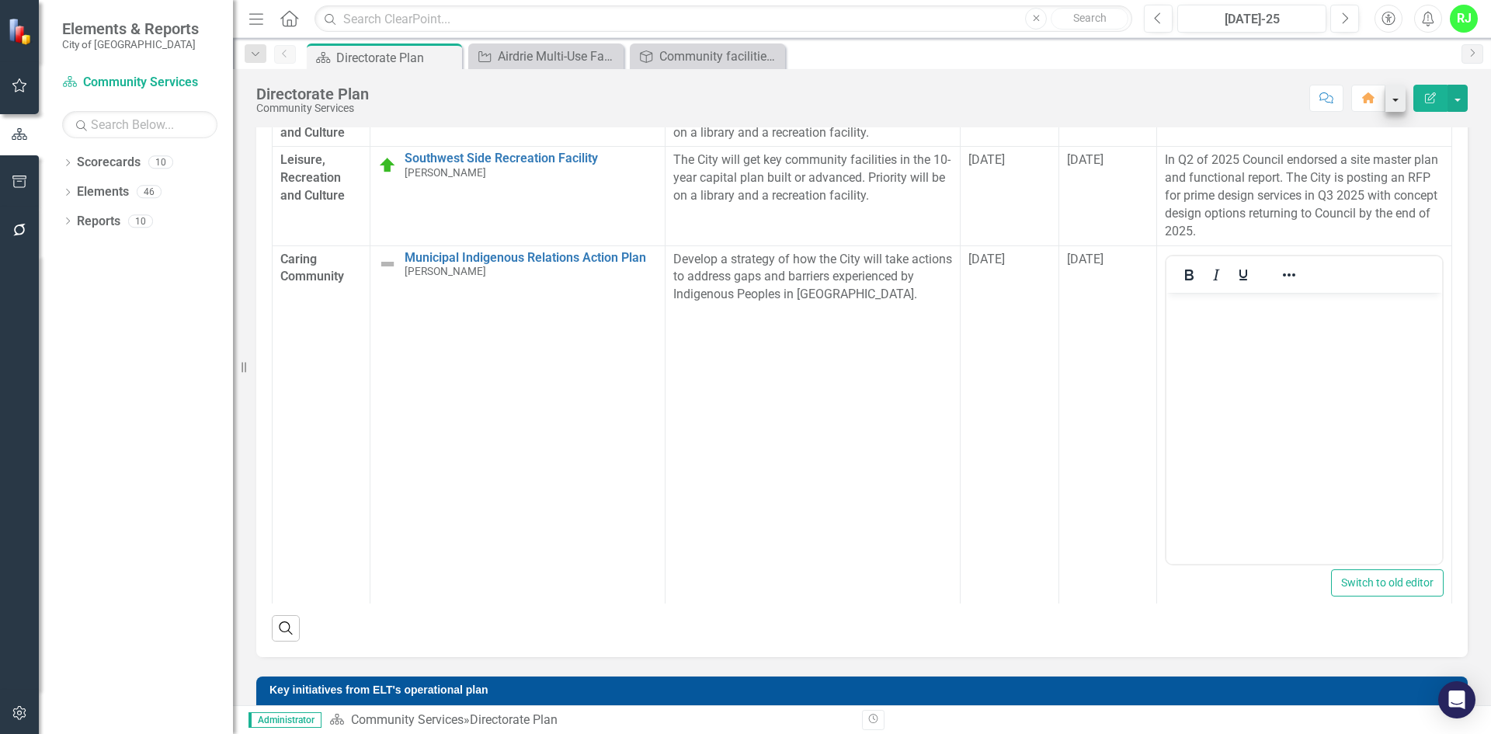
scroll to position [544, 0]
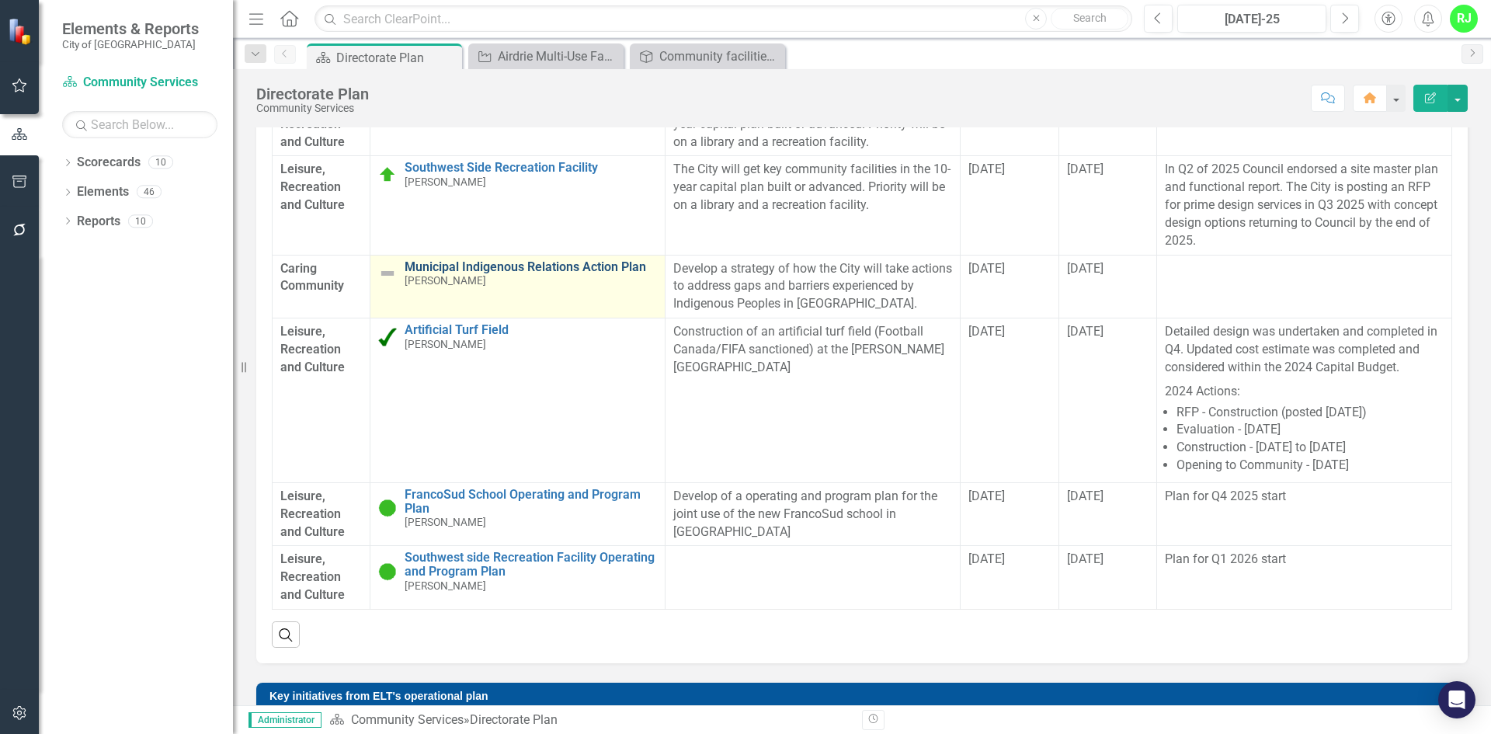
click at [453, 263] on link "Municipal Indigenous Relations Action Plan" at bounding box center [531, 267] width 252 height 14
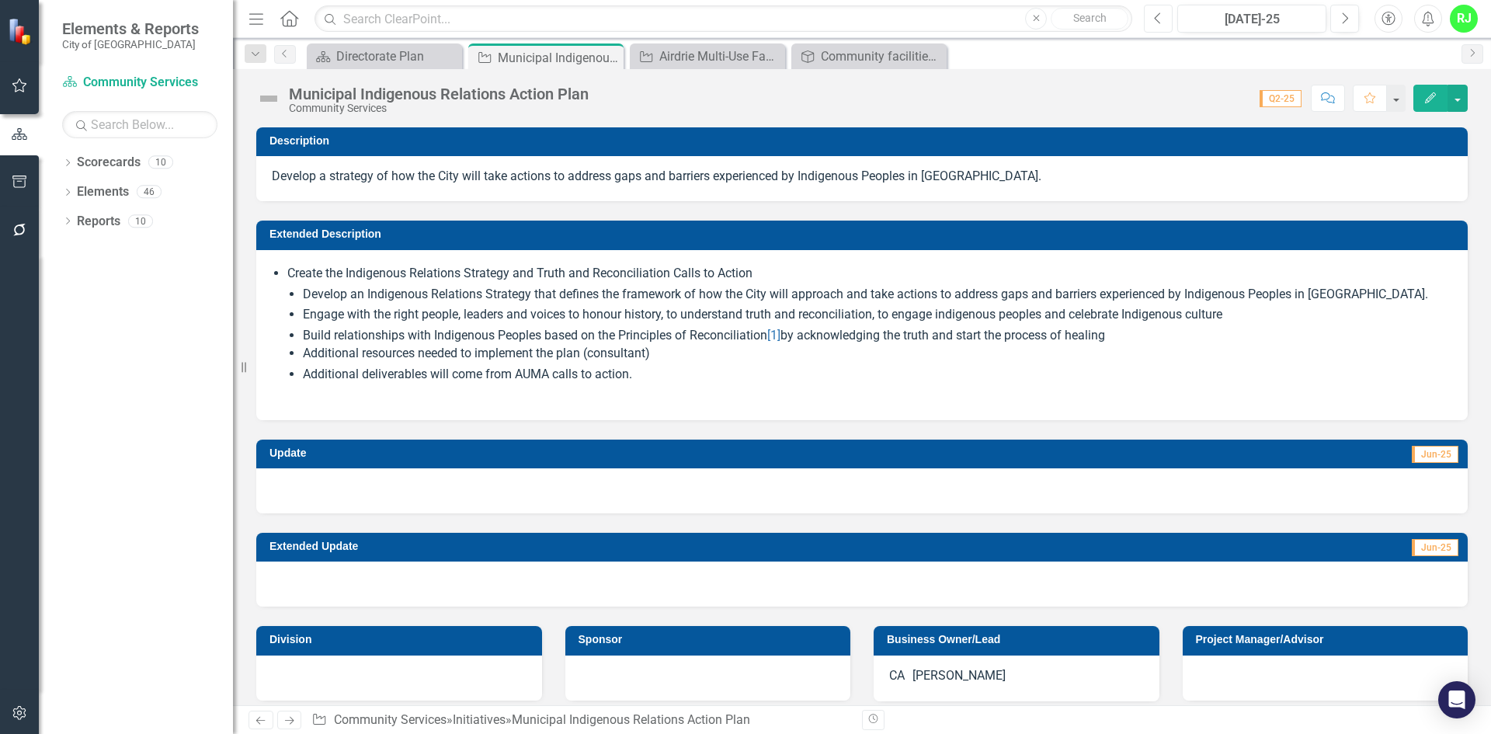
click at [1160, 13] on icon "button" at bounding box center [1158, 17] width 6 height 11
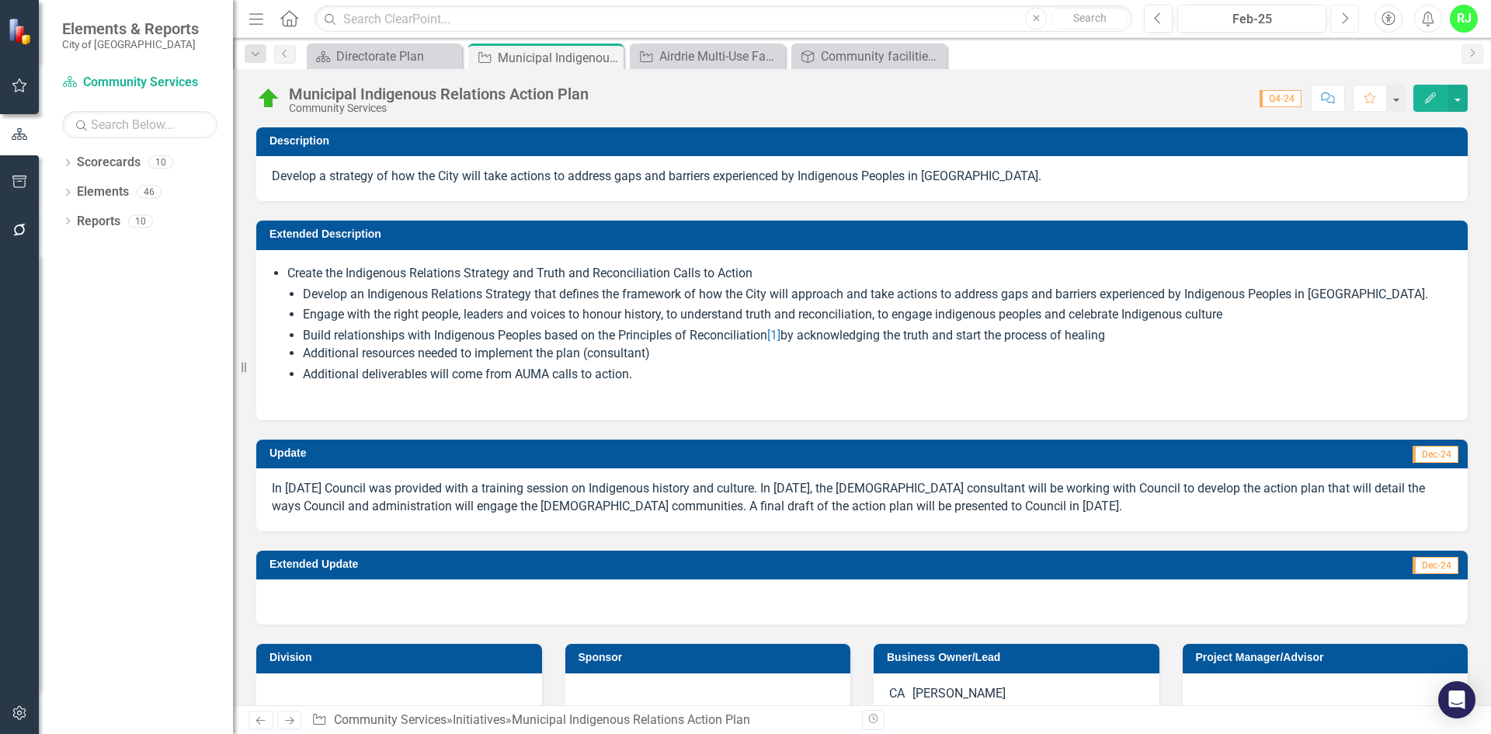
click at [1338, 19] on button "Next" at bounding box center [1344, 19] width 29 height 28
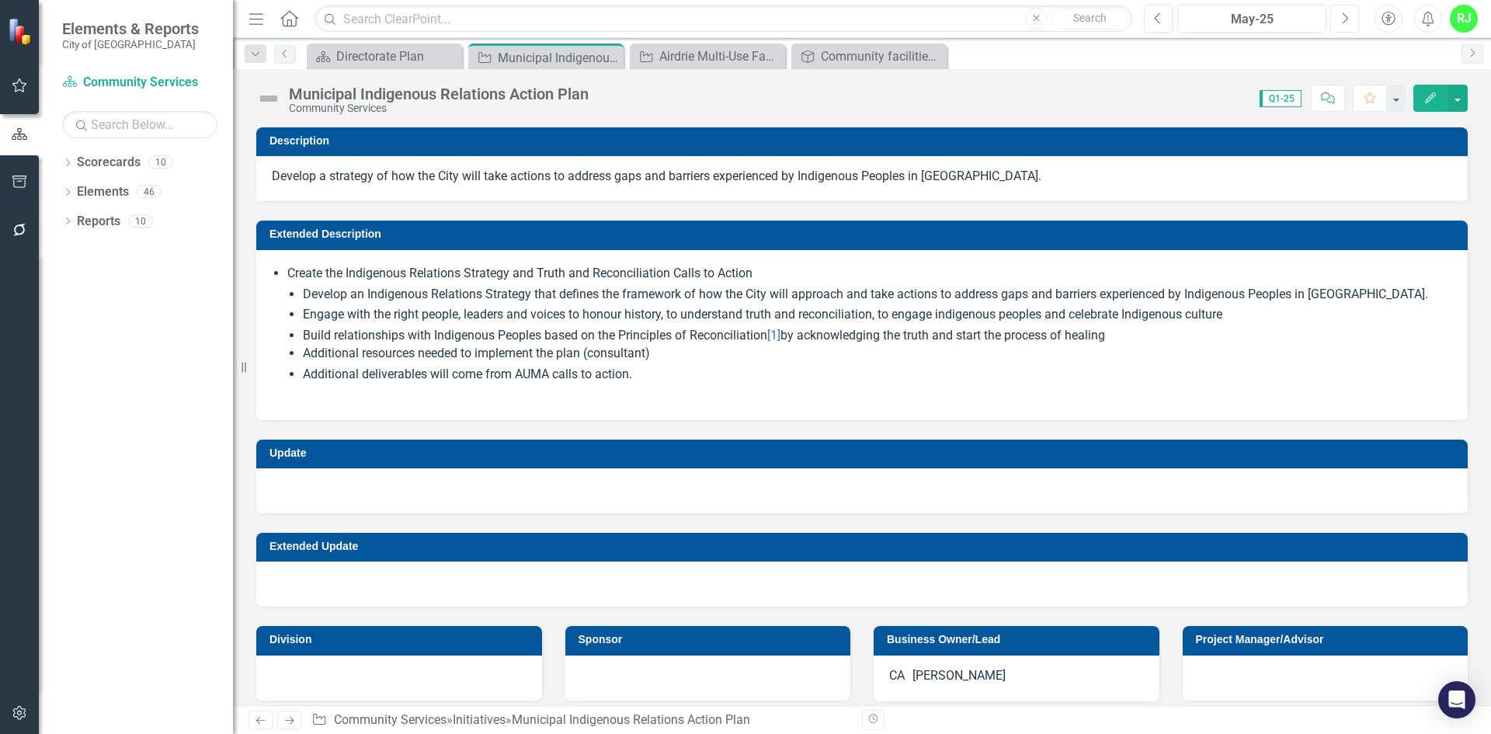
click at [1338, 19] on button "Next" at bounding box center [1344, 19] width 29 height 28
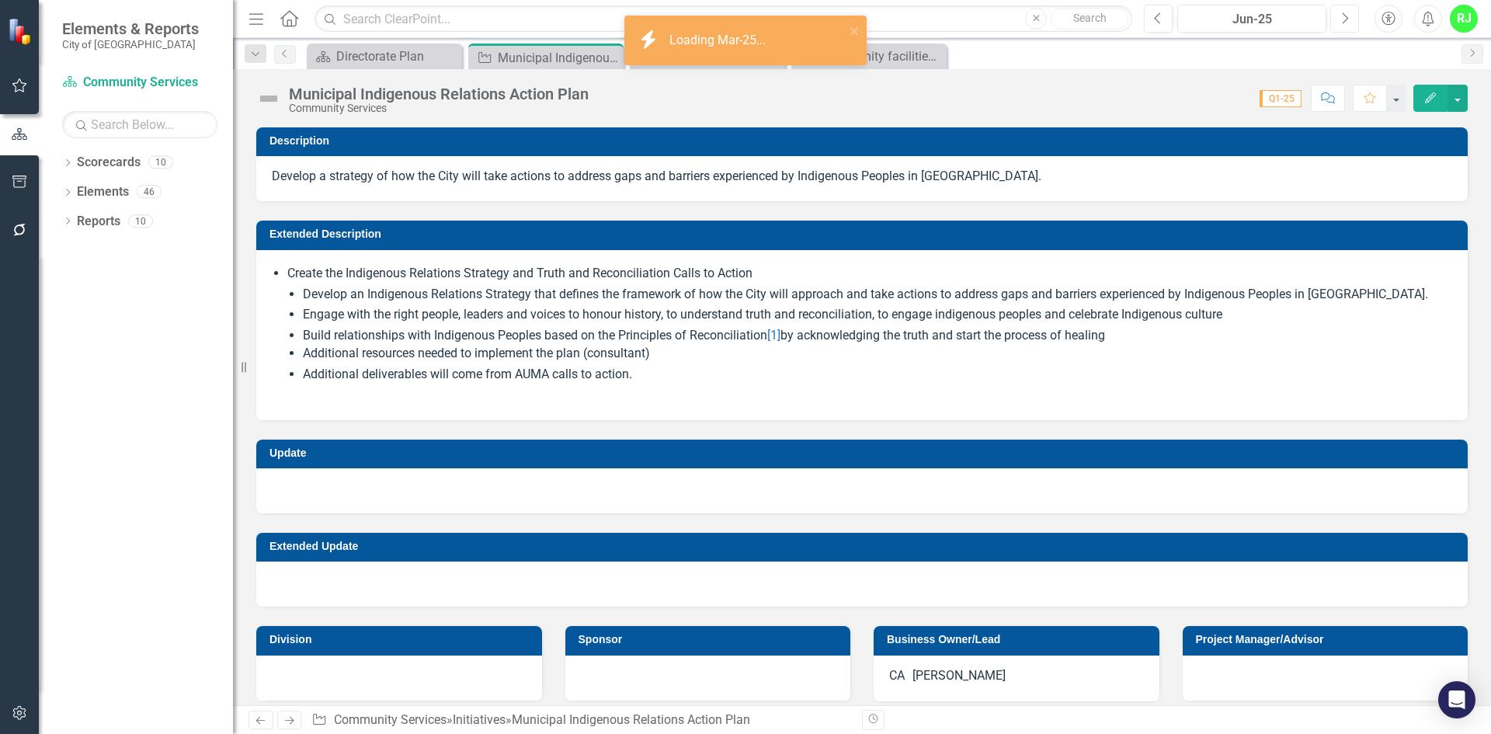
click at [1338, 19] on button "Next" at bounding box center [1344, 19] width 29 height 28
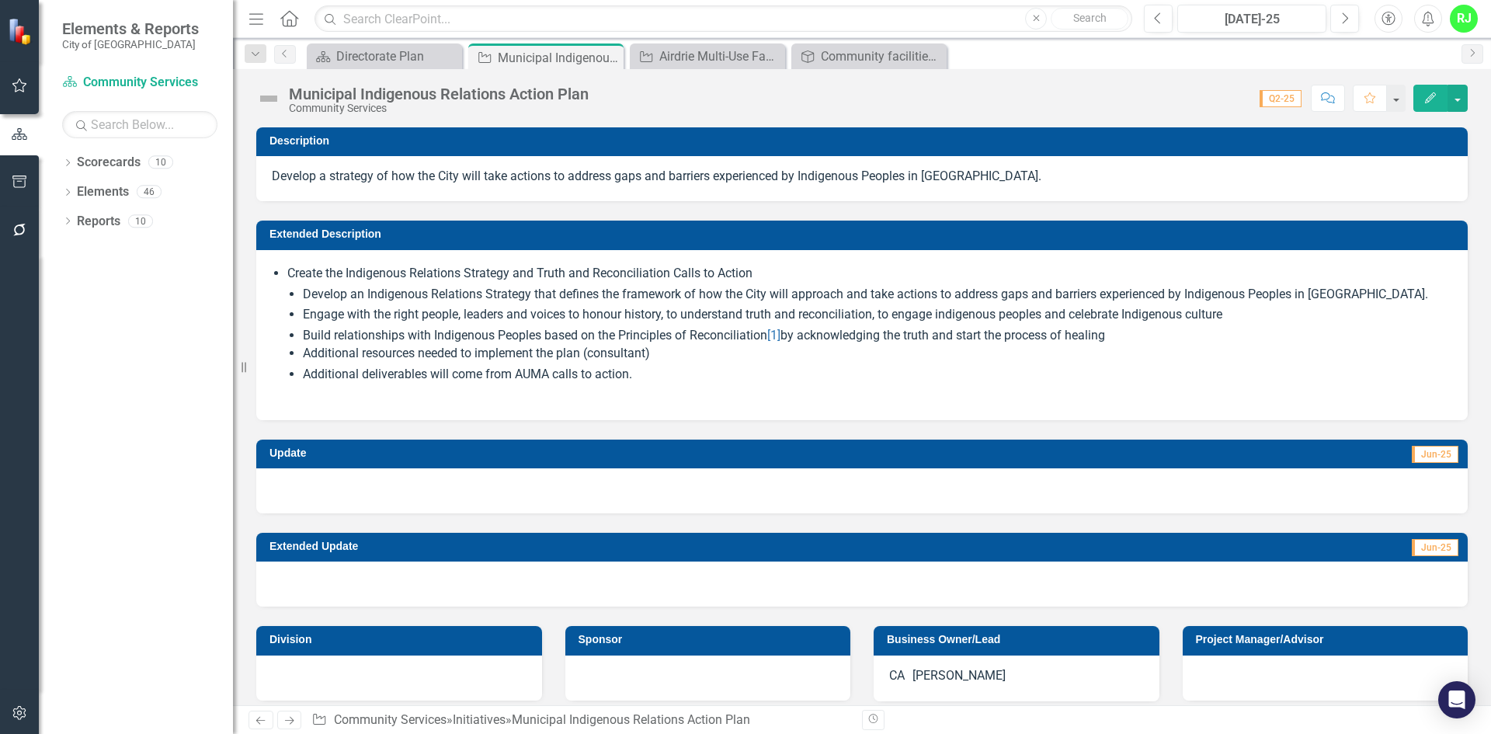
click at [349, 487] on div at bounding box center [861, 490] width 1211 height 45
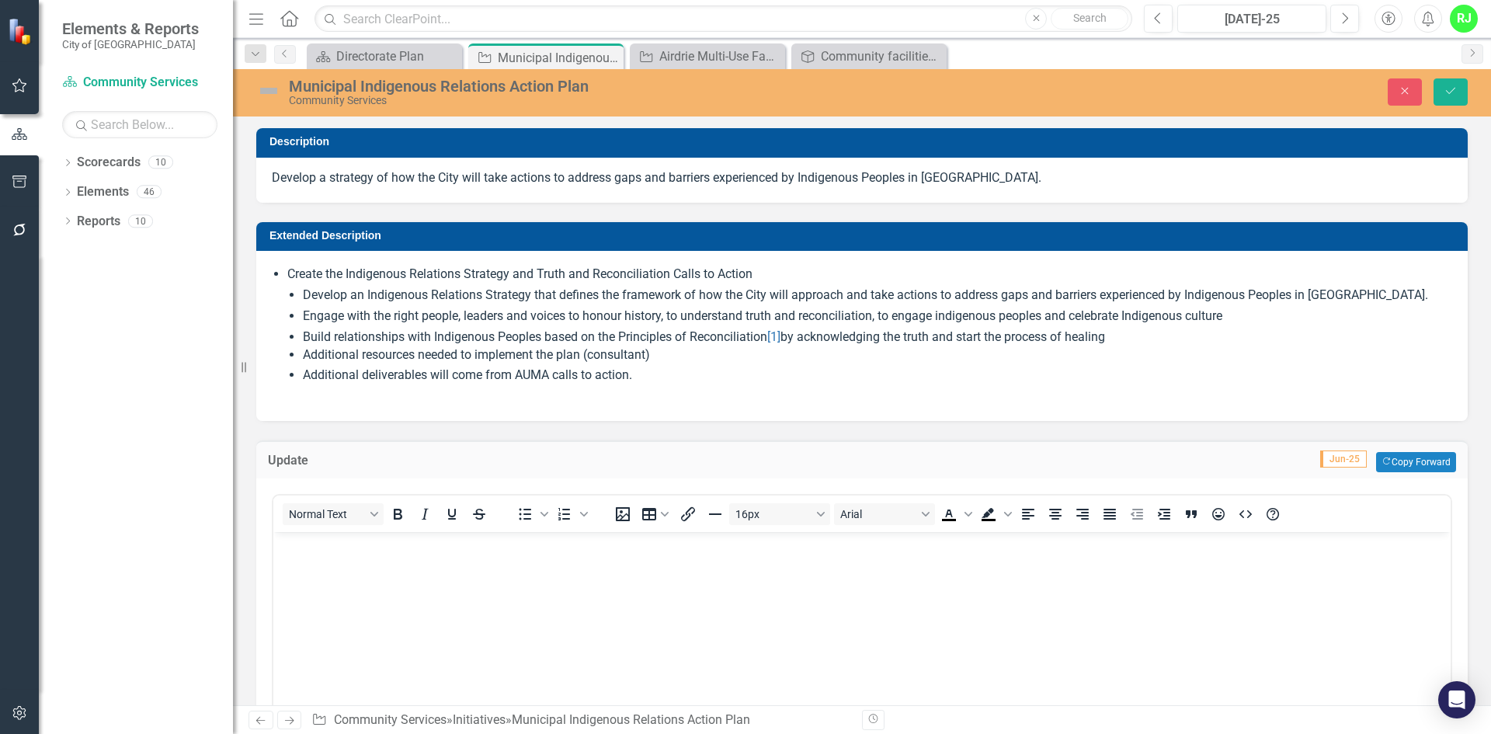
click at [359, 579] on body "Rich Text Area. Press ALT-0 for help." at bounding box center [861, 648] width 1177 height 233
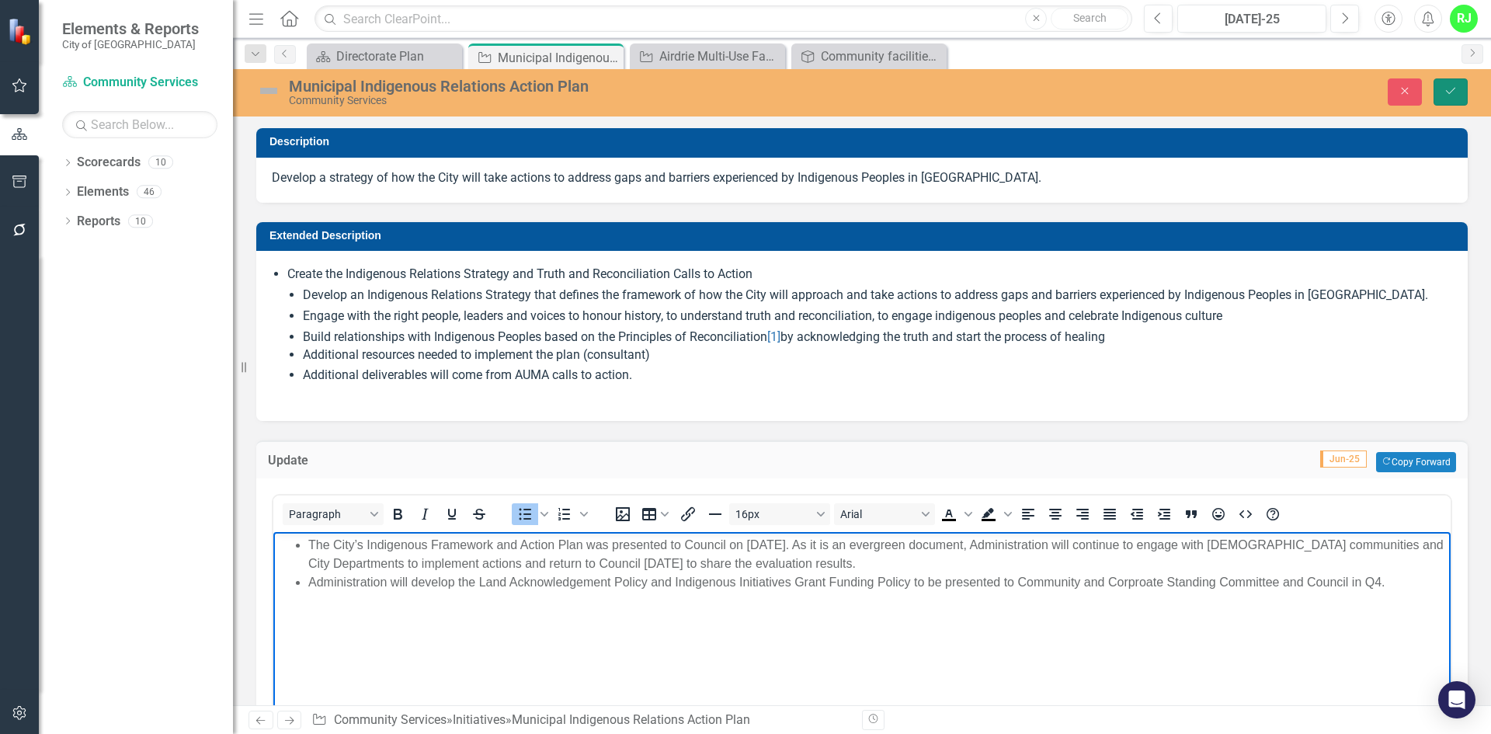
click at [1462, 91] on button "Save" at bounding box center [1450, 91] width 34 height 27
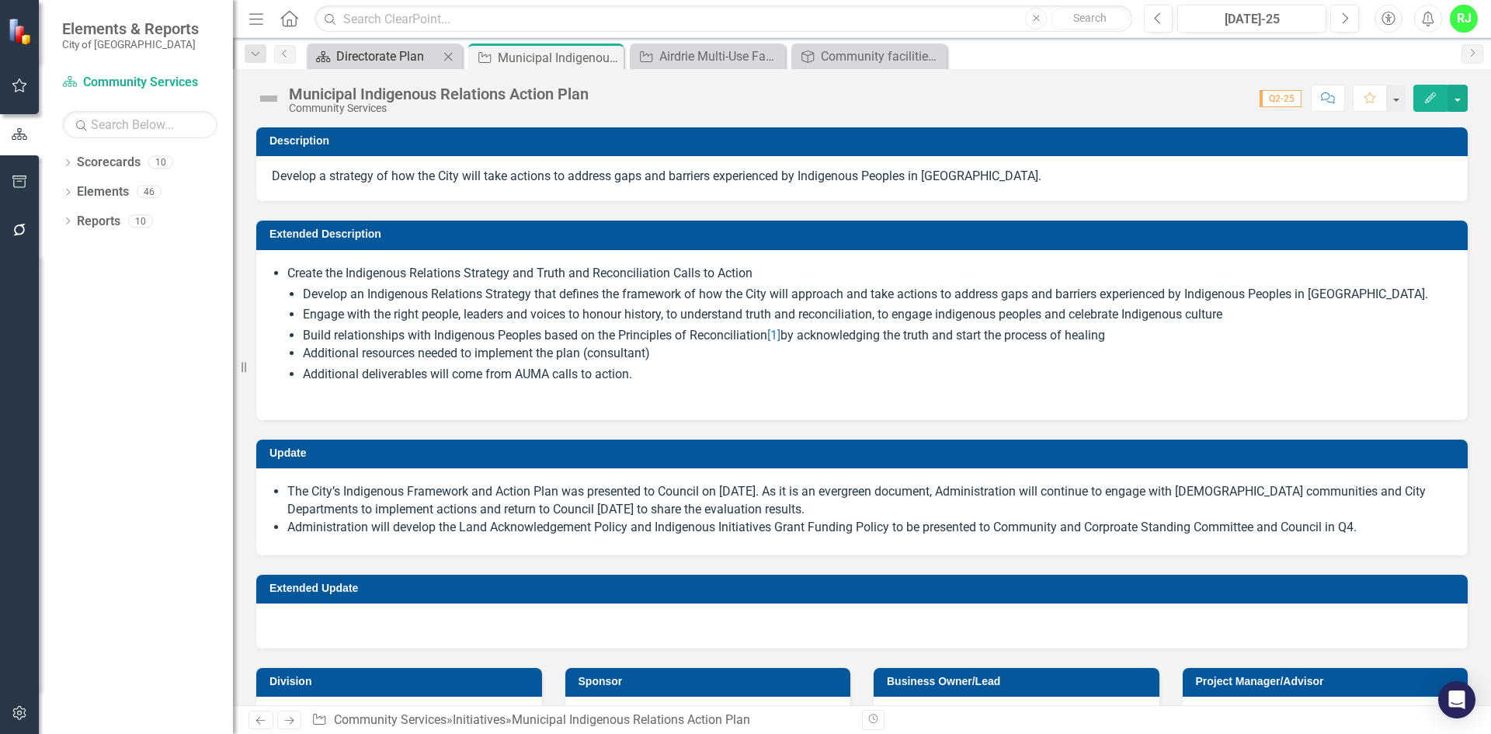
click at [360, 54] on div "Directorate Plan" at bounding box center [387, 56] width 102 height 19
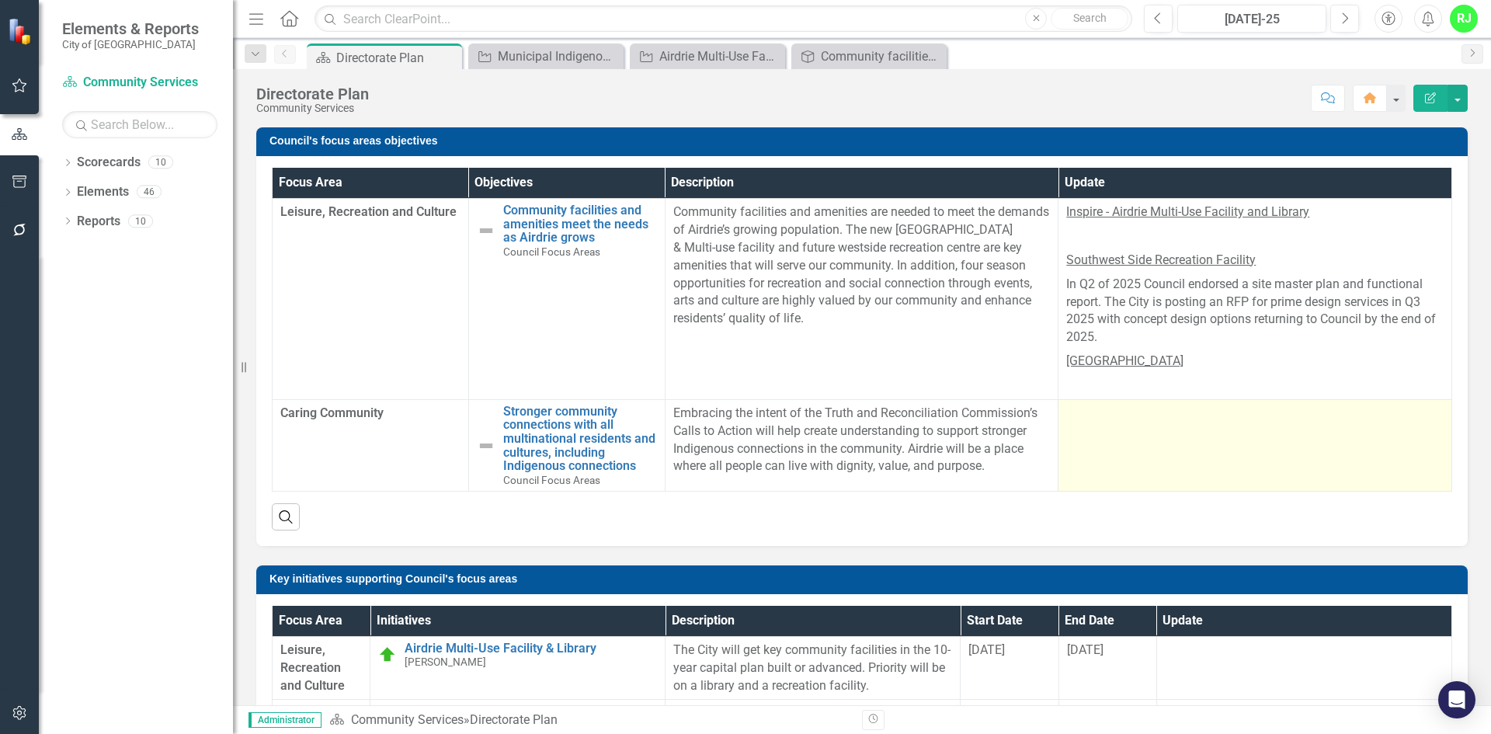
click at [1136, 448] on td at bounding box center [1255, 445] width 394 height 92
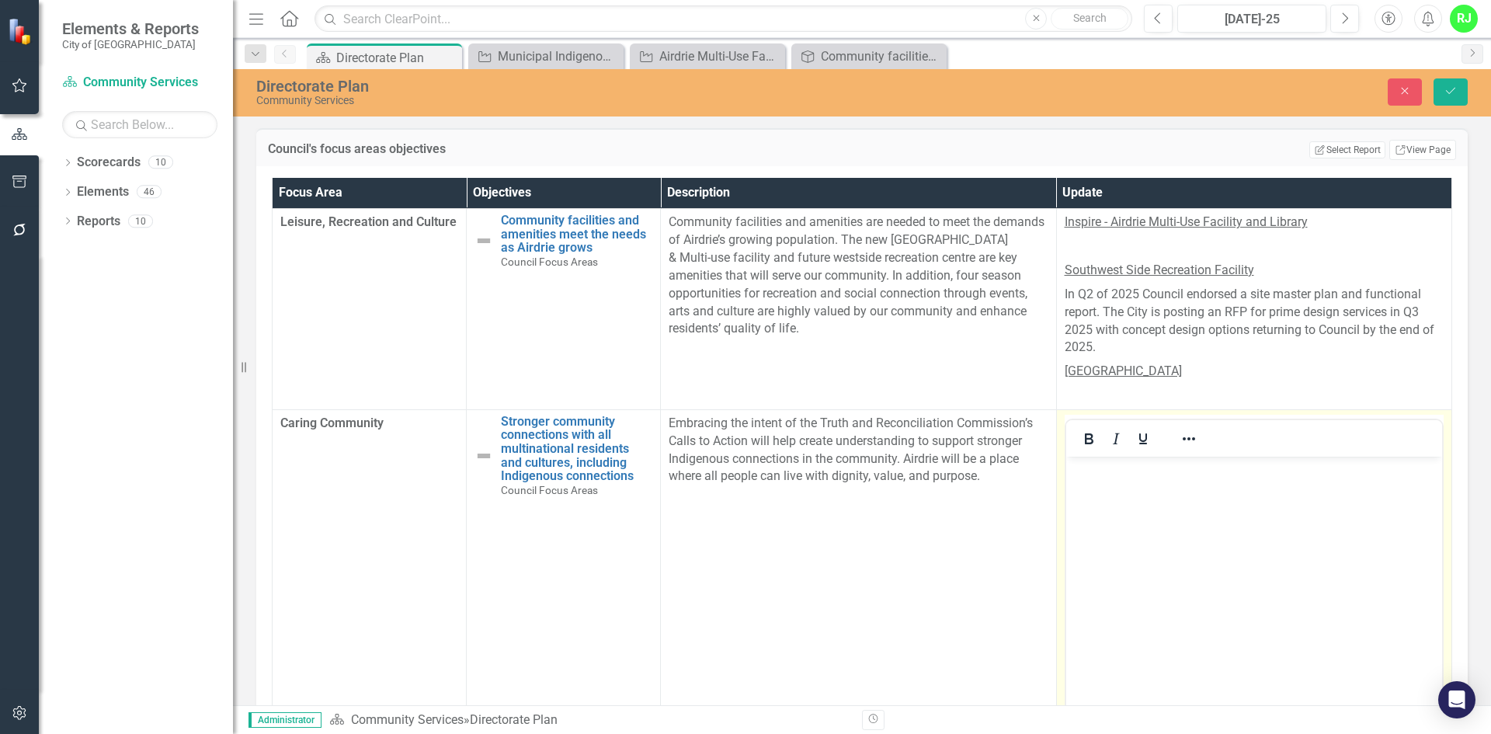
click at [1148, 533] on body "Rich Text Area. Press ALT-0 for help." at bounding box center [1253, 572] width 377 height 233
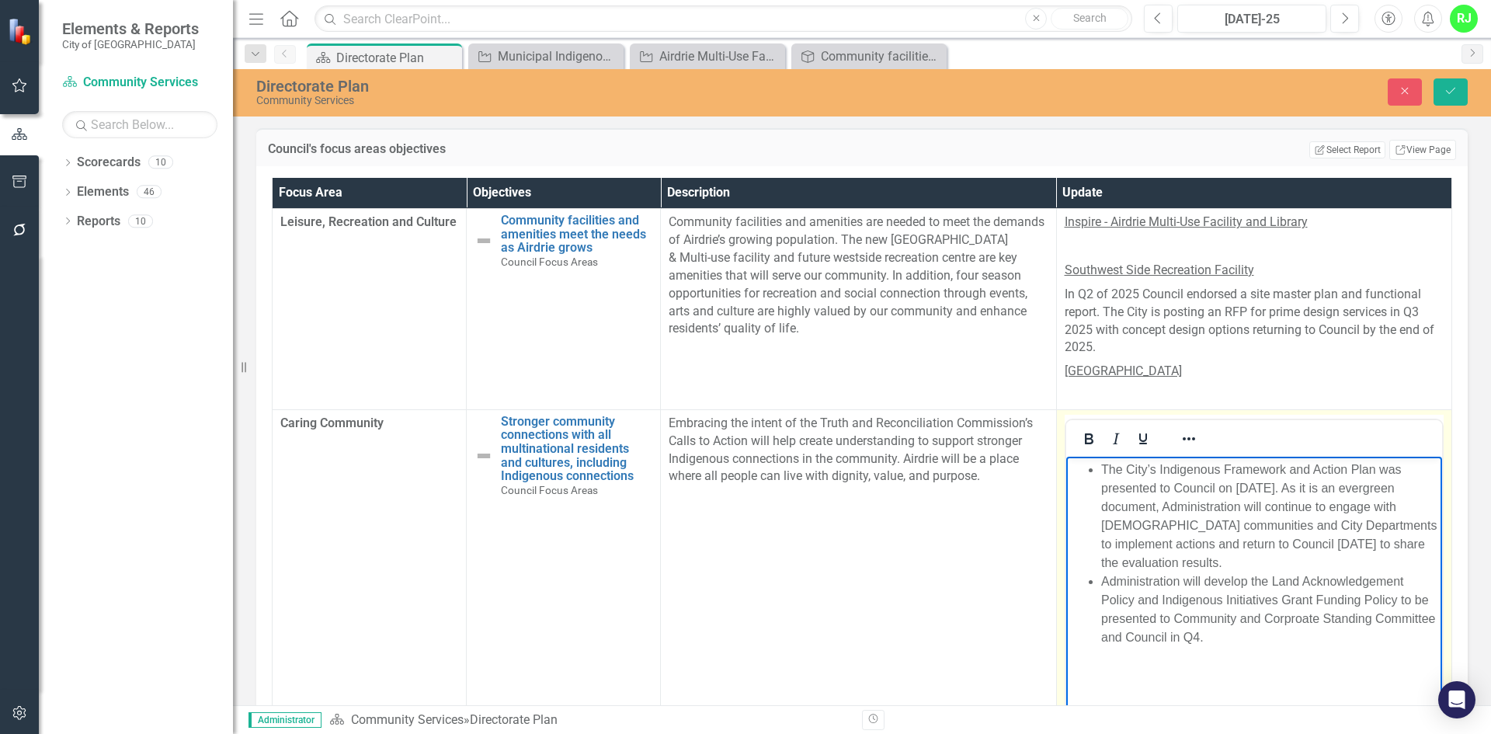
click at [1295, 622] on li "Administration will develop the Land Acknowledgement Policy and Indigenous Init…" at bounding box center [1269, 608] width 338 height 75
click at [1454, 92] on icon "Save" at bounding box center [1450, 90] width 14 height 11
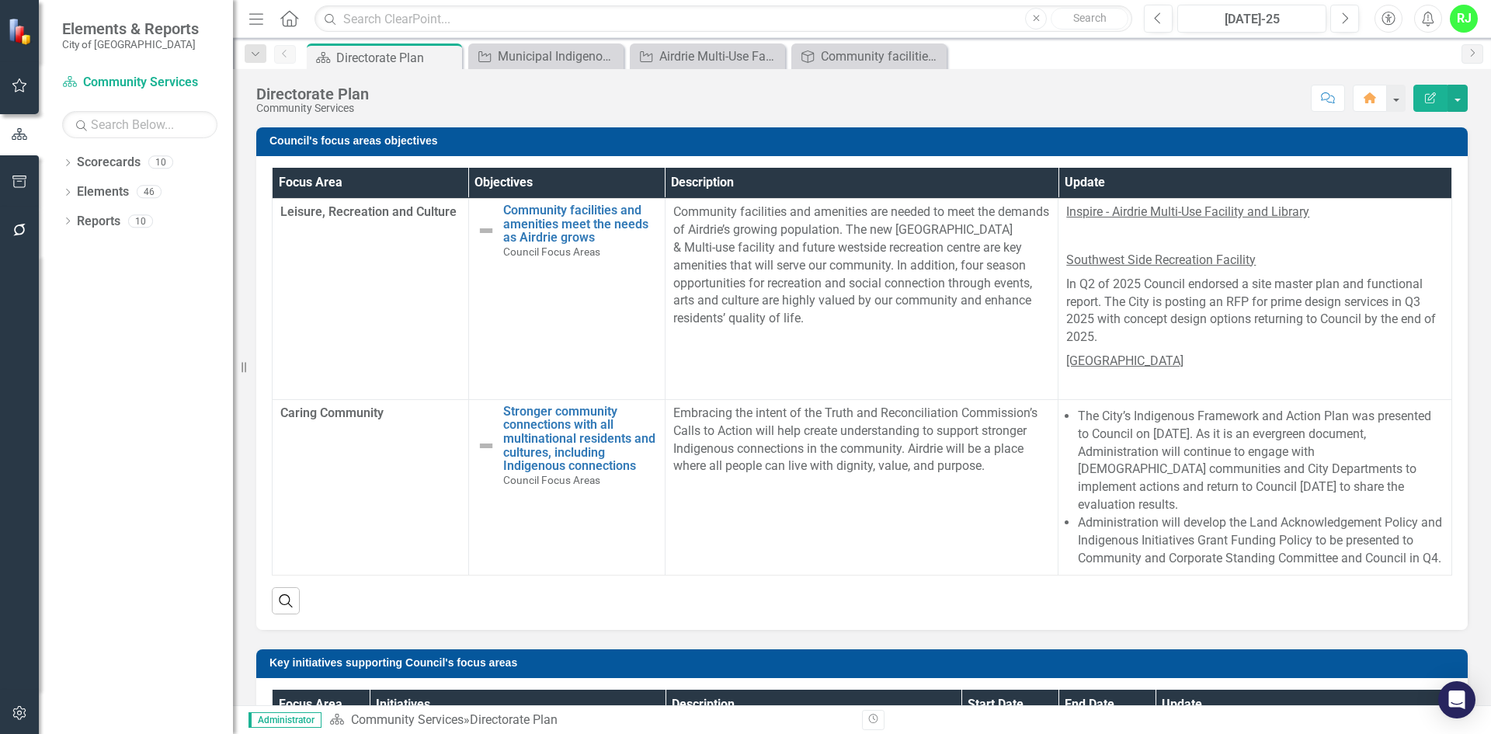
click at [523, 40] on div "Dropdown Search Scorecard Directorate Plan Pin Initiative Municipal Indigenous …" at bounding box center [862, 53] width 1258 height 31
click at [526, 50] on div "Municipal Indigenous Relations Action Plan" at bounding box center [549, 56] width 102 height 19
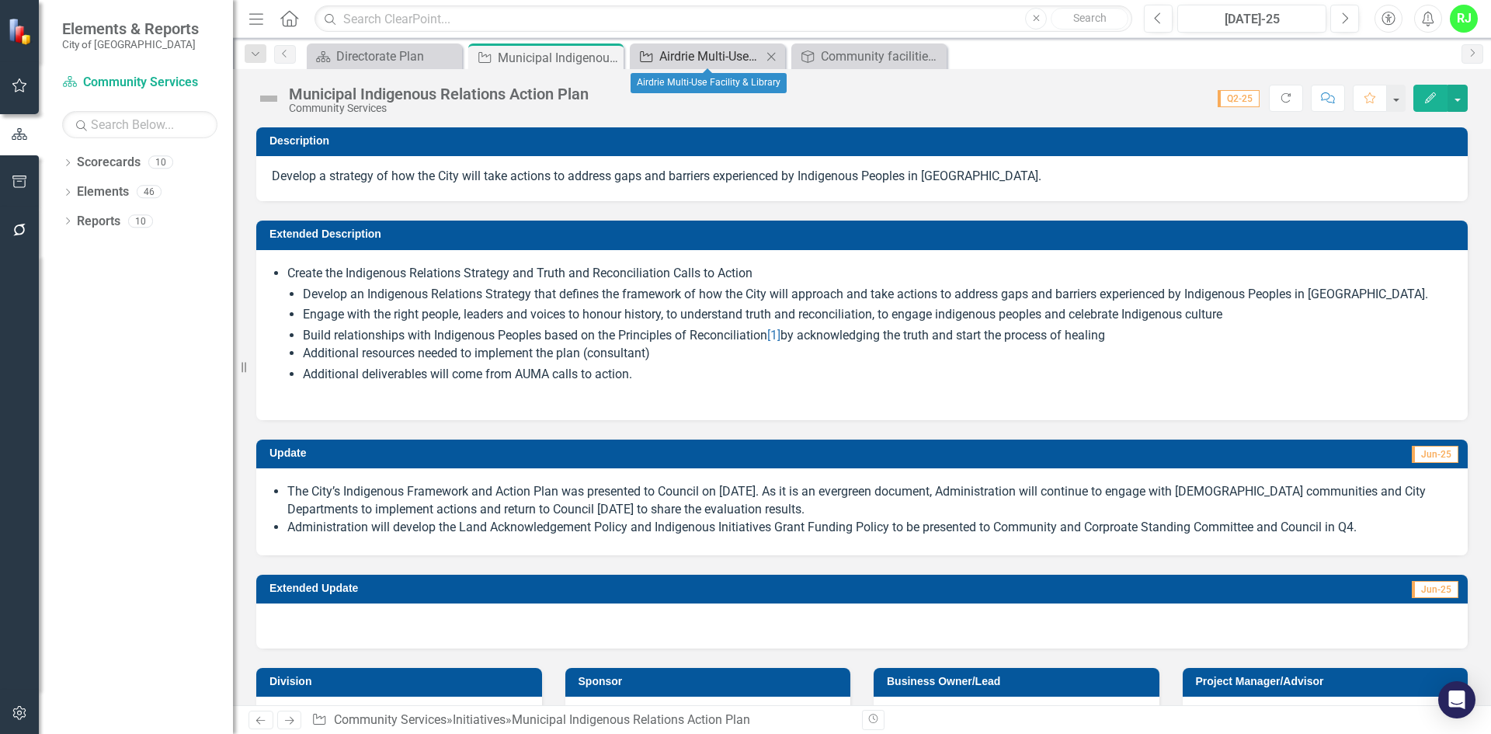
click at [724, 50] on div "Airdrie Multi-Use Facility & Library" at bounding box center [710, 56] width 102 height 19
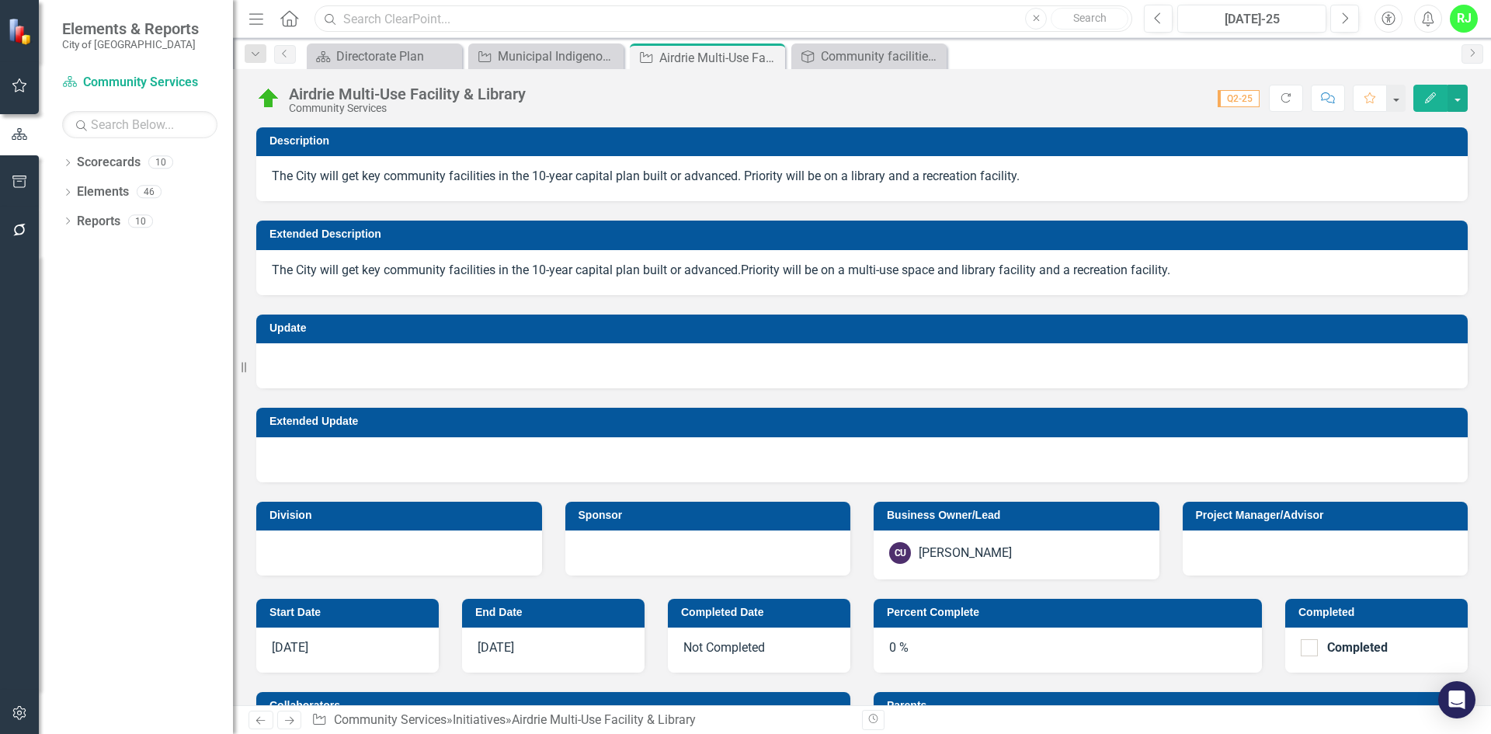
click at [407, 16] on input "text" at bounding box center [723, 18] width 818 height 27
type input "[GEOGRAPHIC_DATA]"
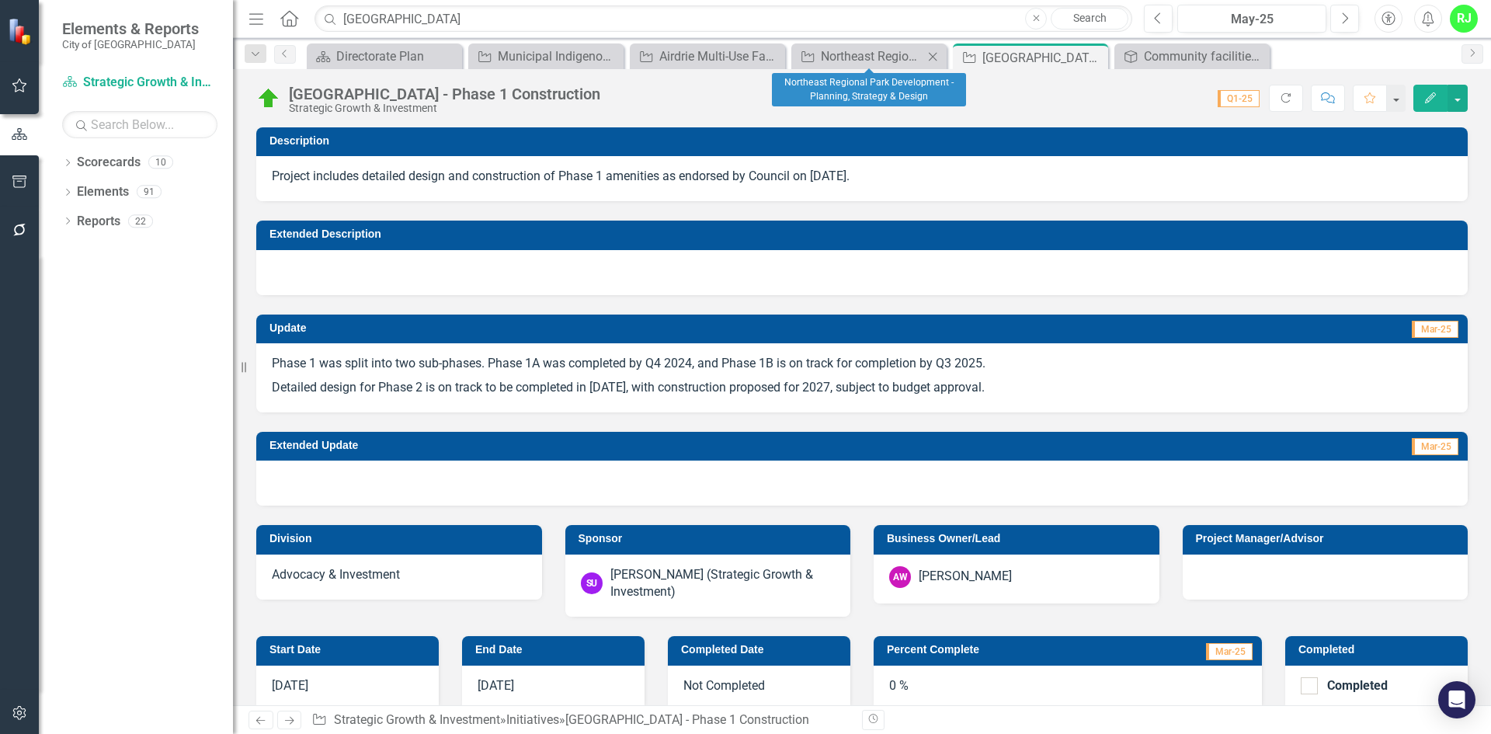
click at [936, 57] on icon "Close" at bounding box center [933, 56] width 16 height 12
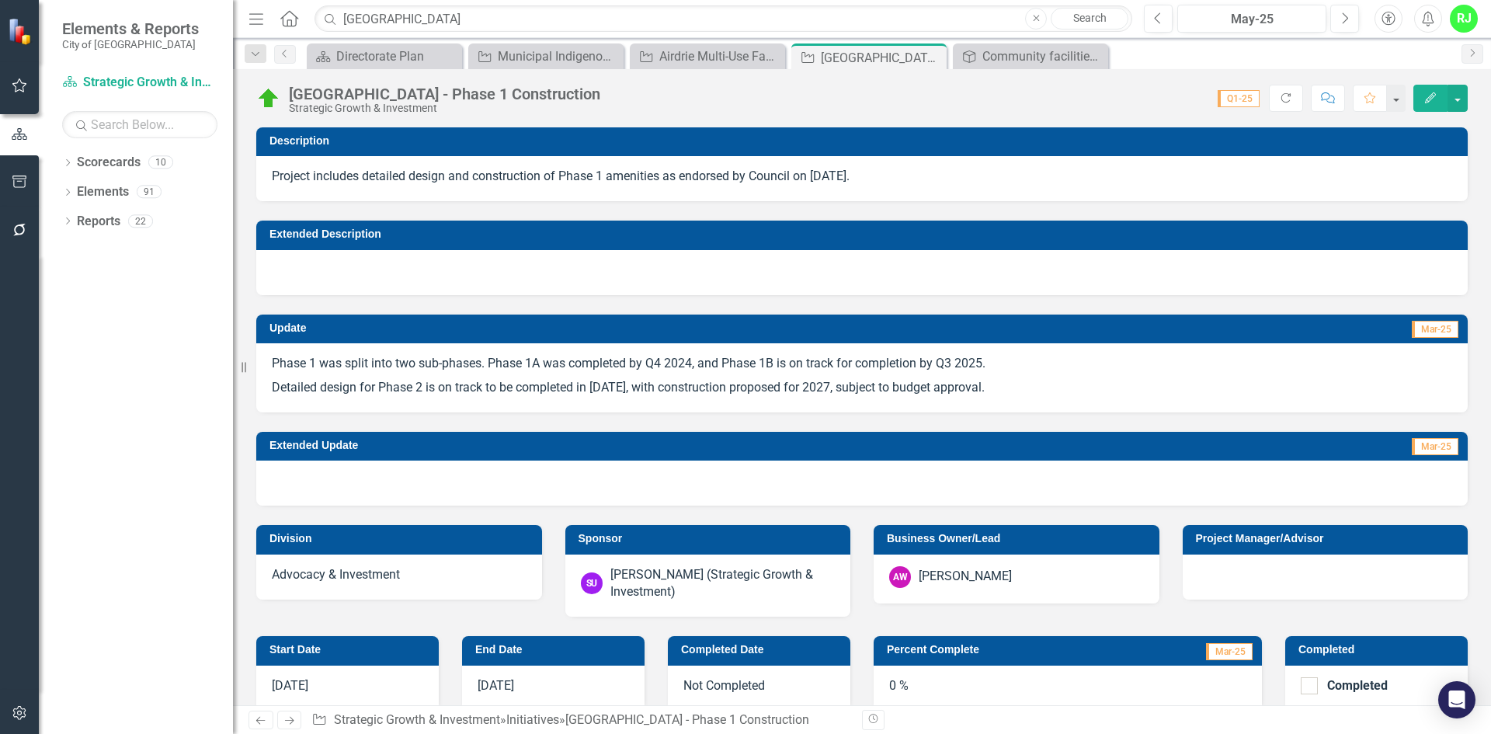
click at [441, 382] on p "Detailed design for Phase 2 is on track to be completed in [DATE], with constru…" at bounding box center [862, 386] width 1180 height 21
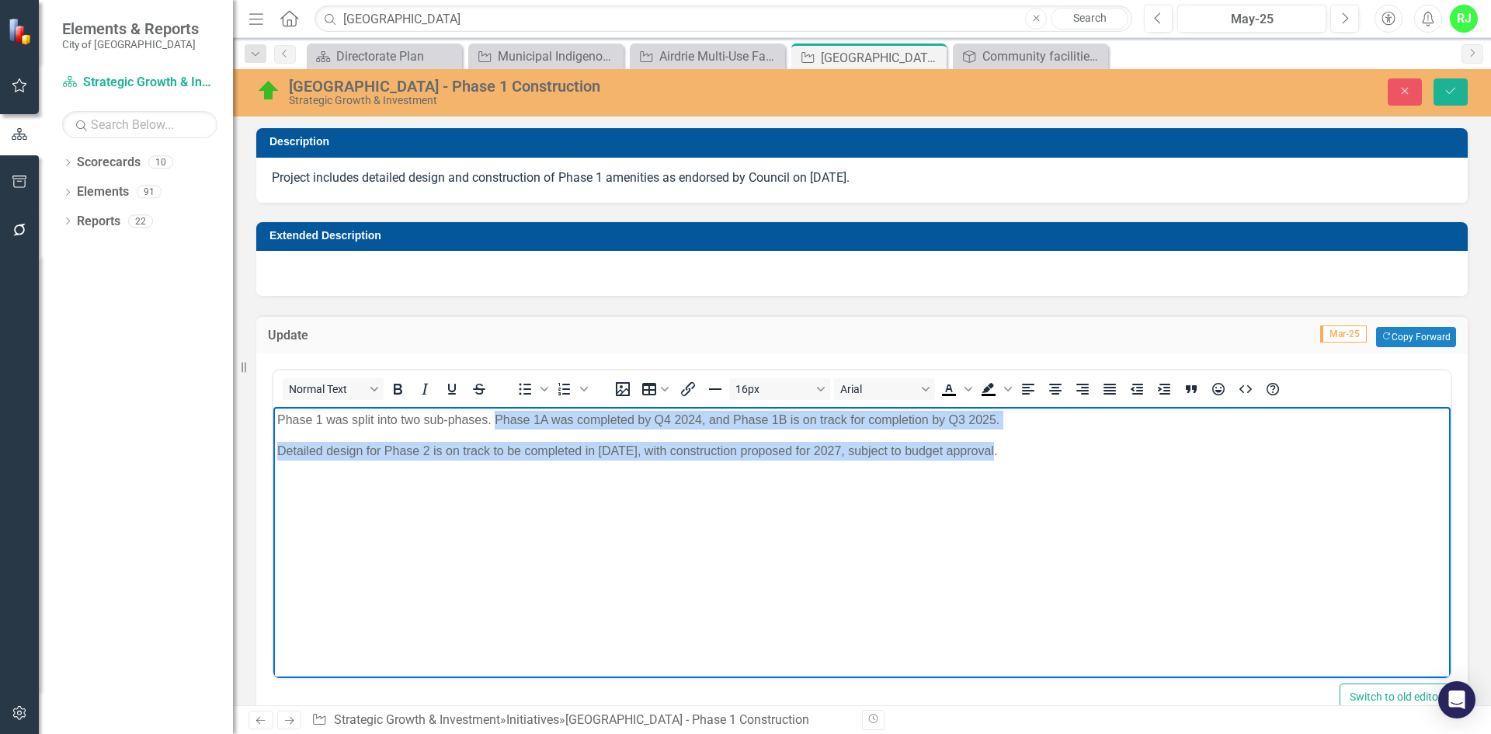
drag, startPoint x: 971, startPoint y: 444, endPoint x: 494, endPoint y: 397, distance: 479.1
click at [494, 407] on html "Phase 1 was split into two sub-phases. Phase 1A was completed by Q4 2024, and P…" at bounding box center [861, 523] width 1177 height 233
copy body "Phase 1A was completed by Q4 2024, and Phase 1B is on track for completion by Q…"
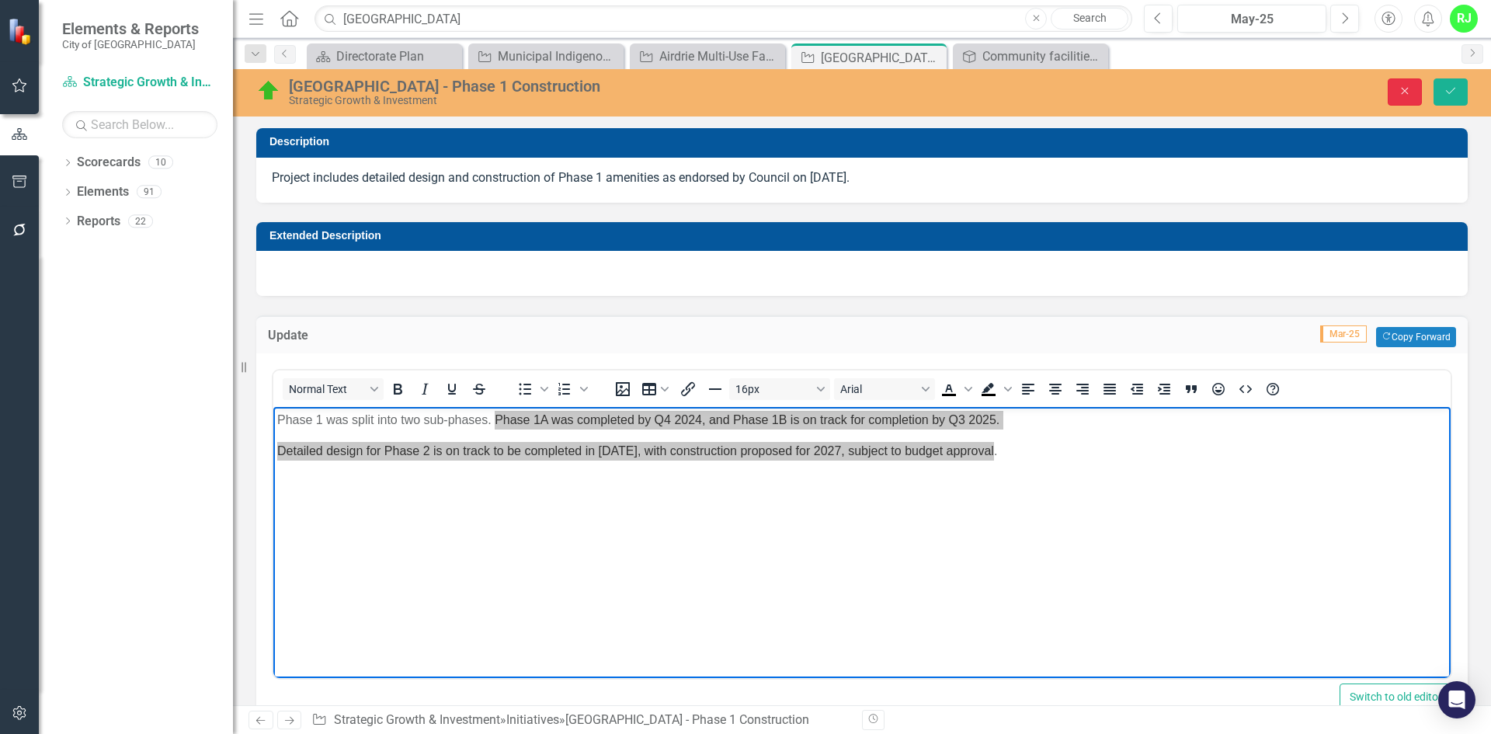
click at [1393, 90] on button "Close" at bounding box center [1405, 91] width 34 height 27
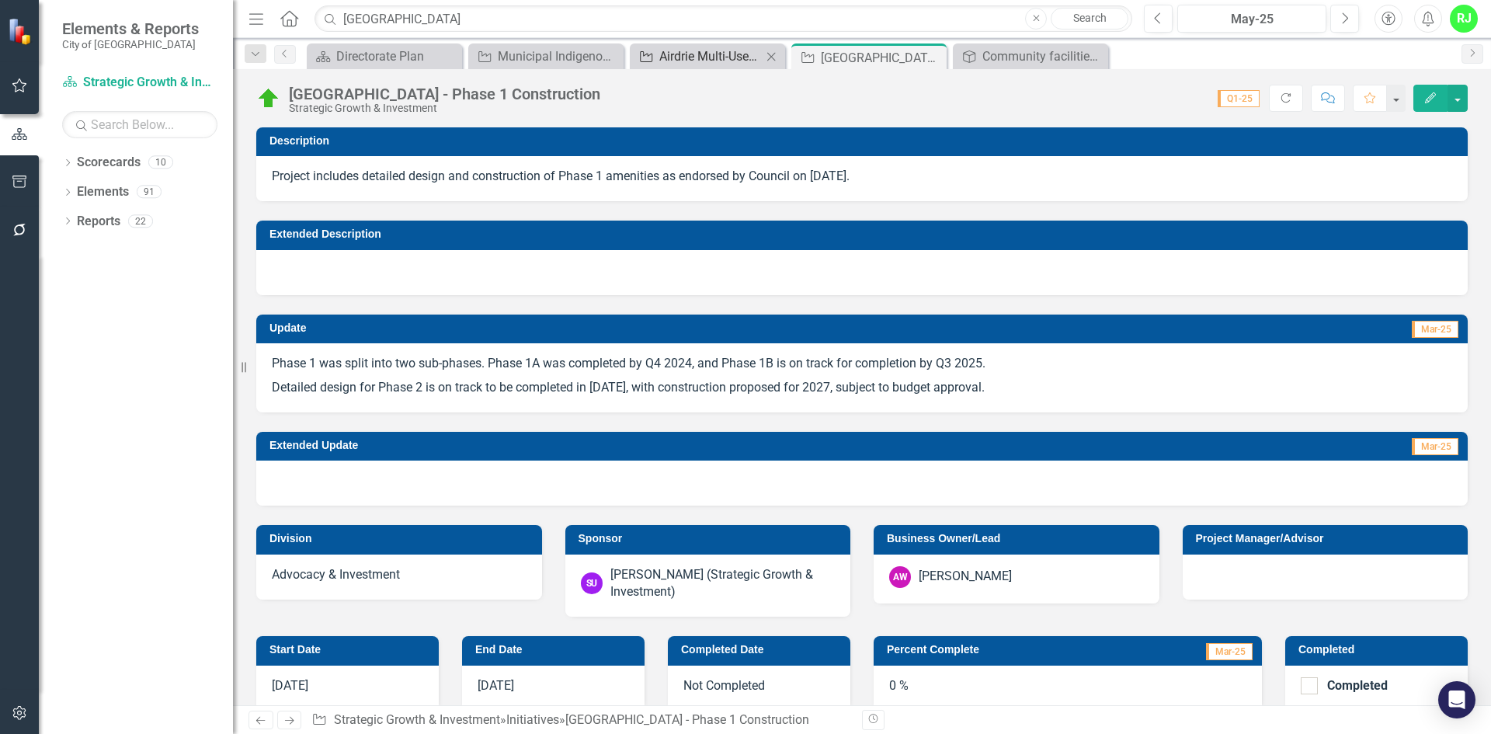
click at [683, 63] on div "Airdrie Multi-Use Facility & Library" at bounding box center [710, 56] width 102 height 19
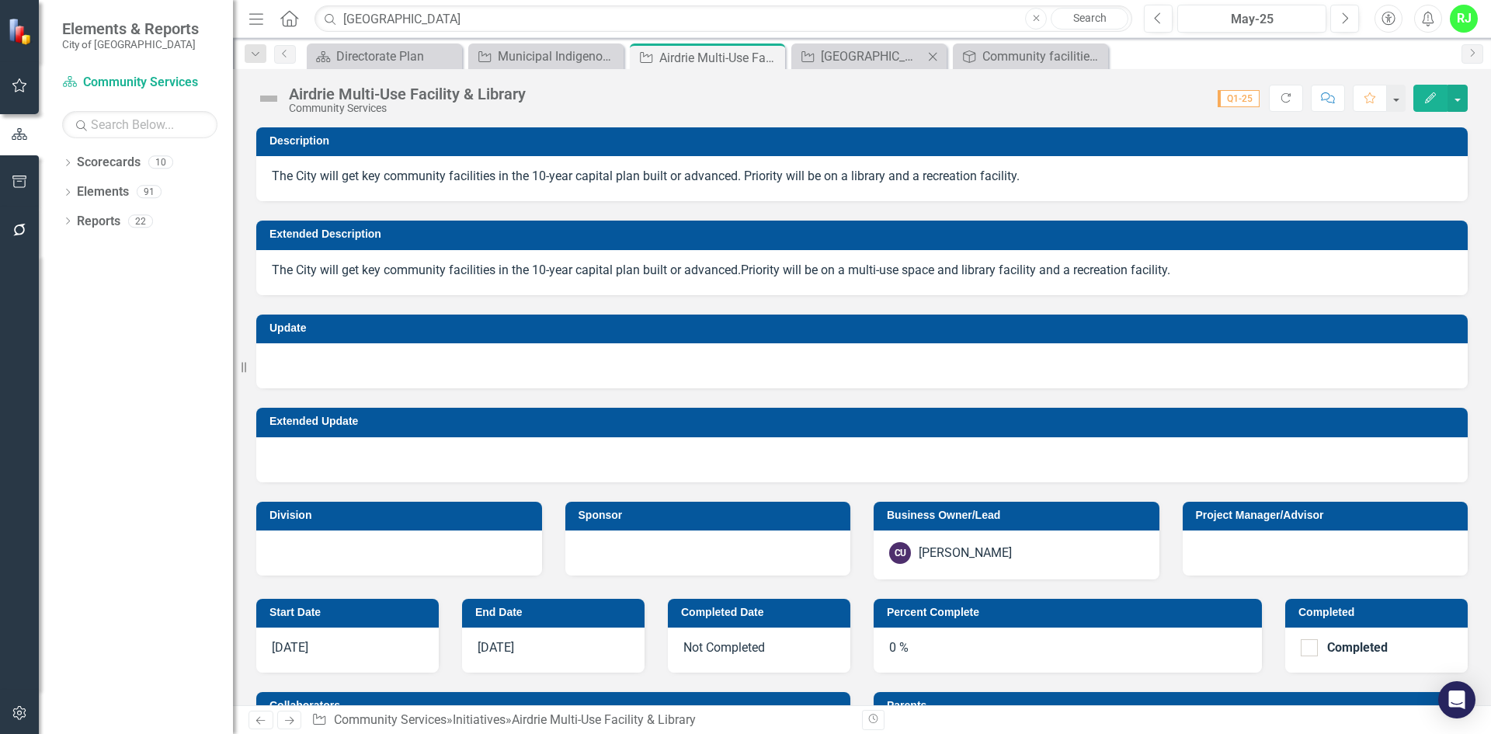
click at [932, 56] on icon "Close" at bounding box center [933, 56] width 16 height 12
click at [839, 60] on div "Community facilities and amenities meet the needs as Airdrie grows" at bounding box center [872, 56] width 102 height 19
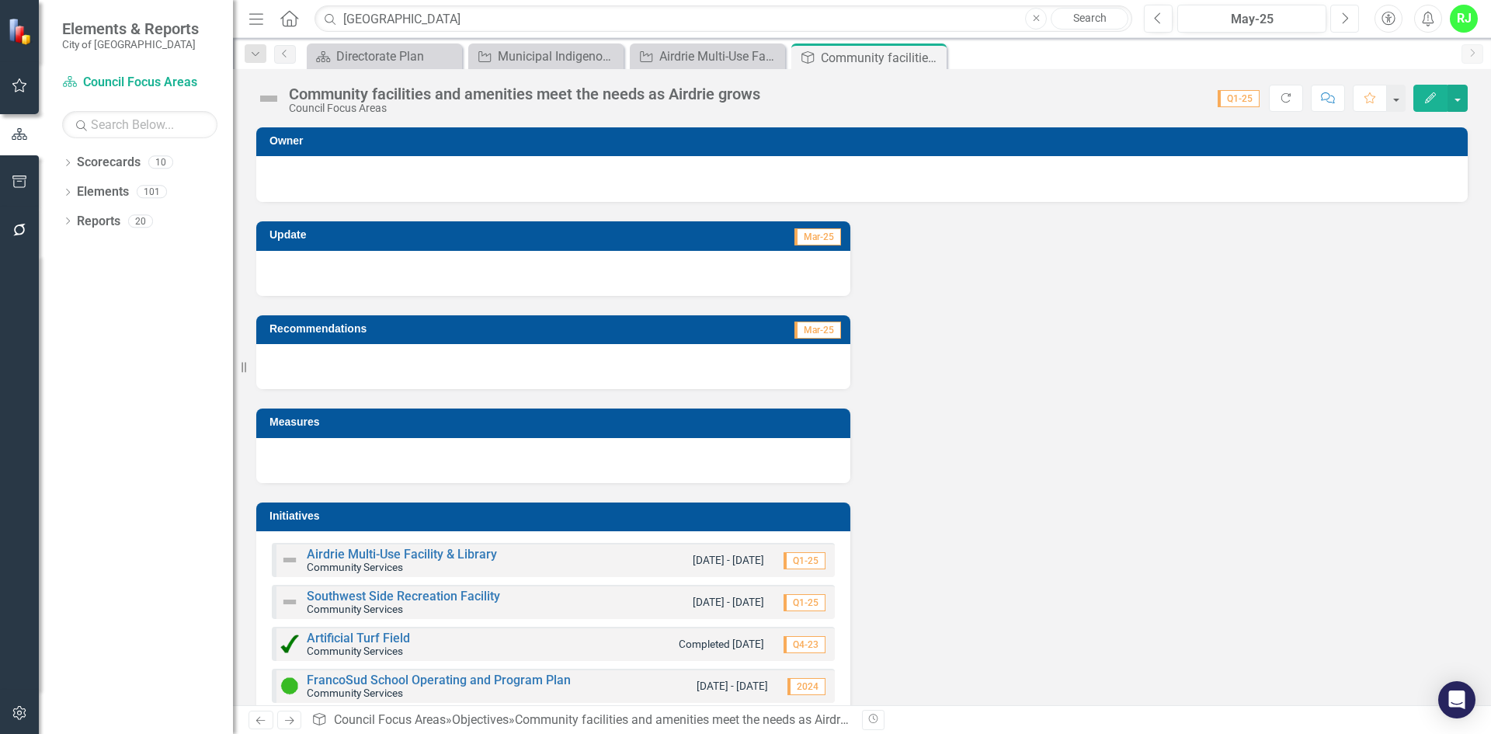
click at [1353, 12] on button "Next" at bounding box center [1344, 19] width 29 height 28
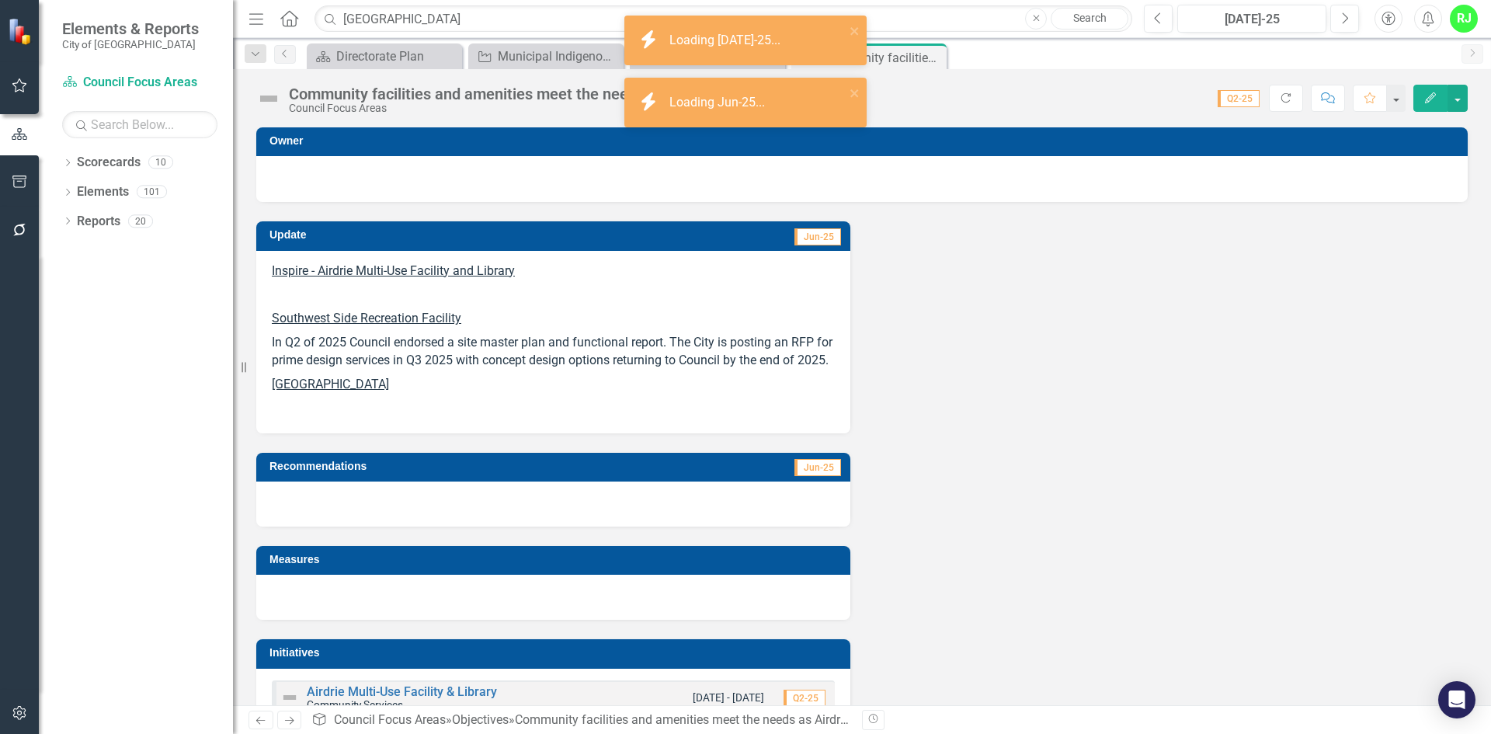
click at [507, 397] on p "[GEOGRAPHIC_DATA]" at bounding box center [553, 385] width 563 height 24
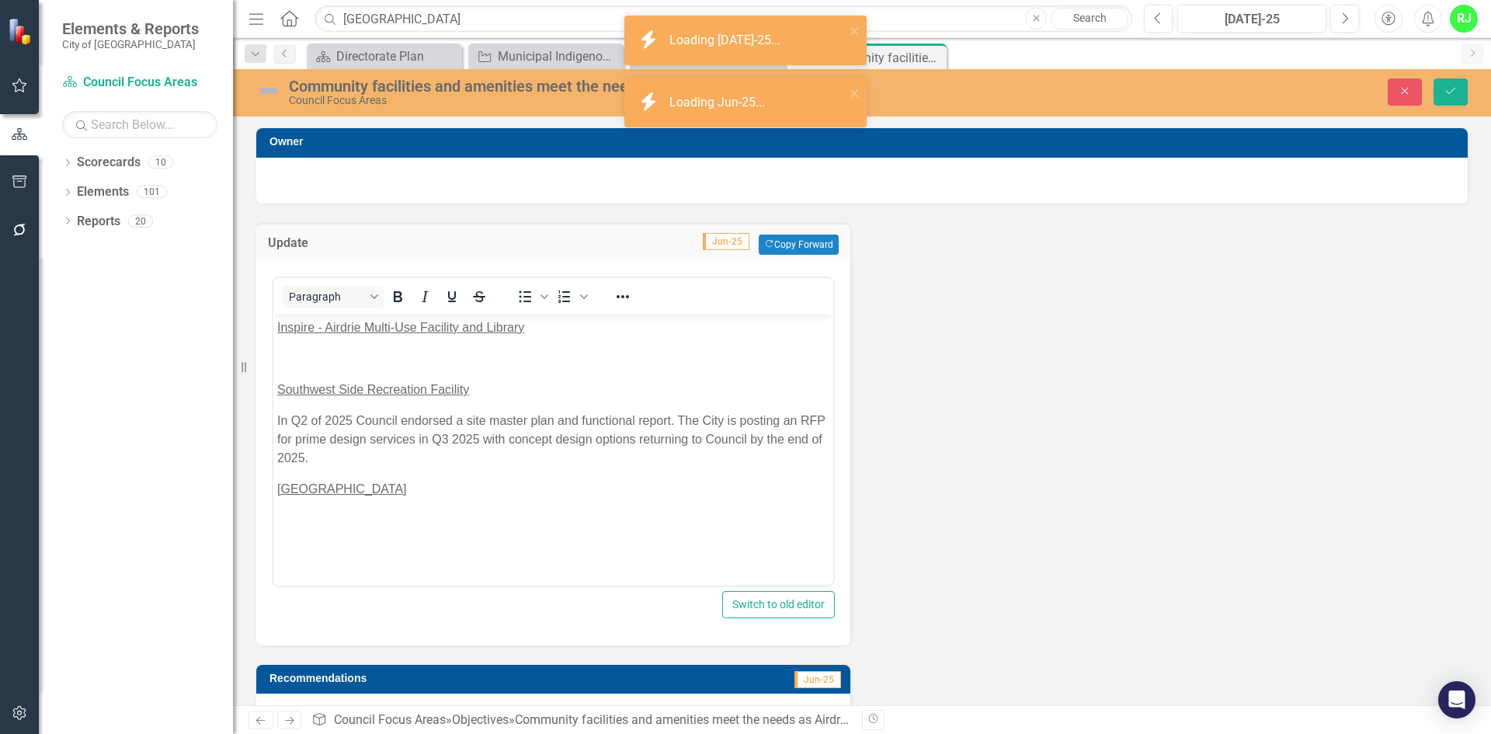
click at [391, 518] on p "Rich Text Area. Press ALT-0 for help." at bounding box center [553, 519] width 552 height 19
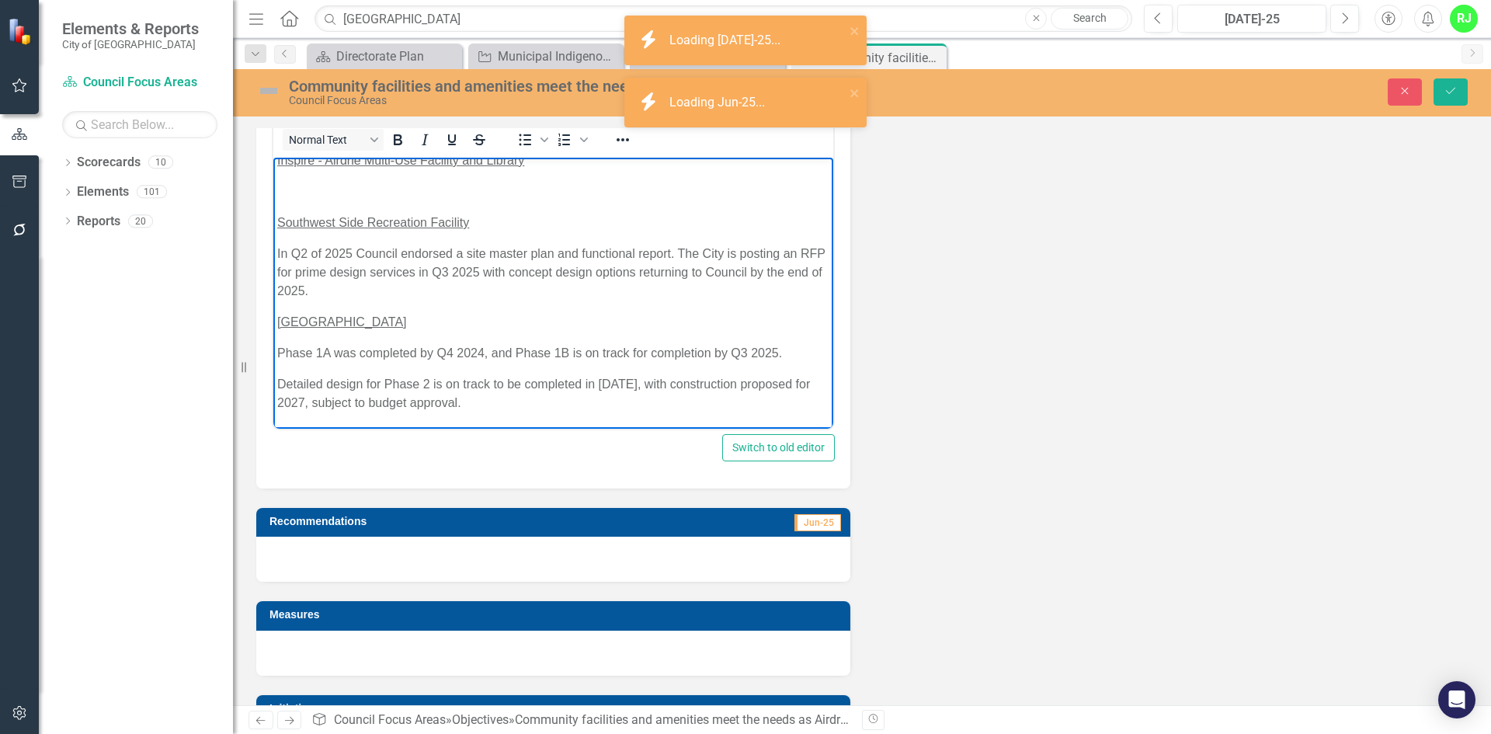
scroll to position [155, 0]
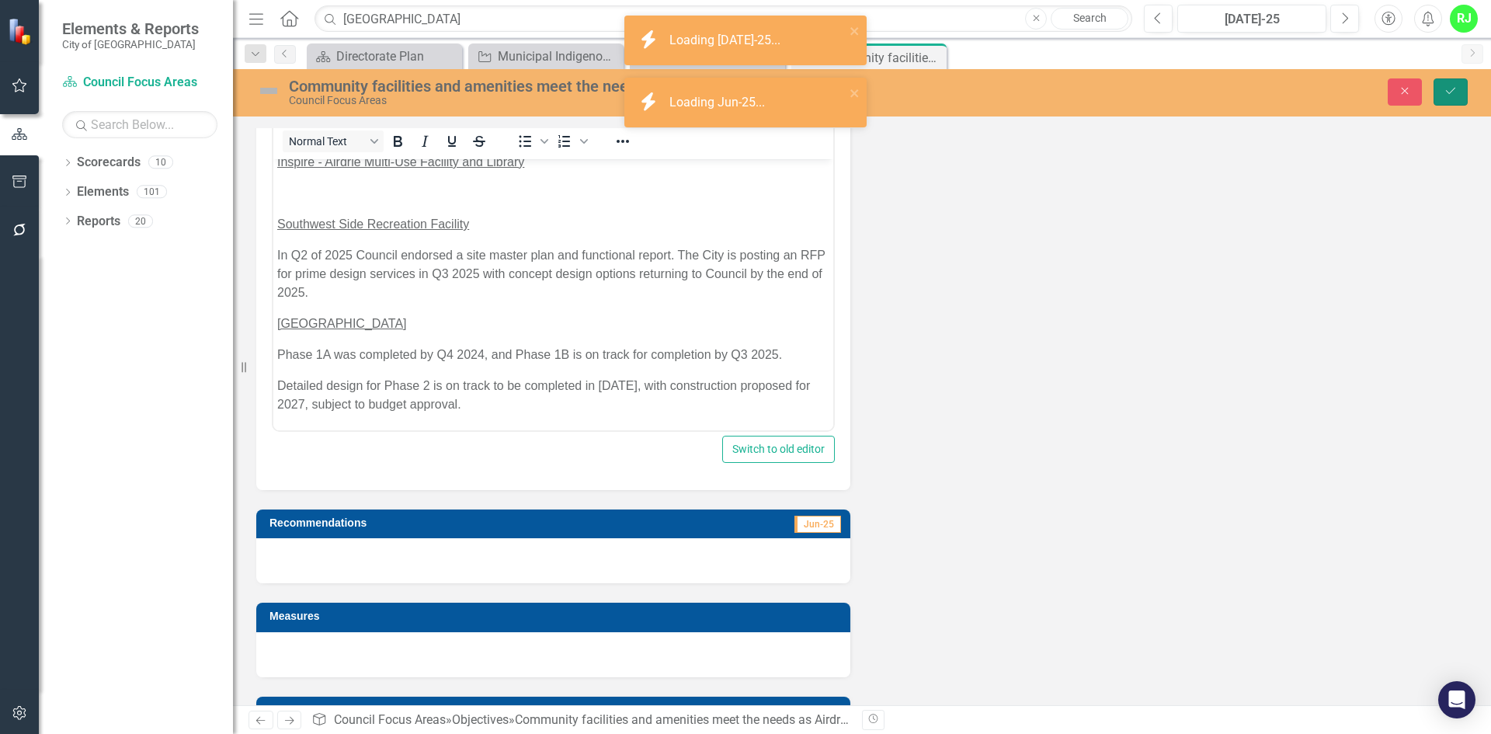
click at [1450, 87] on icon "Save" at bounding box center [1450, 90] width 14 height 11
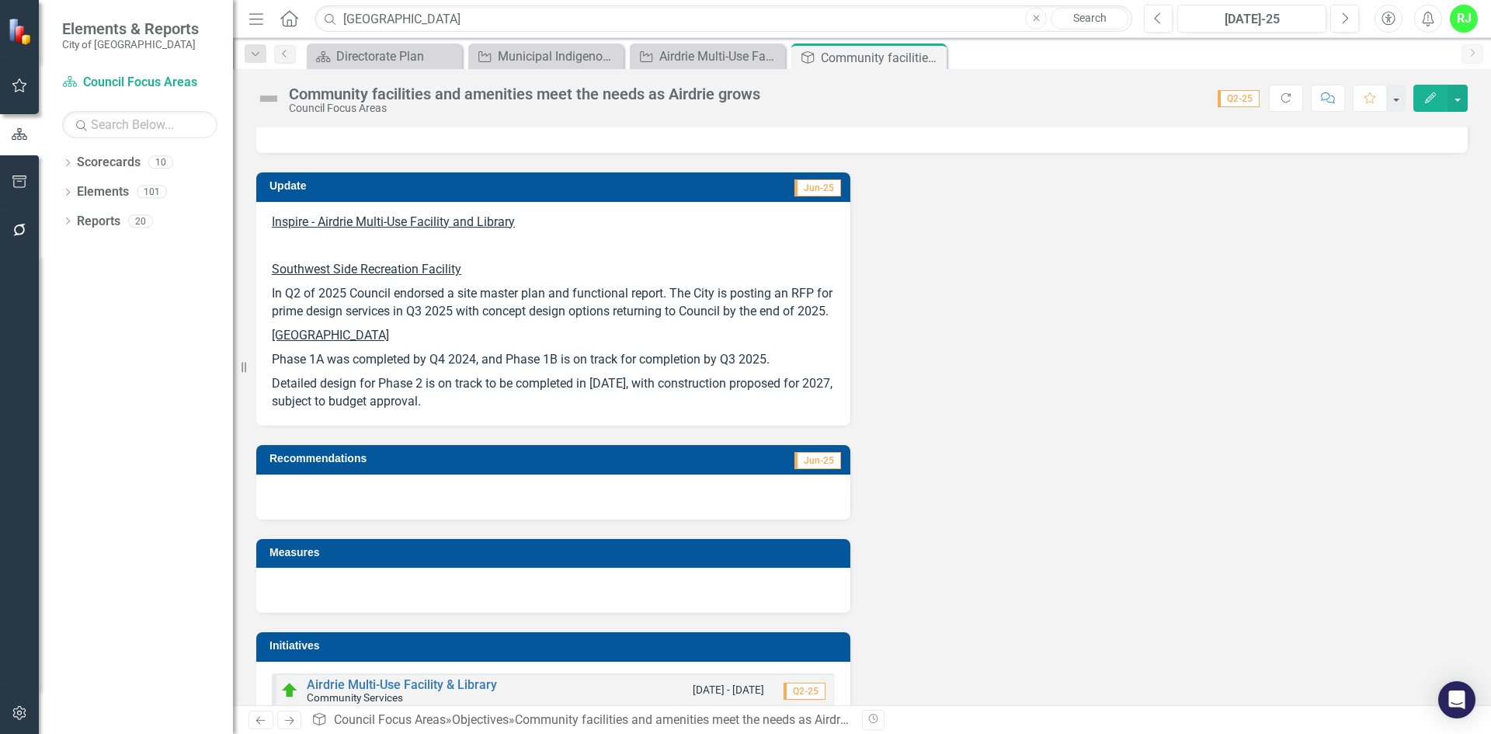
scroll to position [48, 0]
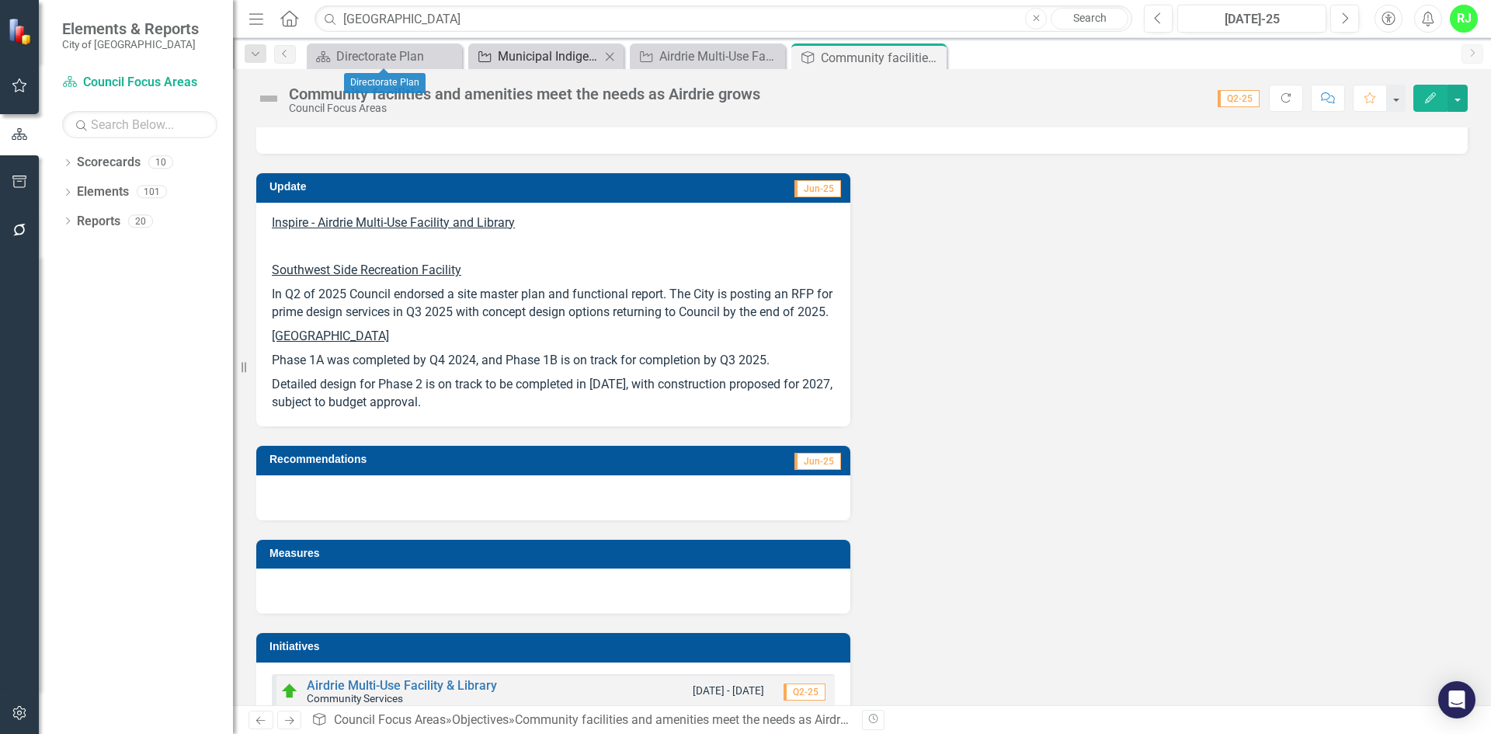
click at [559, 56] on div "Municipal Indigenous Relations Action Plan" at bounding box center [549, 56] width 102 height 19
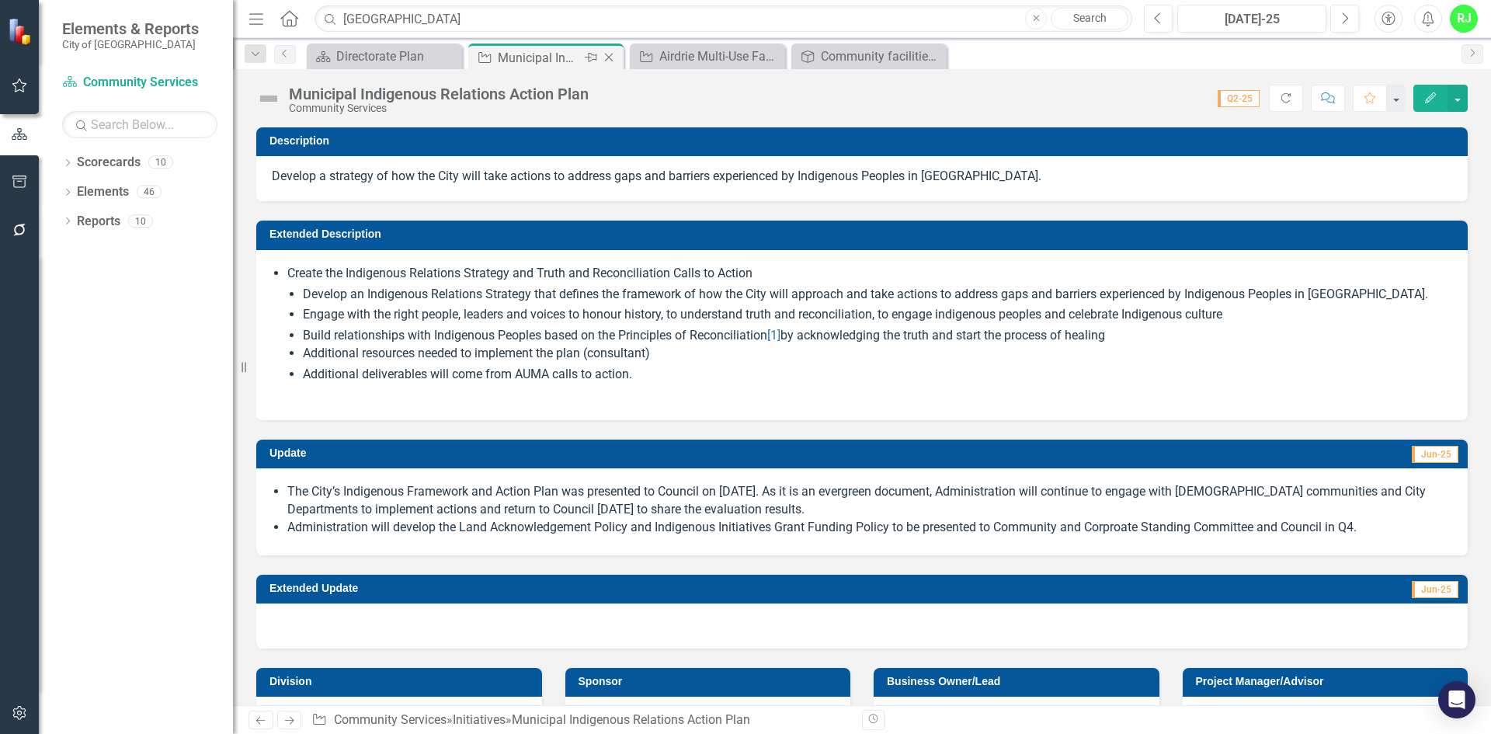
click at [614, 58] on icon "Close" at bounding box center [609, 57] width 16 height 12
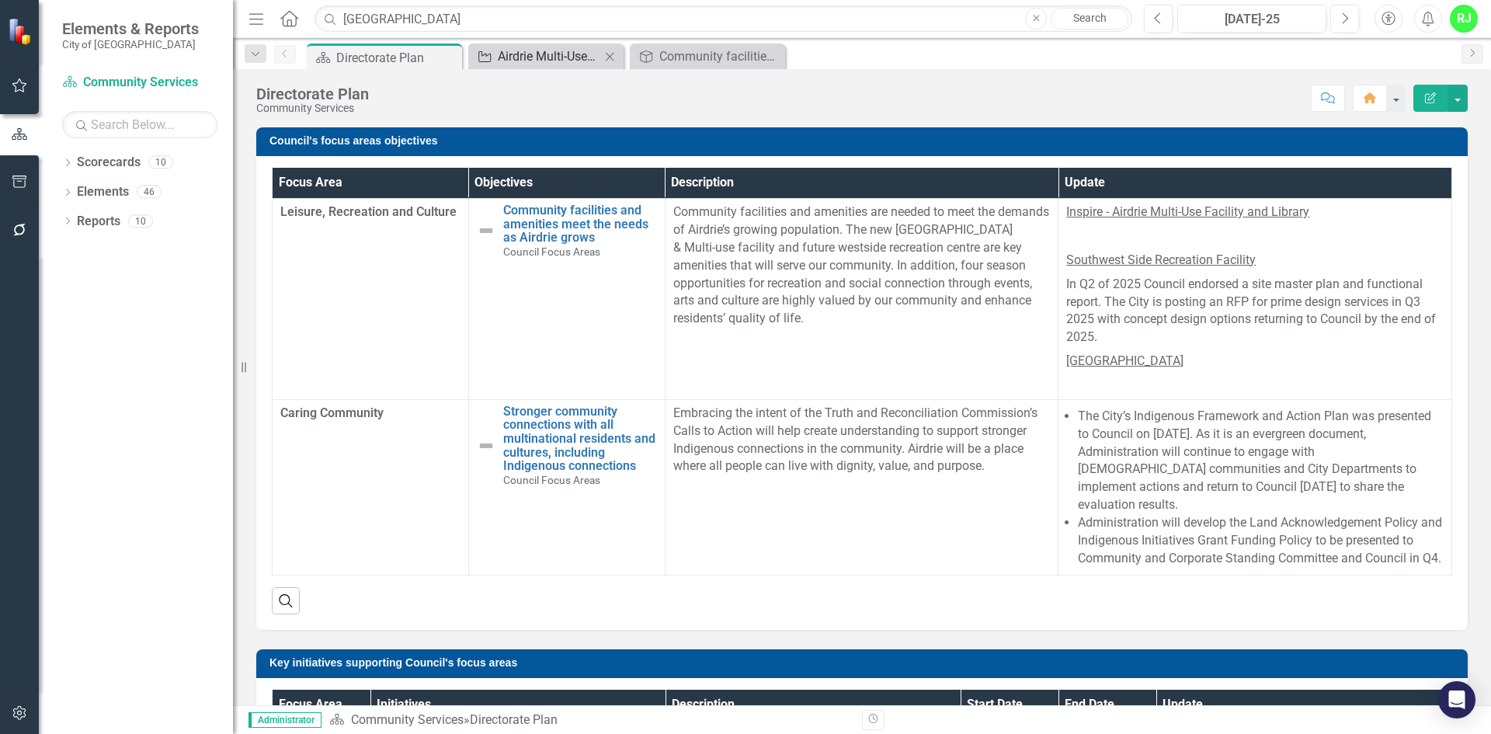
click at [523, 52] on div "Airdrie Multi-Use Facility & Library" at bounding box center [549, 56] width 102 height 19
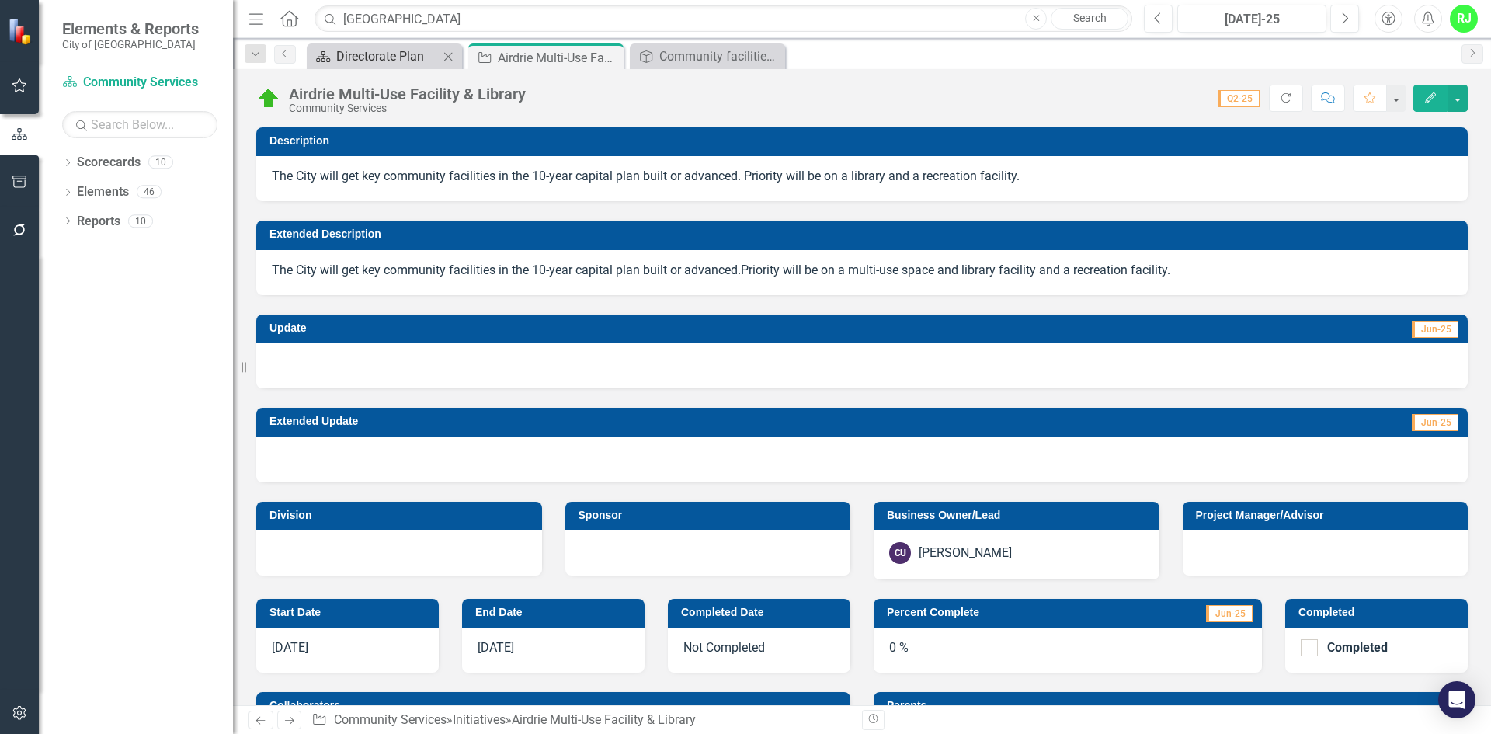
click at [342, 64] on div "Scorecard Directorate Plan Close" at bounding box center [384, 56] width 155 height 26
click at [342, 55] on div "Directorate Plan" at bounding box center [387, 56] width 102 height 19
